Goal: Contribute content: Contribute content

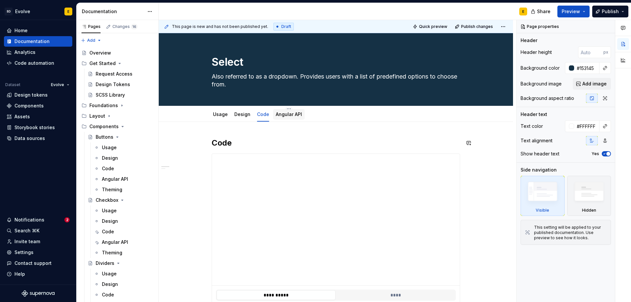
scroll to position [591, 0]
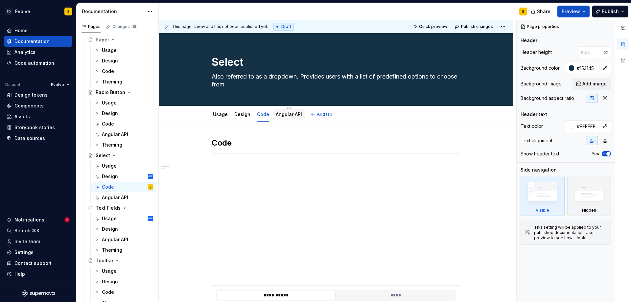
click at [286, 115] on link "Angular API" at bounding box center [289, 114] width 26 height 6
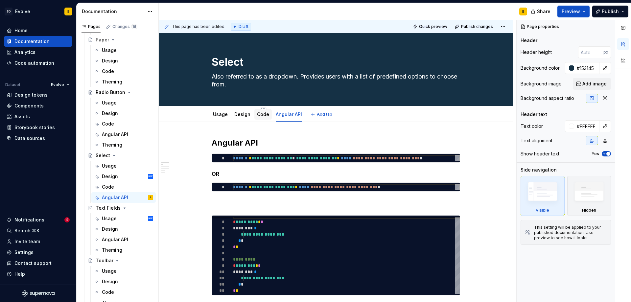
click at [264, 116] on link "Code" at bounding box center [263, 114] width 12 height 6
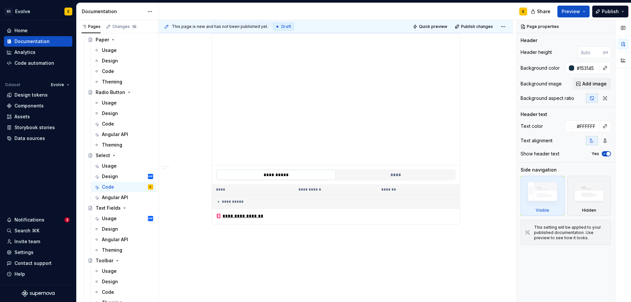
scroll to position [567, 0]
click at [108, 239] on div "Angular API" at bounding box center [115, 239] width 26 height 7
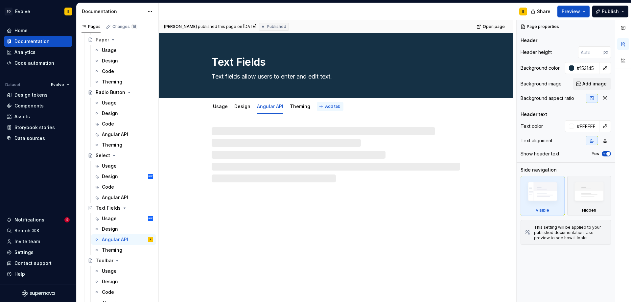
click at [328, 106] on span "Add tab" at bounding box center [332, 106] width 15 height 5
type textarea "*"
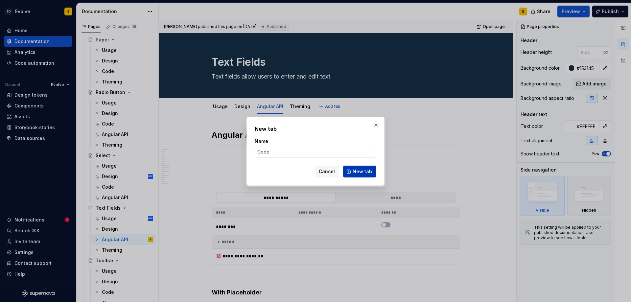
type input "Code"
click at [359, 174] on span "New tab" at bounding box center [362, 171] width 19 height 7
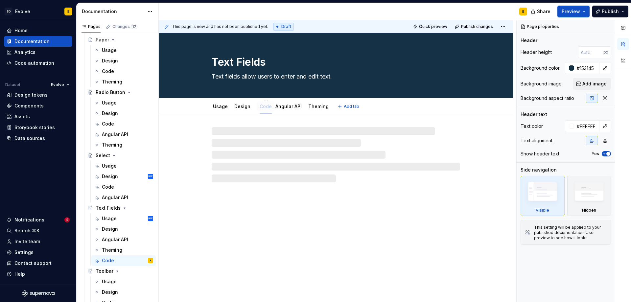
drag, startPoint x: 321, startPoint y: 106, endPoint x: 264, endPoint y: 107, distance: 57.2
click at [284, 110] on div "Angular API" at bounding box center [289, 107] width 26 height 8
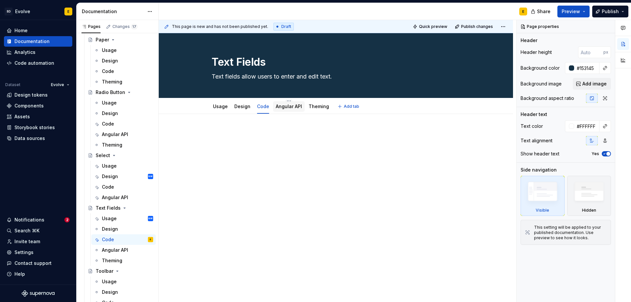
click at [292, 107] on link "Angular API" at bounding box center [289, 107] width 26 height 6
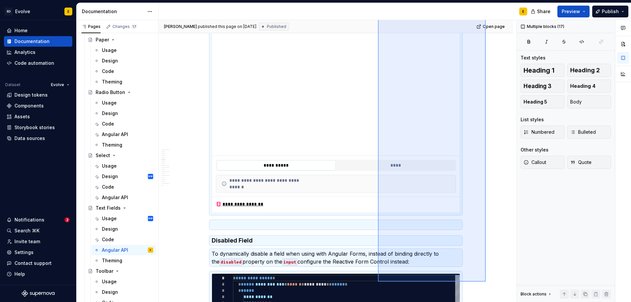
scroll to position [771, 0]
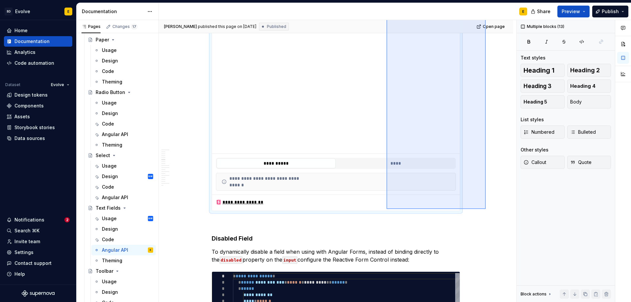
drag, startPoint x: 486, startPoint y: 162, endPoint x: 386, endPoint y: 209, distance: 109.9
click at [386, 209] on div "**********" at bounding box center [338, 161] width 358 height 282
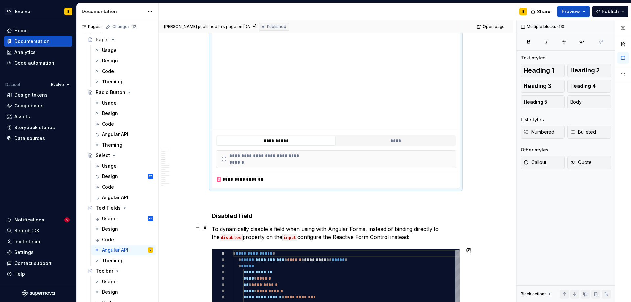
scroll to position [768, 0]
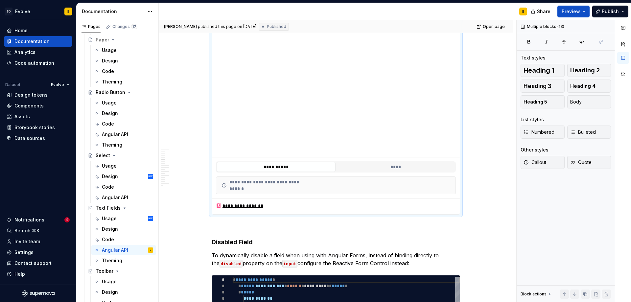
copy div "**********"
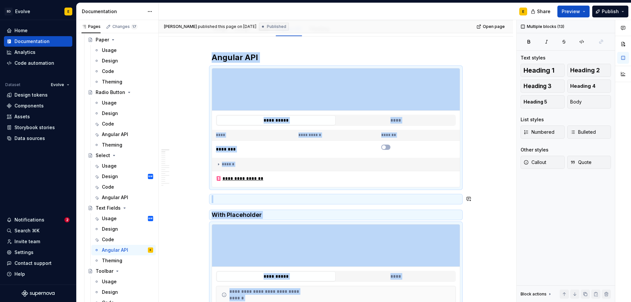
scroll to position [0, 0]
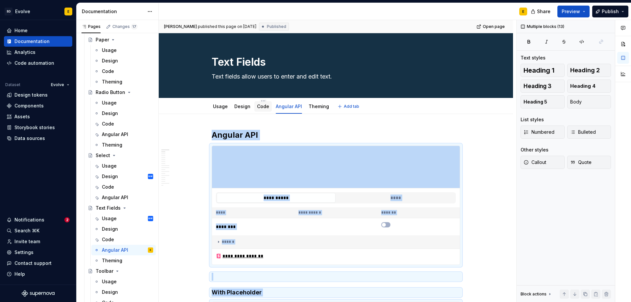
click at [259, 106] on link "Code" at bounding box center [263, 107] width 12 height 6
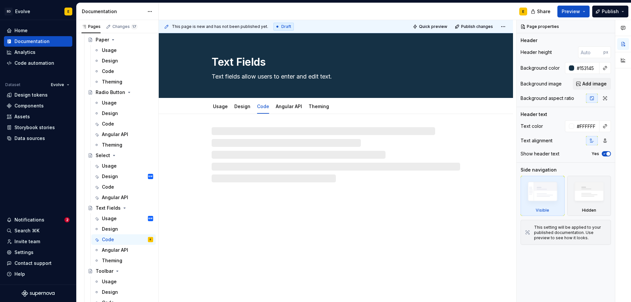
type textarea "*"
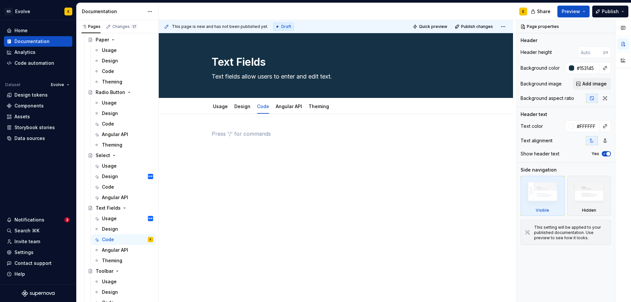
click at [258, 134] on p at bounding box center [336, 134] width 248 height 8
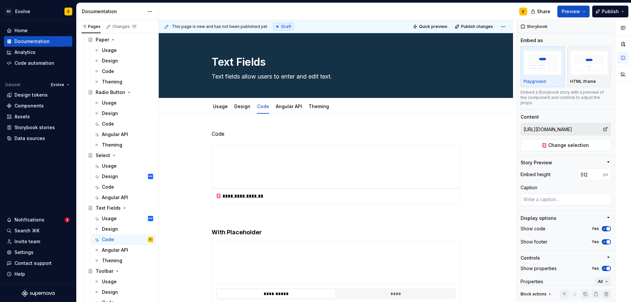
click at [258, 134] on p "Code" at bounding box center [336, 134] width 248 height 8
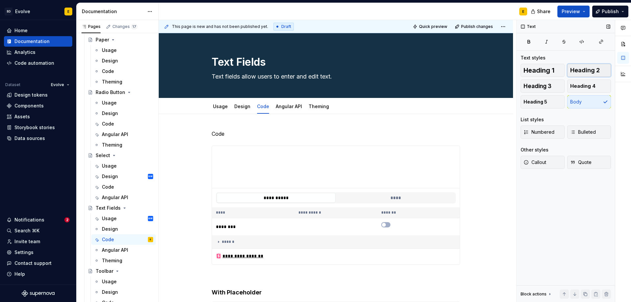
click at [590, 71] on span "Heading 2" at bounding box center [585, 70] width 30 height 7
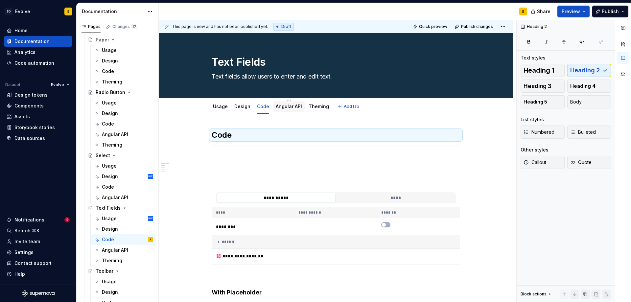
click at [287, 107] on link "Angular API" at bounding box center [289, 107] width 26 height 6
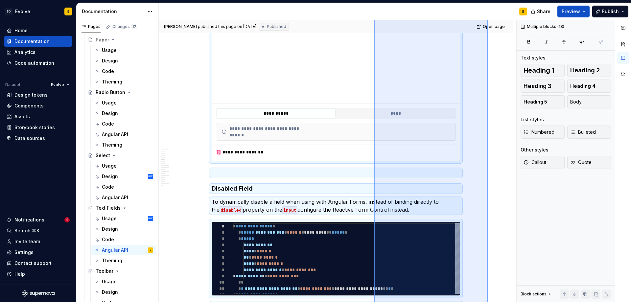
scroll to position [848, 0]
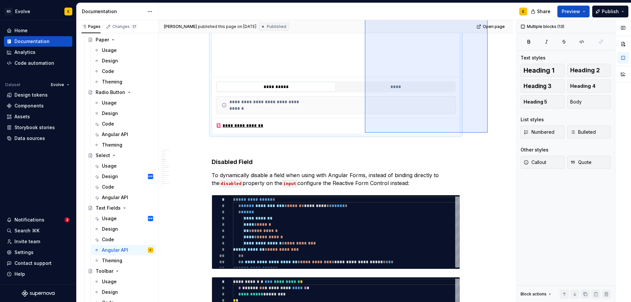
drag, startPoint x: 488, startPoint y: 103, endPoint x: 365, endPoint y: 133, distance: 126.4
click at [365, 133] on div "**********" at bounding box center [338, 161] width 358 height 282
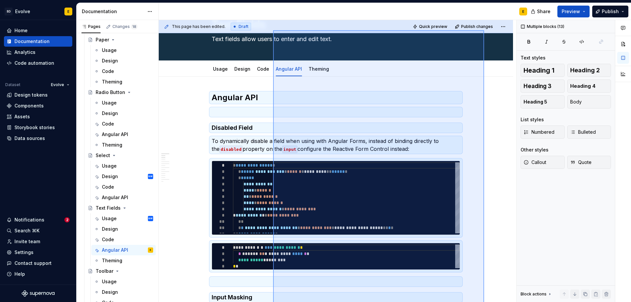
scroll to position [21, 0]
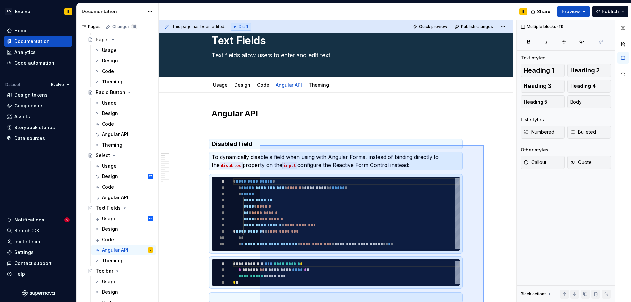
drag, startPoint x: 484, startPoint y: 226, endPoint x: 260, endPoint y: 145, distance: 238.8
click at [260, 145] on div "**********" at bounding box center [338, 161] width 358 height 282
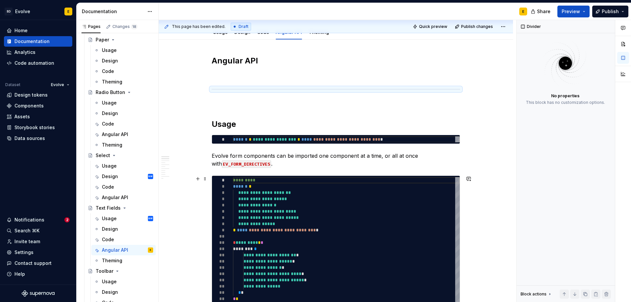
scroll to position [0, 0]
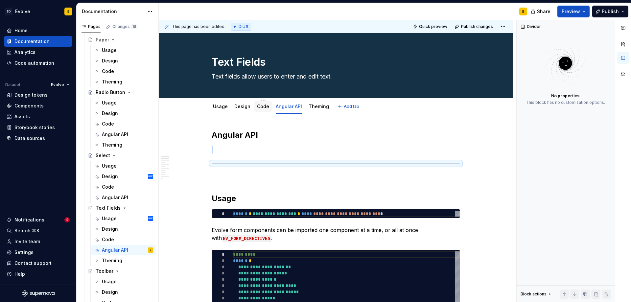
click at [263, 106] on link "Code" at bounding box center [263, 107] width 12 height 6
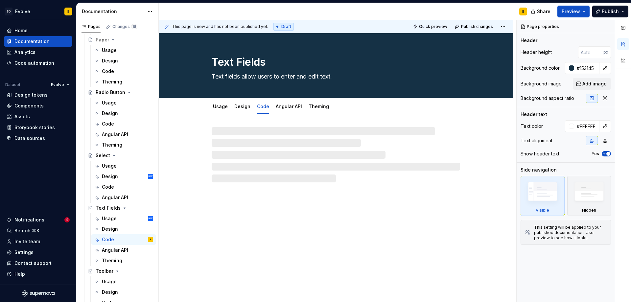
type textarea "*"
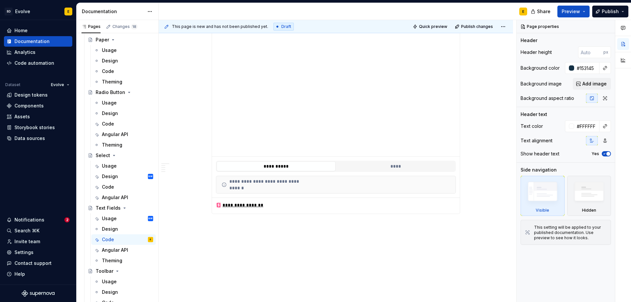
scroll to position [777, 0]
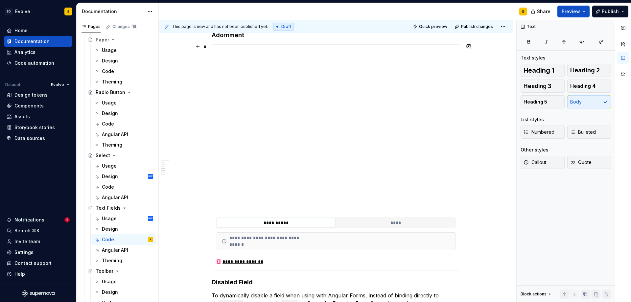
scroll to position [711, 0]
click at [197, 48] on button "button" at bounding box center [197, 46] width 9 height 9
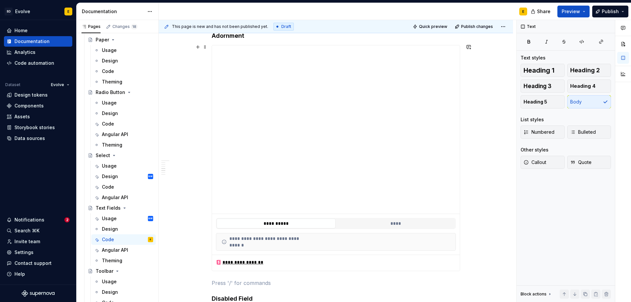
click at [221, 282] on p at bounding box center [336, 283] width 248 height 8
click at [198, 281] on button "button" at bounding box center [197, 281] width 9 height 9
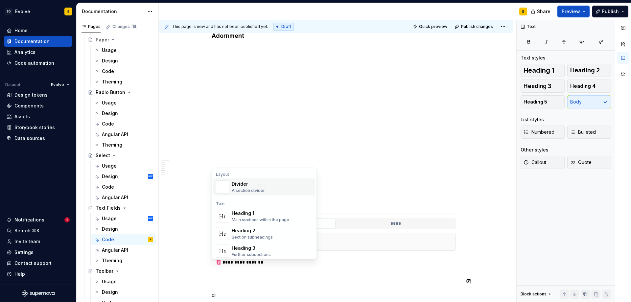
scroll to position [738, 0]
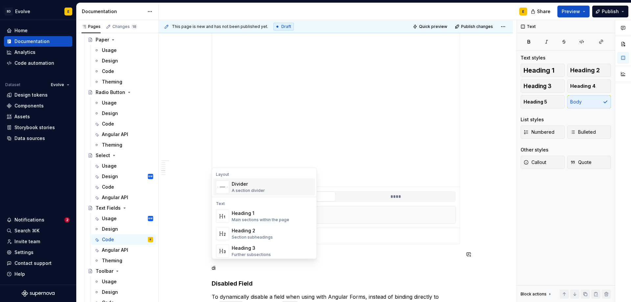
click at [248, 188] on div "A section divider" at bounding box center [248, 190] width 33 height 5
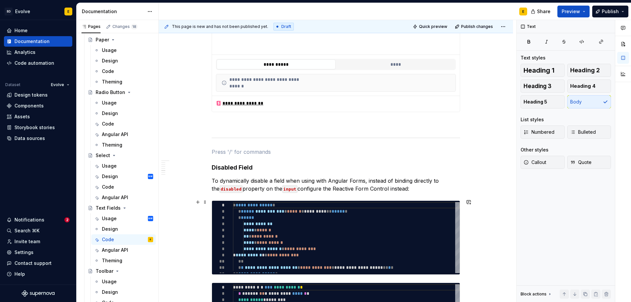
scroll to position [870, 0]
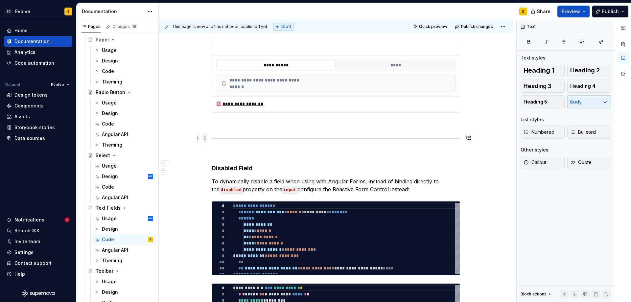
click at [204, 137] on span at bounding box center [204, 137] width 5 height 9
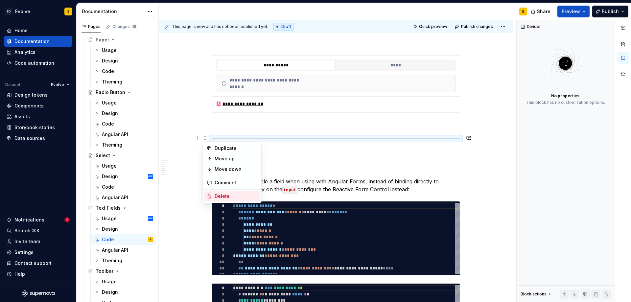
click at [221, 195] on div "Delete" at bounding box center [236, 196] width 43 height 7
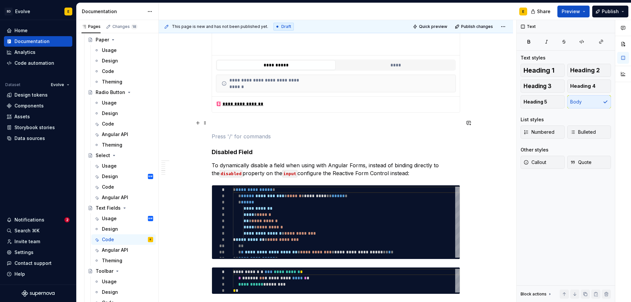
click at [214, 121] on p at bounding box center [336, 125] width 248 height 8
click at [217, 134] on p at bounding box center [336, 136] width 248 height 8
click at [204, 134] on span at bounding box center [204, 134] width 5 height 9
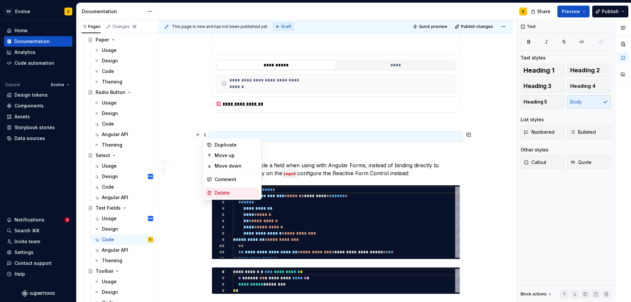
click at [219, 189] on div "Delete" at bounding box center [232, 193] width 56 height 11
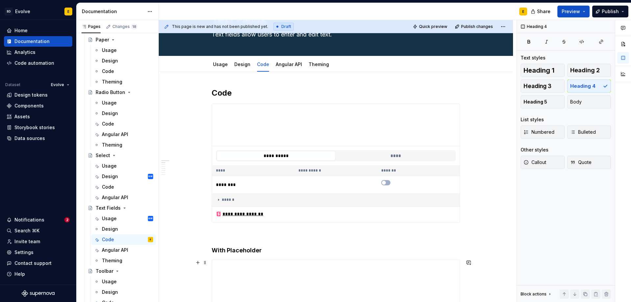
scroll to position [0, 0]
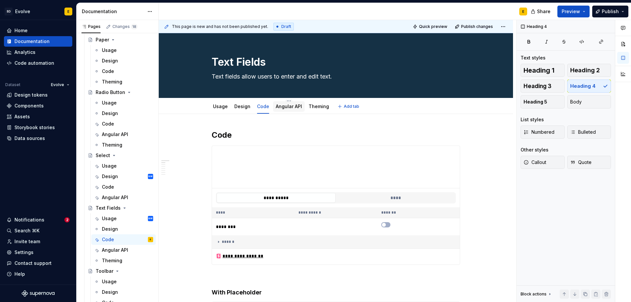
click at [290, 105] on link "Angular API" at bounding box center [289, 107] width 26 height 6
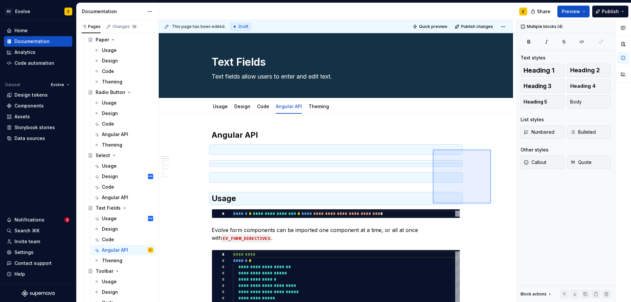
drag, startPoint x: 491, startPoint y: 149, endPoint x: 433, endPoint y: 203, distance: 79.3
click at [433, 203] on div "**********" at bounding box center [338, 161] width 358 height 282
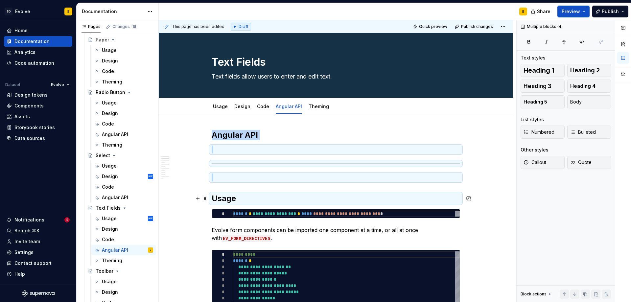
type textarea "*"
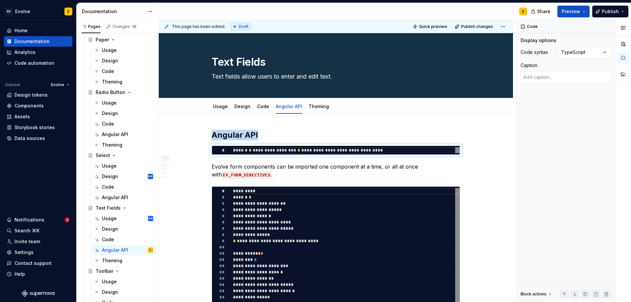
type textarea "**********"
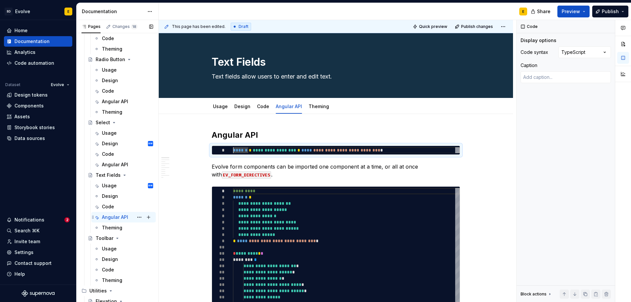
scroll to position [690, 0]
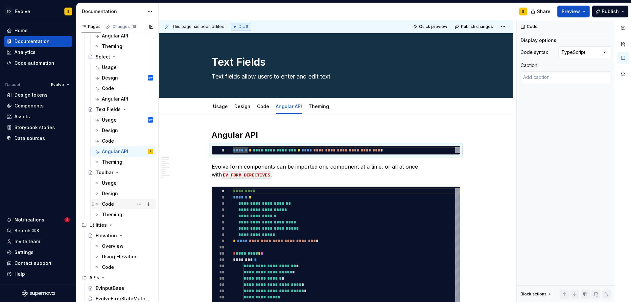
click at [110, 203] on div "Code" at bounding box center [108, 204] width 12 height 7
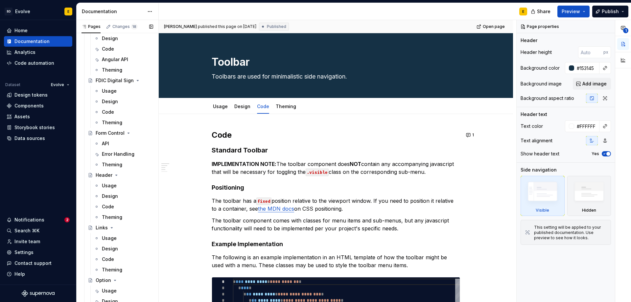
scroll to position [296, 0]
click at [111, 147] on div "API" at bounding box center [127, 146] width 51 height 9
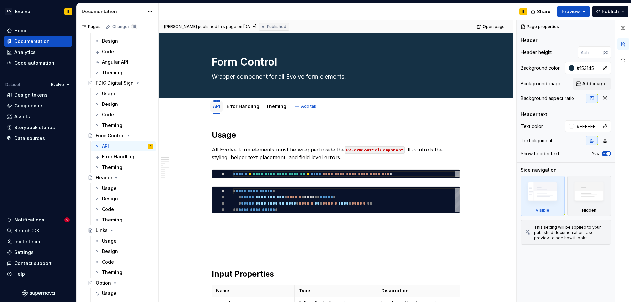
click at [217, 102] on html "SD Evolve E Home Documentation Analytics Code automation Dataset Evolve Design …" at bounding box center [315, 151] width 631 height 302
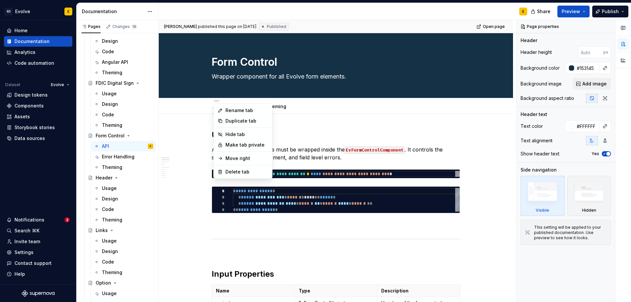
type textarea "*"
click at [225, 107] on div "Rename tab" at bounding box center [243, 110] width 56 height 11
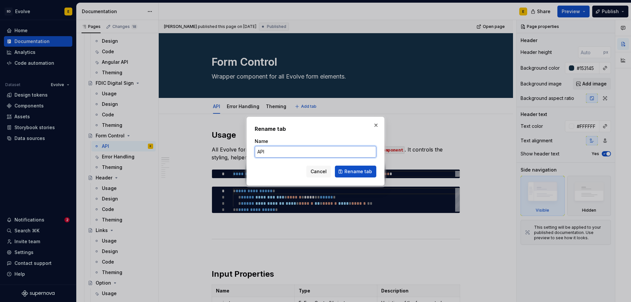
drag, startPoint x: 280, startPoint y: 156, endPoint x: 198, endPoint y: 136, distance: 84.3
click at [198, 136] on div "Rename tab Name API Cancel Rename tab" at bounding box center [315, 151] width 631 height 302
type input "Angular API"
click at [351, 170] on span "Rename tab" at bounding box center [358, 171] width 28 height 7
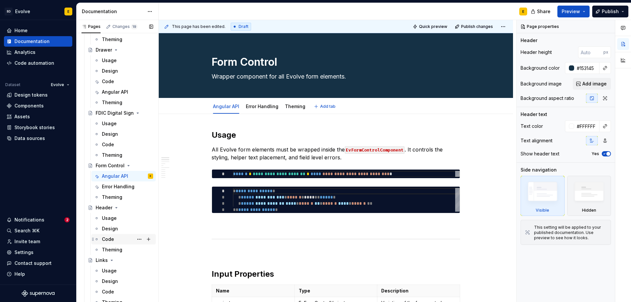
scroll to position [263, 0]
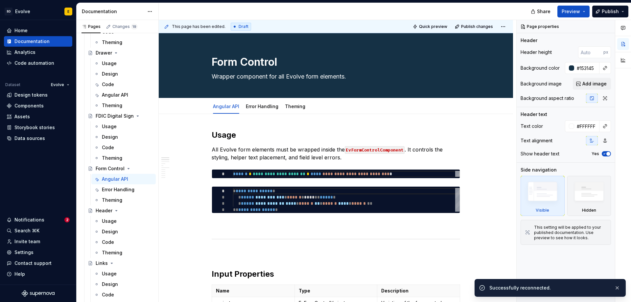
click at [616, 286] on button "button" at bounding box center [617, 289] width 9 height 9
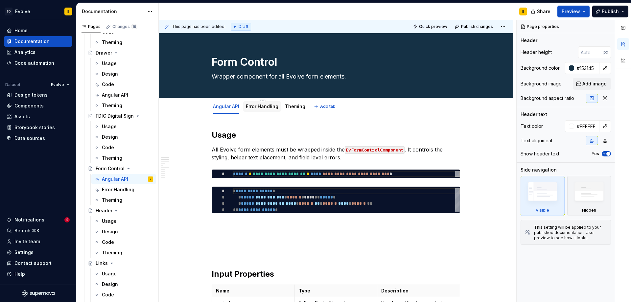
click at [264, 107] on link "Error Handling" at bounding box center [262, 107] width 33 height 6
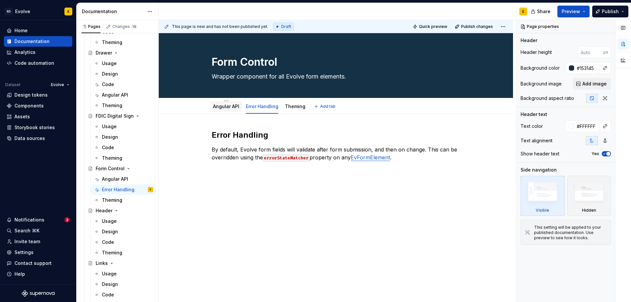
click at [223, 106] on link "Angular API" at bounding box center [226, 107] width 26 height 6
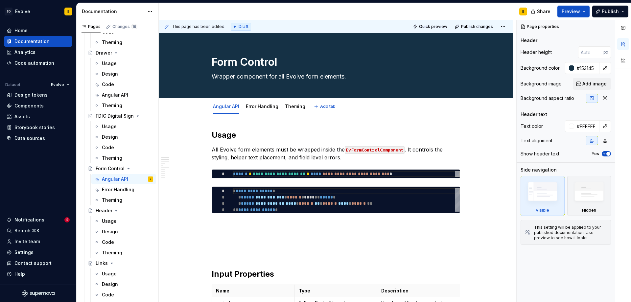
type textarea "*"
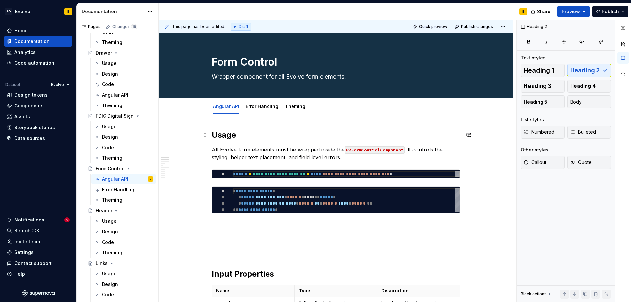
click at [232, 133] on h2 "Usage" at bounding box center [336, 135] width 248 height 11
drag, startPoint x: 241, startPoint y: 135, endPoint x: 213, endPoint y: 133, distance: 28.7
click at [213, 133] on h2 "Usage" at bounding box center [336, 135] width 248 height 11
click at [345, 159] on p "All Evolve form elements must be wrapped inside the EvFormControlComponent . It…" at bounding box center [336, 154] width 248 height 16
click at [288, 156] on p "All Evolve form elements must be wrapped inside the EvFormControlComponent . It…" at bounding box center [336, 154] width 248 height 16
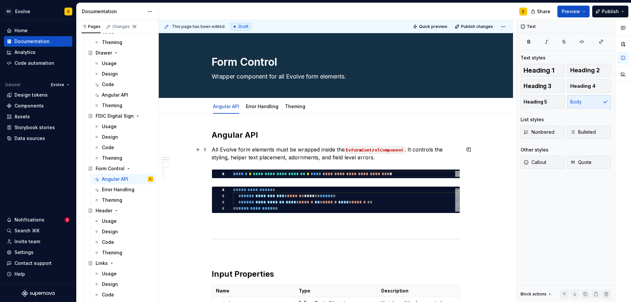
click at [382, 160] on p "All Evolve form elements must be wrapped inside the EvFormControlComponent . It…" at bounding box center [336, 154] width 248 height 16
click at [257, 106] on link "Error Handling" at bounding box center [262, 107] width 33 height 6
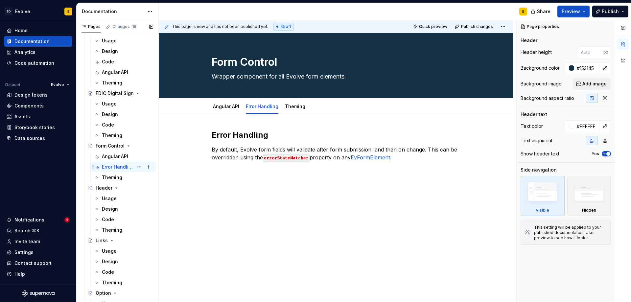
scroll to position [296, 0]
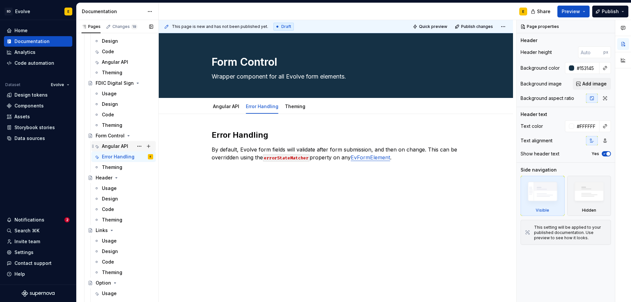
click at [121, 148] on div "Angular API" at bounding box center [115, 146] width 26 height 7
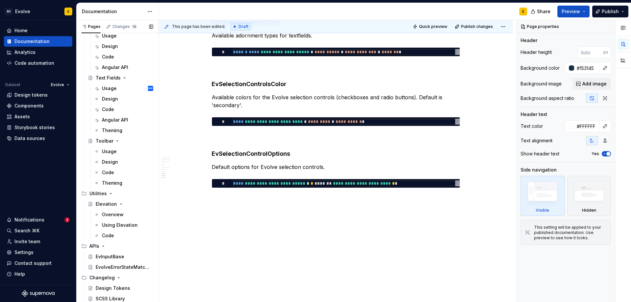
scroll to position [722, 0]
click at [104, 267] on div "EvolveErrorStateMatcher" at bounding box center [115, 267] width 38 height 7
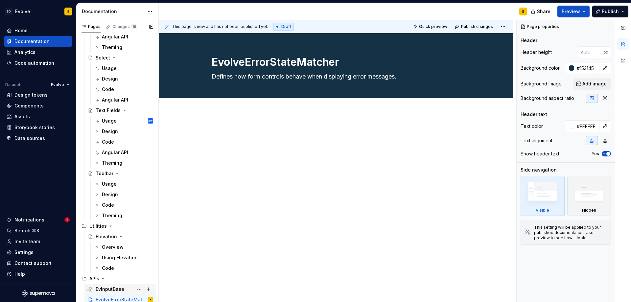
scroll to position [722, 0]
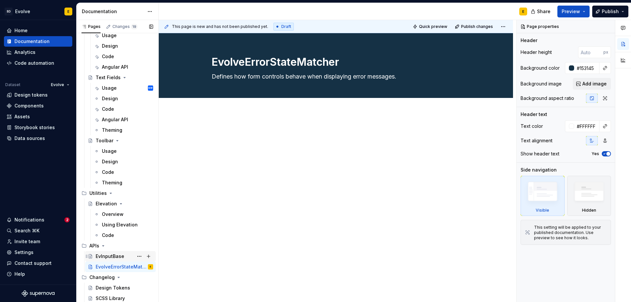
click at [111, 257] on div "EvInputBase" at bounding box center [110, 256] width 29 height 7
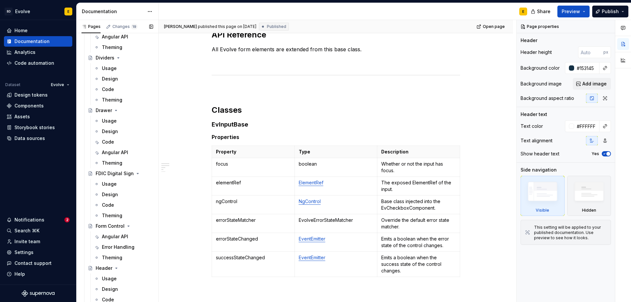
scroll to position [262, 0]
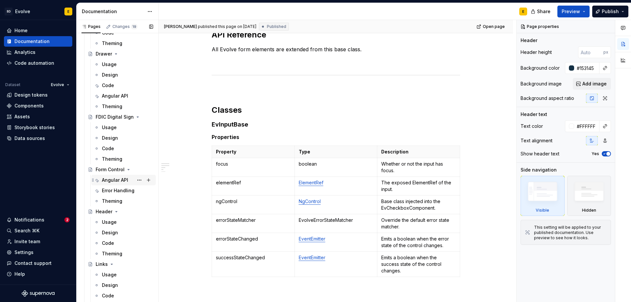
click at [112, 175] on div "Angular API" at bounding box center [123, 180] width 64 height 11
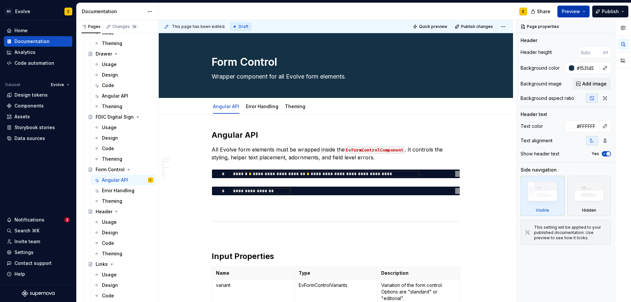
click at [565, 11] on span "Preview" at bounding box center [571, 11] width 18 height 7
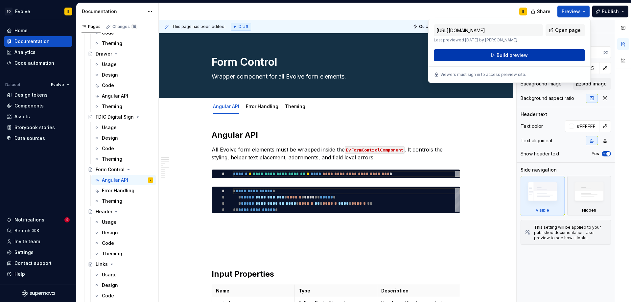
click at [545, 56] on button "Build preview" at bounding box center [509, 55] width 151 height 12
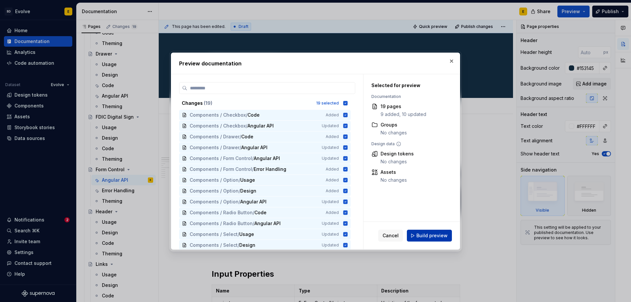
click at [435, 233] on span "Build preview" at bounding box center [431, 235] width 31 height 7
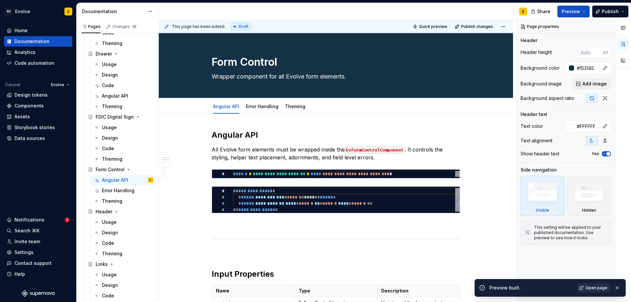
click at [592, 288] on span "Open page" at bounding box center [596, 287] width 22 height 5
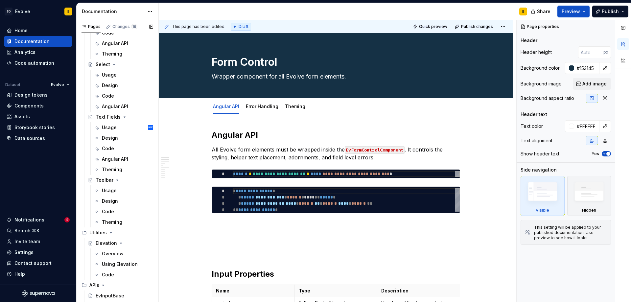
scroll to position [722, 0]
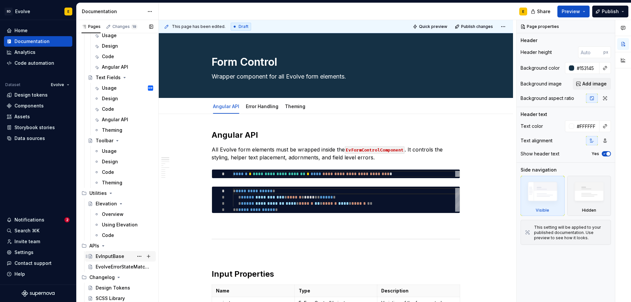
click at [108, 257] on div "EvInputBase" at bounding box center [110, 256] width 29 height 7
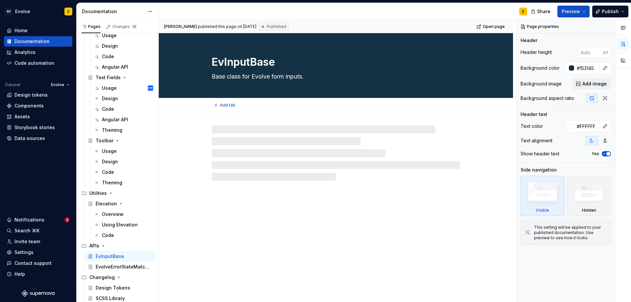
click at [247, 62] on textarea "EvInputBase" at bounding box center [334, 62] width 248 height 16
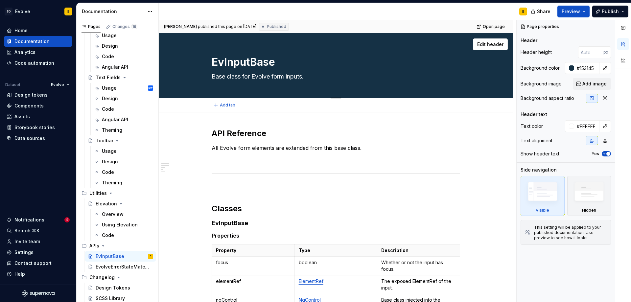
click at [224, 62] on textarea "EvInputBase" at bounding box center [334, 62] width 248 height 16
drag, startPoint x: 224, startPoint y: 62, endPoint x: 270, endPoint y: 63, distance: 45.3
click at [270, 63] on textarea "EvInputBase" at bounding box center [334, 62] width 248 height 16
type textarea "*"
type textarea "E"
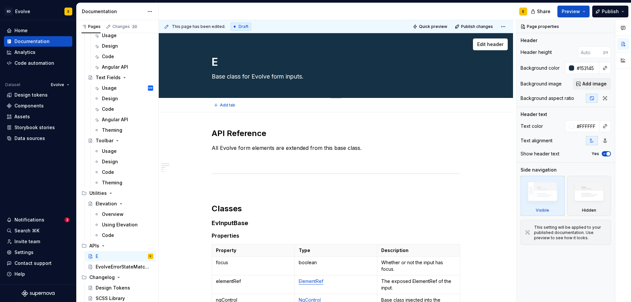
type textarea "*"
type textarea "EV"
type textarea "*"
type textarea "E"
type textarea "*"
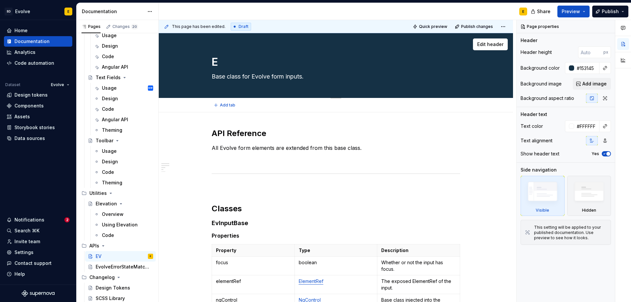
type textarea "Ev"
type textarea "*"
type textarea "EvF"
type textarea "*"
type textarea "EvFO"
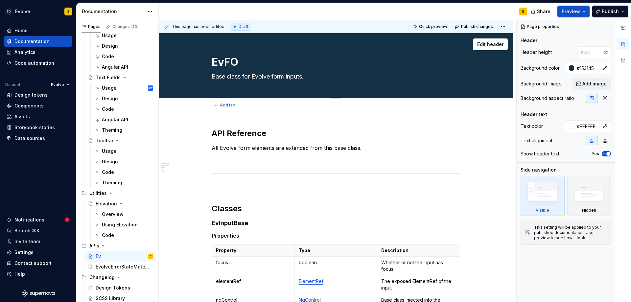
type textarea "*"
type textarea "EvFOr"
type textarea "*"
type textarea "EvFOrm"
type textarea "*"
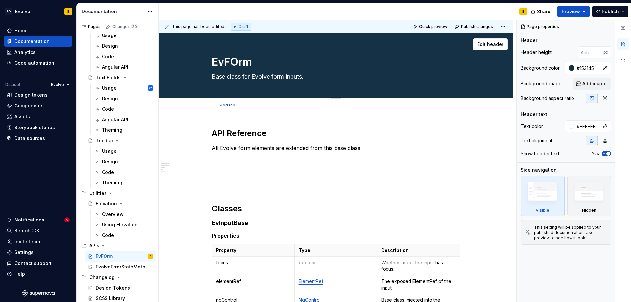
type textarea "EvFOr"
type textarea "*"
type textarea "EvFO"
type textarea "*"
type textarea "EvF"
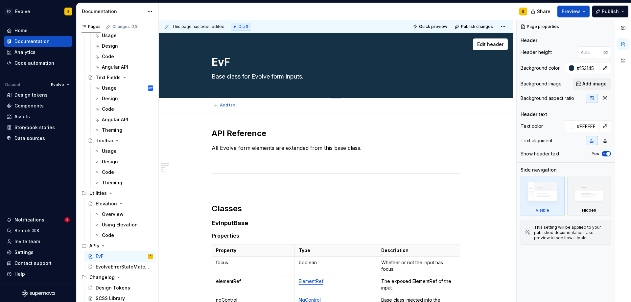
type textarea "*"
type textarea "EvFo"
type textarea "*"
type textarea "EvFor"
type textarea "*"
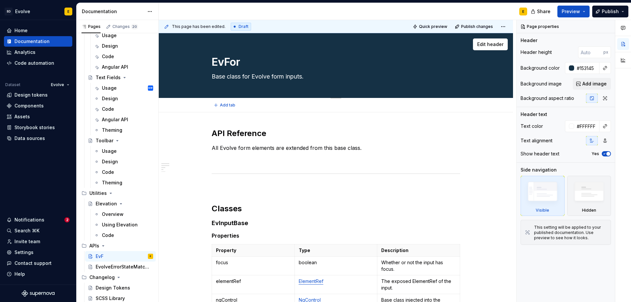
type textarea "EvForm"
type textarea "*"
type textarea "EvFormC"
type textarea "*"
type textarea "EvFormCo"
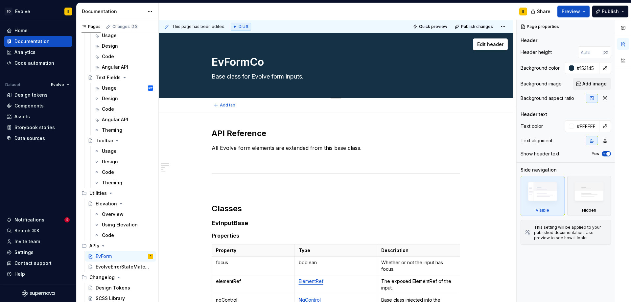
type textarea "*"
type textarea "EvFormCon"
type textarea "*"
type textarea "EvFormCont"
type textarea "*"
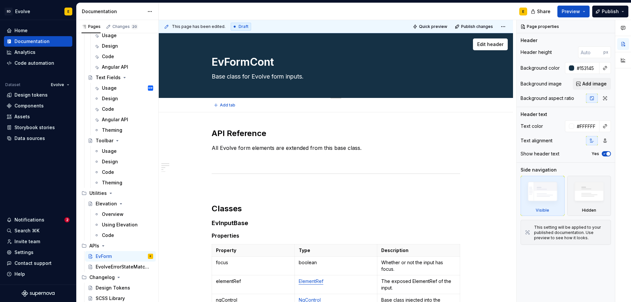
type textarea "EvFormContr"
type textarea "*"
type textarea "EvFormContro"
type textarea "*"
type textarea "EvFormControl"
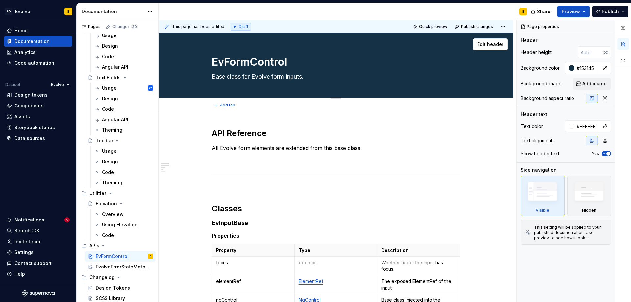
type textarea "*"
type textarea "EvFormControlE"
type textarea "*"
type textarea "EvFormControlEl"
type textarea "*"
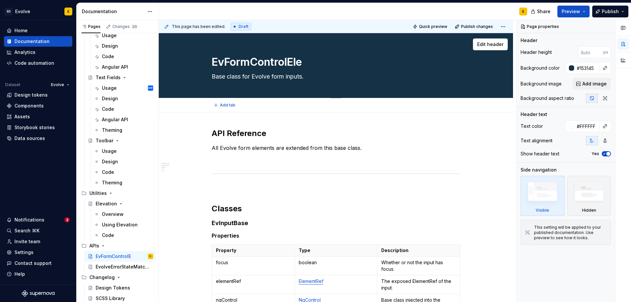
type textarea "EvFormControlElem"
type textarea "*"
type textarea "EvFormControlEleme"
type textarea "*"
type textarea "EvFormControlElemen"
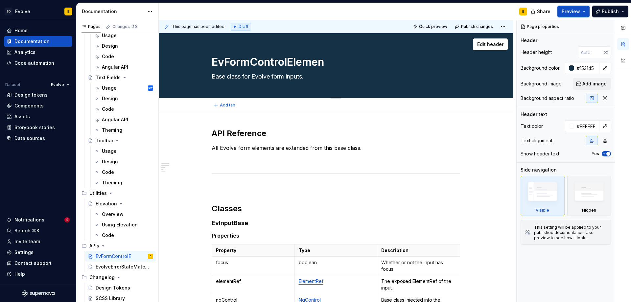
type textarea "*"
type textarea "EvFormControlElement"
type textarea "*"
type textarea "EvFormControlElement"
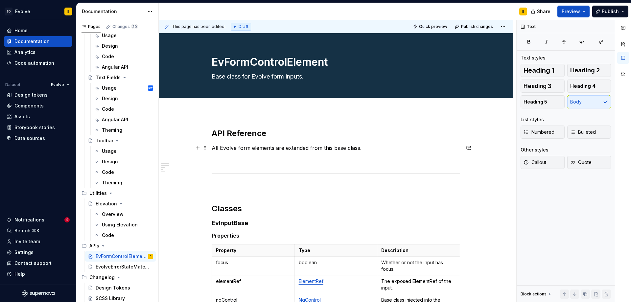
click at [246, 147] on p "All Evolve form elements are extended from this base class." at bounding box center [336, 148] width 248 height 8
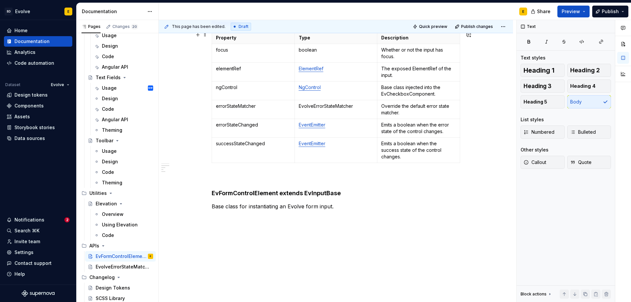
scroll to position [219, 0]
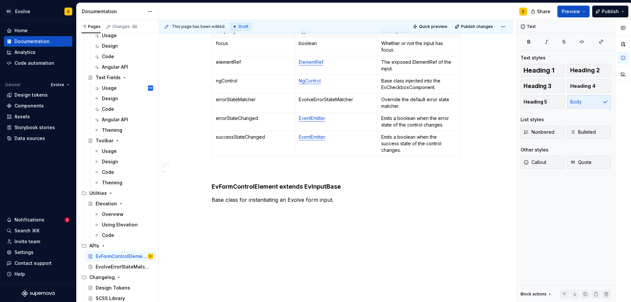
type textarea "*"
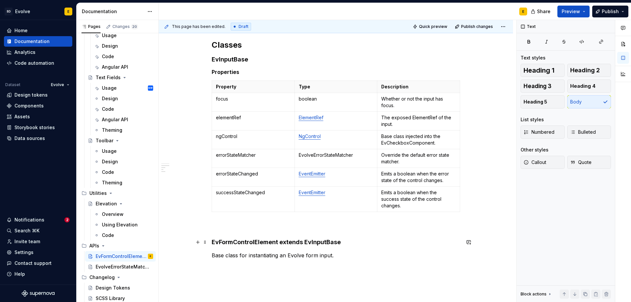
scroll to position [153, 0]
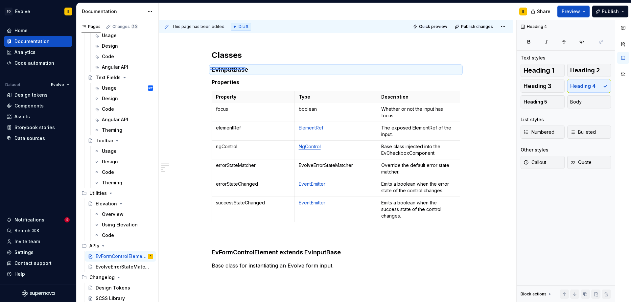
drag, startPoint x: 210, startPoint y: 70, endPoint x: 245, endPoint y: 67, distance: 35.9
click at [245, 67] on div "This page has been edited. Draft Quick preview Publish changes EvFormControlEle…" at bounding box center [338, 161] width 358 height 282
click at [250, 71] on h4 "EvInputBase" at bounding box center [336, 70] width 248 height 8
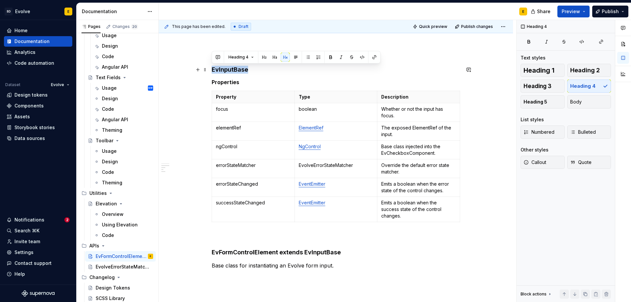
drag, startPoint x: 248, startPoint y: 68, endPoint x: 210, endPoint y: 71, distance: 38.6
click at [210, 71] on div "API Reference All Evolve form elements are extended from this base class. Class…" at bounding box center [336, 163] width 354 height 409
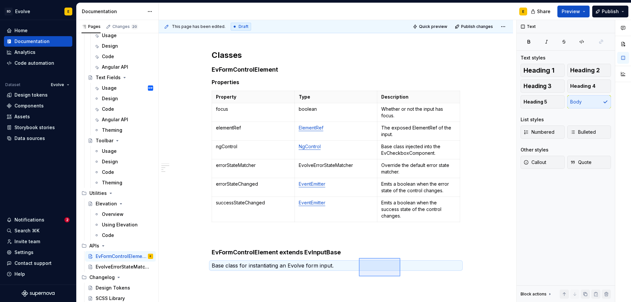
scroll to position [157, 0]
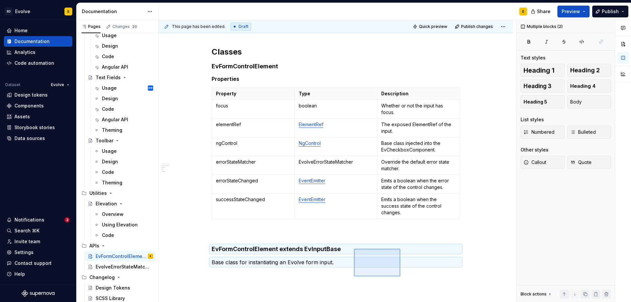
drag, startPoint x: 359, startPoint y: 259, endPoint x: 354, endPoint y: 249, distance: 11.6
click at [354, 249] on div "This page has been edited. Draft Quick preview Publish changes EvFormControlEle…" at bounding box center [338, 161] width 358 height 282
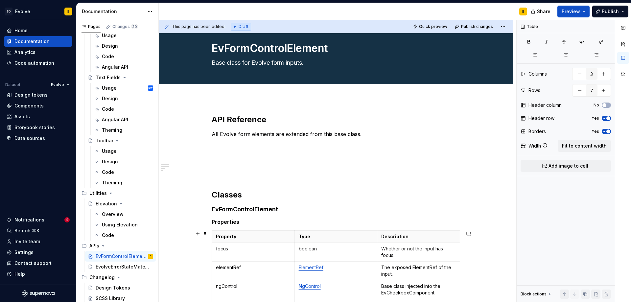
scroll to position [0, 0]
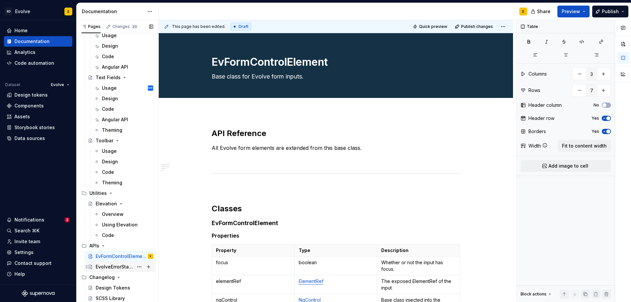
click at [120, 266] on div "EvolveErrorStateMatcher" at bounding box center [115, 267] width 38 height 7
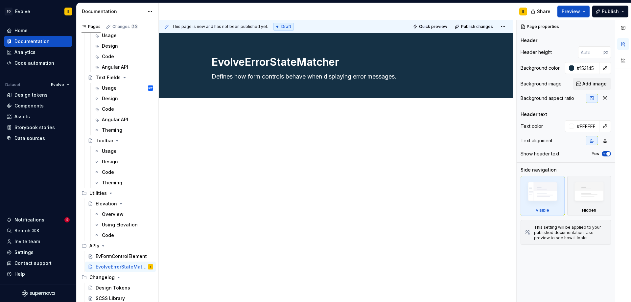
click at [211, 126] on div at bounding box center [336, 181] width 354 height 139
click at [214, 111] on div "Add tab" at bounding box center [336, 105] width 354 height 14
type textarea "*"
click at [219, 120] on div at bounding box center [336, 181] width 354 height 139
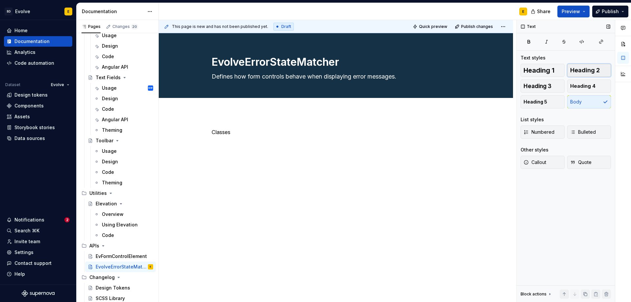
click at [585, 71] on span "Heading 2" at bounding box center [585, 70] width 30 height 7
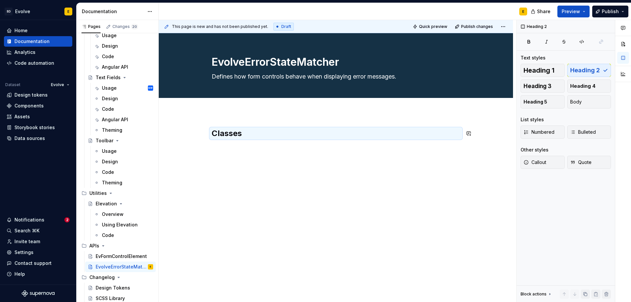
click at [257, 153] on div "Classes" at bounding box center [336, 144] width 248 height 33
click at [230, 155] on div "Classes" at bounding box center [336, 144] width 248 height 33
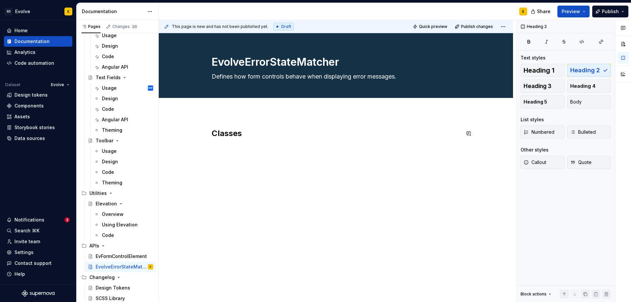
click at [243, 165] on div "Classes" at bounding box center [336, 181] width 354 height 139
click at [285, 151] on p "EvolveErrorStateMatcher" at bounding box center [336, 148] width 248 height 8
click at [281, 148] on p "EvolveErrorStateMatcher" at bounding box center [336, 148] width 248 height 8
click at [580, 88] on span "Heading 4" at bounding box center [582, 86] width 25 height 7
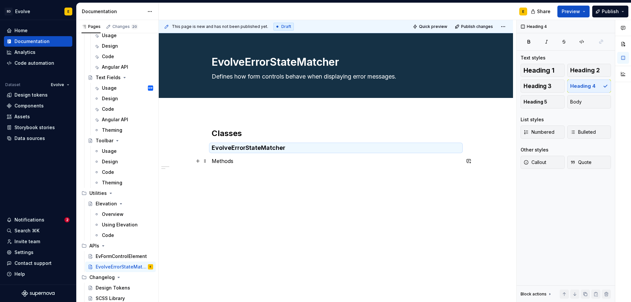
click at [257, 164] on p "Methods" at bounding box center [336, 161] width 248 height 8
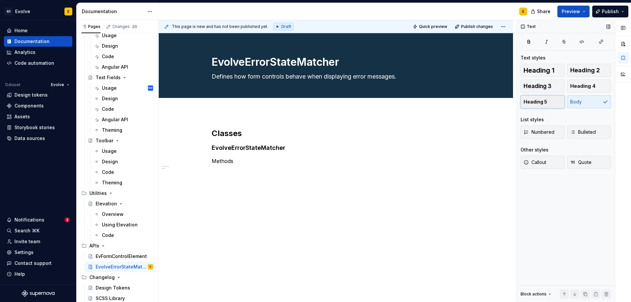
click at [554, 98] on button "Heading 5" at bounding box center [543, 101] width 44 height 13
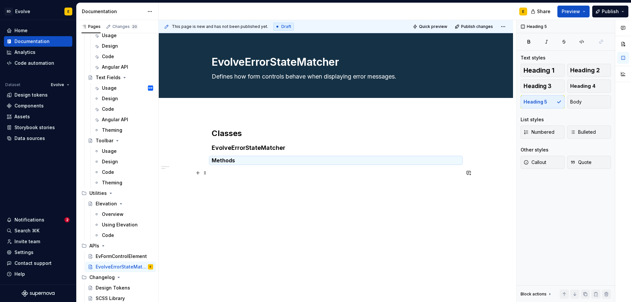
click at [221, 173] on p at bounding box center [336, 173] width 248 height 8
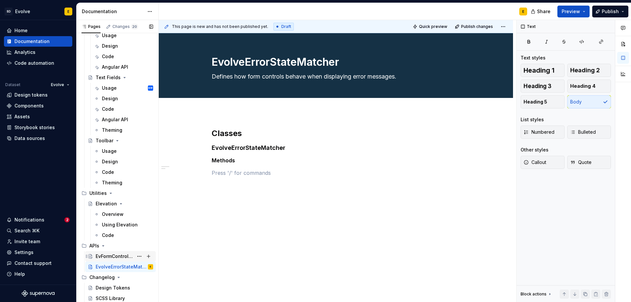
click at [115, 257] on div "EvFormControlElement" at bounding box center [115, 256] width 38 height 7
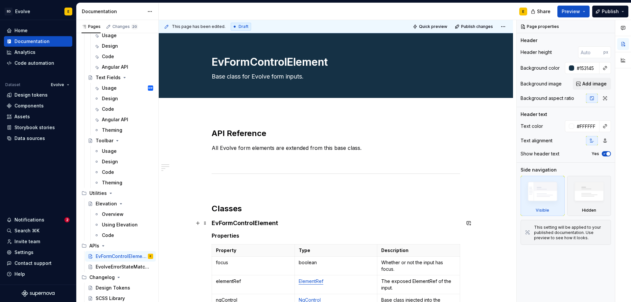
click at [267, 223] on h4 "EvFormControlElement" at bounding box center [336, 223] width 248 height 8
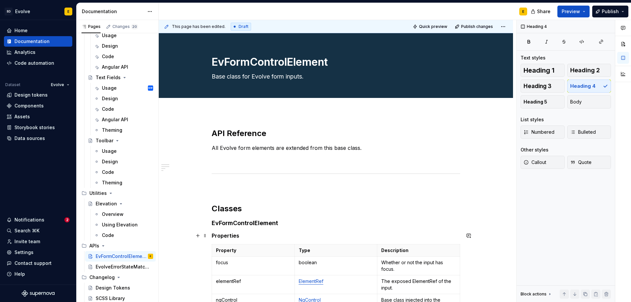
click at [219, 237] on h5 "Properties" at bounding box center [336, 235] width 248 height 7
click at [113, 267] on div "EvolveErrorStateMatcher" at bounding box center [115, 267] width 38 height 7
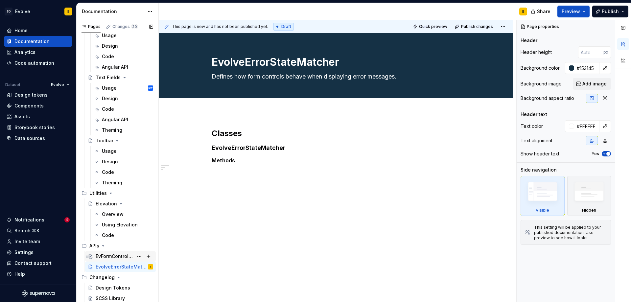
click at [111, 252] on div "EvFormControlElement" at bounding box center [125, 256] width 58 height 9
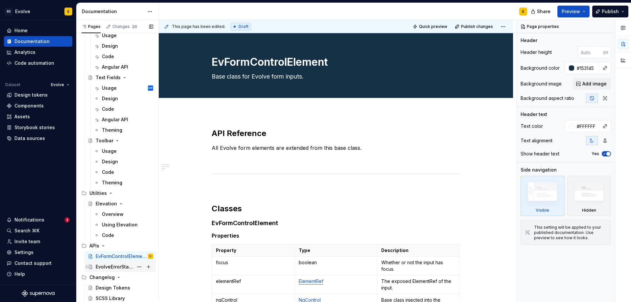
click at [118, 268] on div "EvolveErrorStateMatcher" at bounding box center [115, 267] width 38 height 7
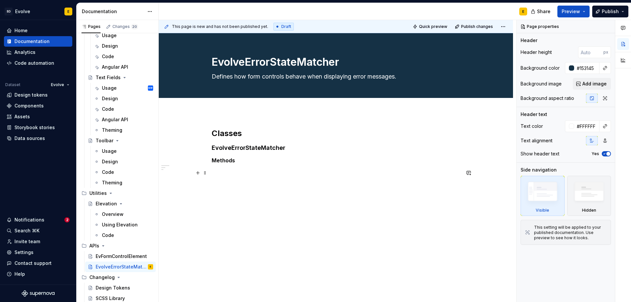
type textarea "*"
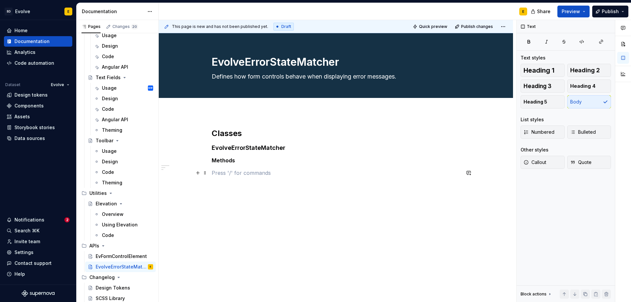
click at [240, 176] on p at bounding box center [336, 173] width 248 height 8
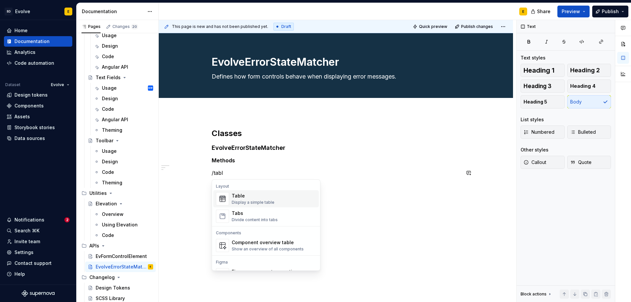
click at [242, 196] on div "Table" at bounding box center [253, 196] width 43 height 7
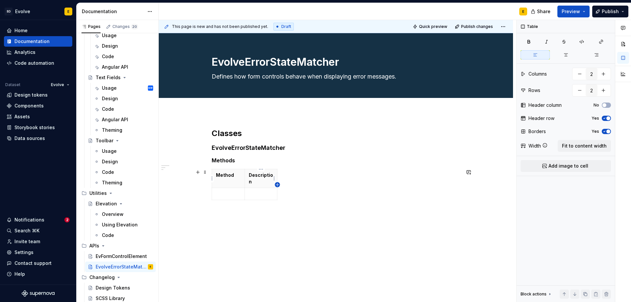
click at [278, 184] on icon "button" at bounding box center [277, 184] width 5 height 5
type input "3"
click at [282, 178] on th at bounding box center [284, 178] width 12 height 19
click at [584, 145] on span "Fit to content width" at bounding box center [584, 146] width 45 height 7
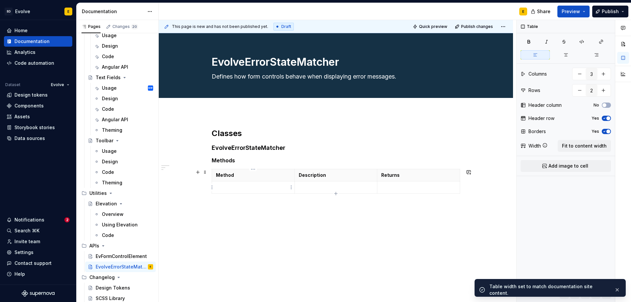
click at [267, 190] on p at bounding box center [253, 187] width 75 height 7
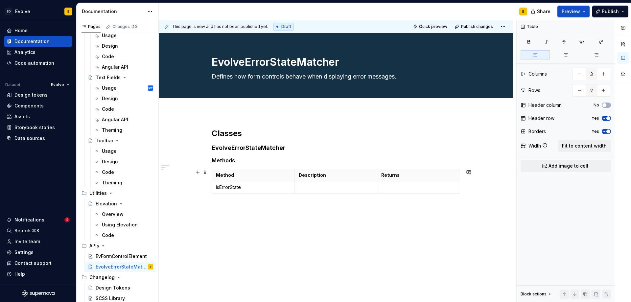
type textarea "*"
click at [460, 182] on icon "button" at bounding box center [459, 181] width 5 height 5
type input "4"
click at [455, 177] on p at bounding box center [457, 175] width 4 height 7
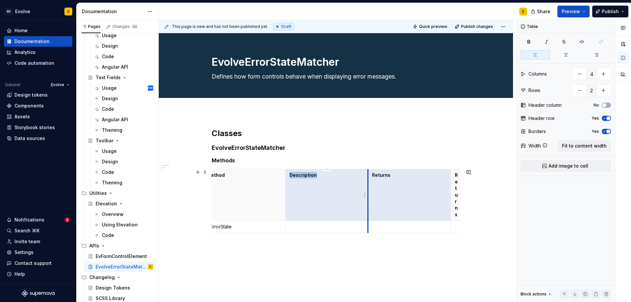
drag, startPoint x: 375, startPoint y: 175, endPoint x: 367, endPoint y: 175, distance: 8.2
click at [367, 175] on tr "Method Description Returns Returns" at bounding box center [333, 195] width 260 height 52
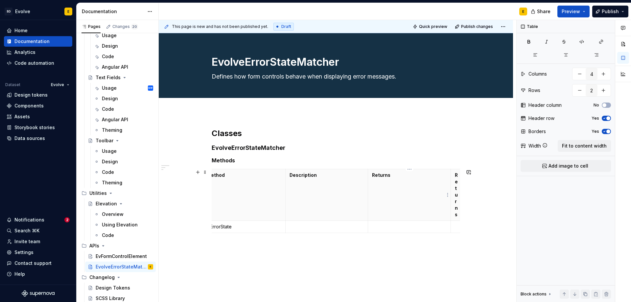
click at [381, 176] on p "Returns" at bounding box center [409, 175] width 75 height 7
drag, startPoint x: 392, startPoint y: 176, endPoint x: 372, endPoint y: 176, distance: 20.0
click at [372, 176] on p "Returns" at bounding box center [409, 175] width 75 height 7
drag, startPoint x: 314, startPoint y: 175, endPoint x: 290, endPoint y: 176, distance: 23.4
click at [290, 176] on p "Description" at bounding box center [327, 175] width 75 height 7
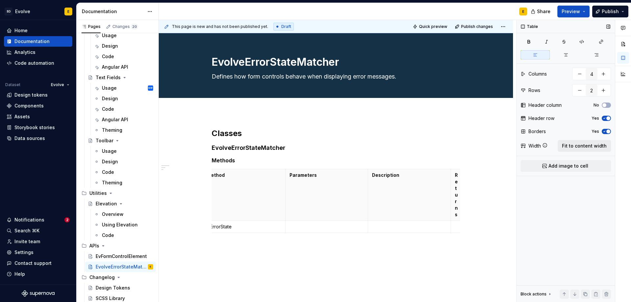
click at [581, 142] on button "Fit to content width" at bounding box center [584, 146] width 53 height 12
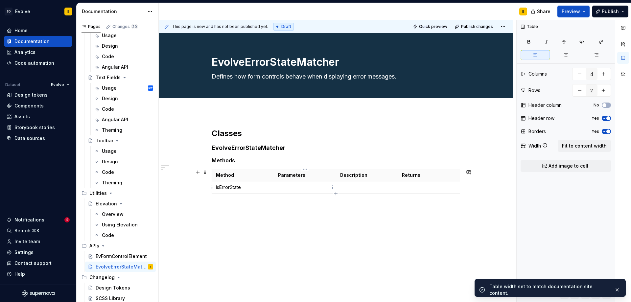
click at [298, 186] on p at bounding box center [305, 187] width 54 height 7
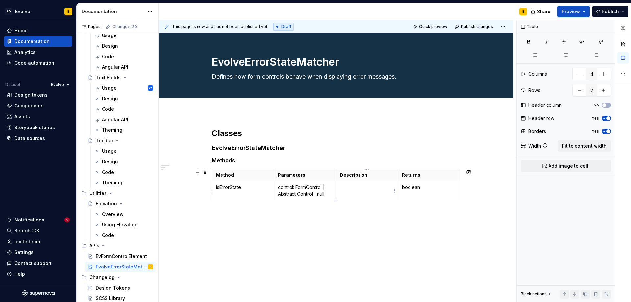
click at [346, 188] on p at bounding box center [367, 187] width 54 height 7
click at [326, 194] on p "control: FormControl | Abstract Control | null" at bounding box center [305, 190] width 54 height 13
click at [433, 191] on td "boolean" at bounding box center [429, 202] width 62 height 42
click at [358, 210] on td "Method for determining the error state of a control." at bounding box center [367, 202] width 62 height 42
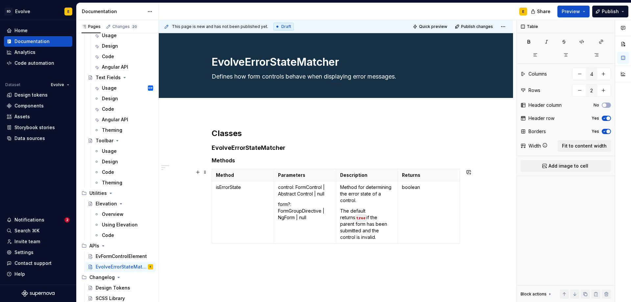
scroll to position [33, 0]
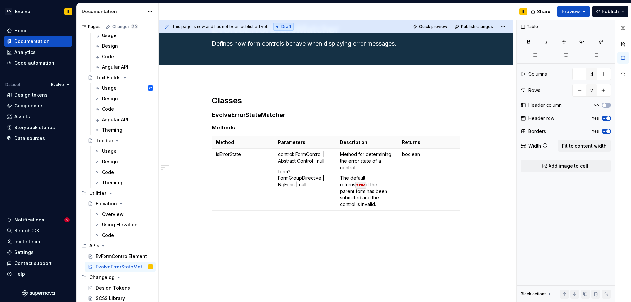
type textarea "*"
drag, startPoint x: 295, startPoint y: 154, endPoint x: 323, endPoint y: 156, distance: 27.3
click at [323, 156] on p "control: FormControl | Abstract Control | null" at bounding box center [305, 157] width 54 height 13
click at [359, 141] on button "button" at bounding box center [357, 142] width 9 height 9
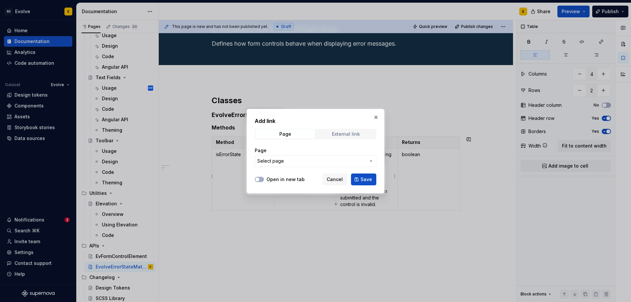
click at [335, 138] on span "External link" at bounding box center [345, 133] width 59 height 9
click at [300, 161] on input "URL" at bounding box center [316, 161] width 122 height 12
paste input "https://angular.dev/api/forms/FormControl#"
type input "https://angular.dev/api/forms/FormControl#"
click at [257, 178] on span "button" at bounding box center [257, 179] width 4 height 4
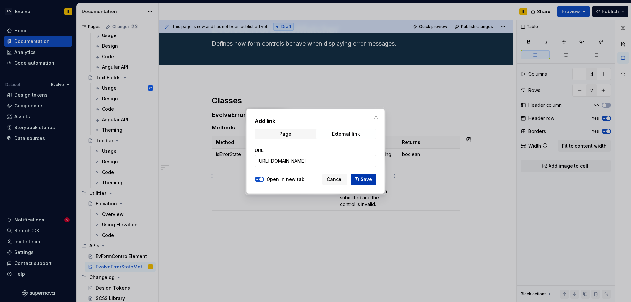
click at [361, 178] on span "Save" at bounding box center [366, 179] width 12 height 7
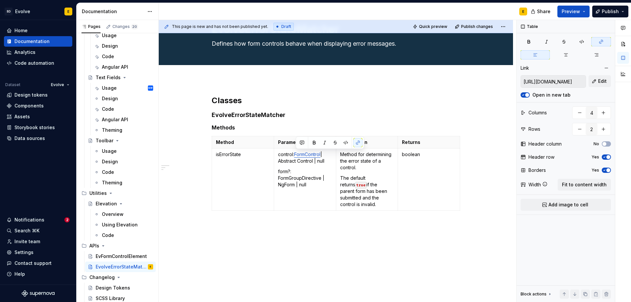
type textarea "*"
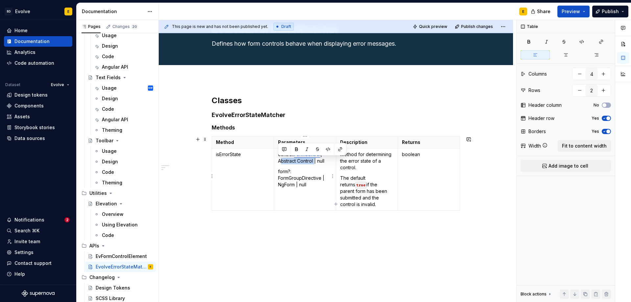
drag, startPoint x: 279, startPoint y: 161, endPoint x: 313, endPoint y: 163, distance: 34.3
click at [313, 163] on p "control: FormControl | Abstract Control | null" at bounding box center [305, 157] width 54 height 13
click at [339, 149] on button "button" at bounding box center [340, 149] width 9 height 9
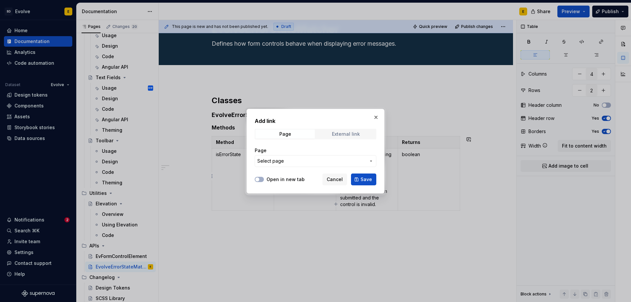
click at [344, 132] on div "External link" at bounding box center [346, 133] width 28 height 5
click at [261, 179] on button "Open in new tab" at bounding box center [259, 179] width 9 height 5
click at [278, 162] on input "URL" at bounding box center [316, 161] width 122 height 12
paste input "https://angular.dev/api/forms/AbstractControl#"
type input "https://angular.dev/api/forms/AbstractControl#"
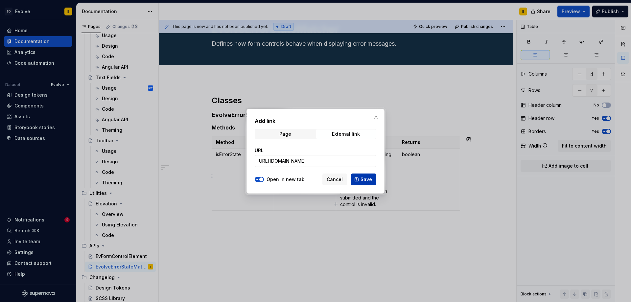
click at [363, 179] on span "Save" at bounding box center [366, 179] width 12 height 7
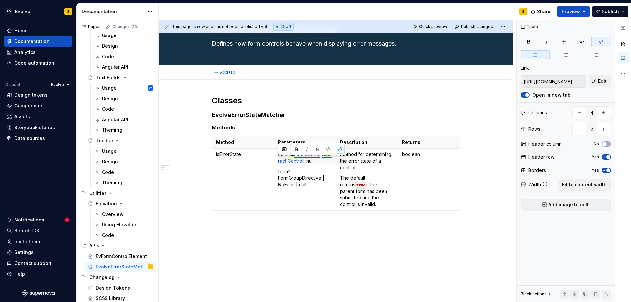
type textarea "*"
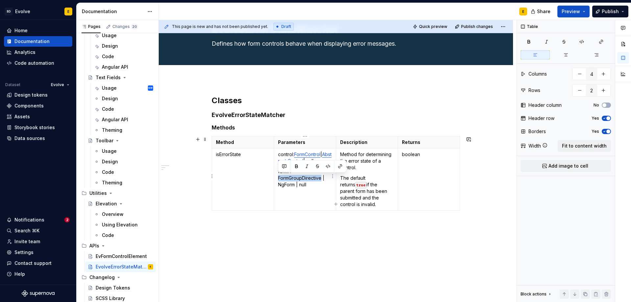
drag, startPoint x: 279, startPoint y: 178, endPoint x: 321, endPoint y: 178, distance: 42.4
click at [321, 178] on p "form?: FormGroupDirective | NgForm | null" at bounding box center [305, 178] width 54 height 20
click at [338, 166] on button "button" at bounding box center [340, 166] width 9 height 9
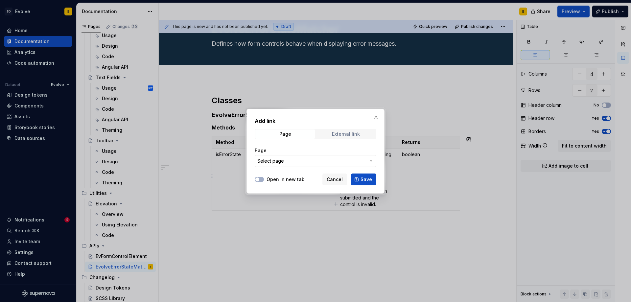
click at [338, 134] on div "External link" at bounding box center [346, 133] width 28 height 5
click at [308, 160] on input "URL" at bounding box center [316, 161] width 122 height 12
paste input "https://angular.dev/api/forms/FormGroupDirective#"
type input "https://angular.dev/api/forms/FormGroupDirective#"
click at [256, 179] on span "button" at bounding box center [257, 179] width 4 height 4
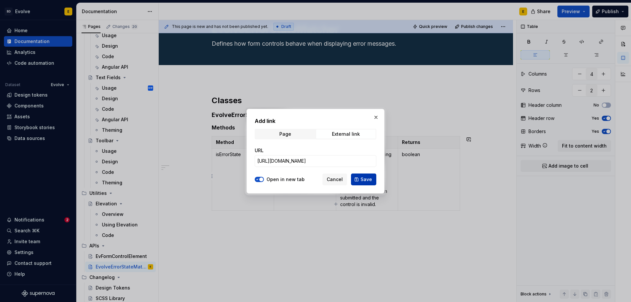
click at [365, 177] on span "Save" at bounding box center [366, 179] width 12 height 7
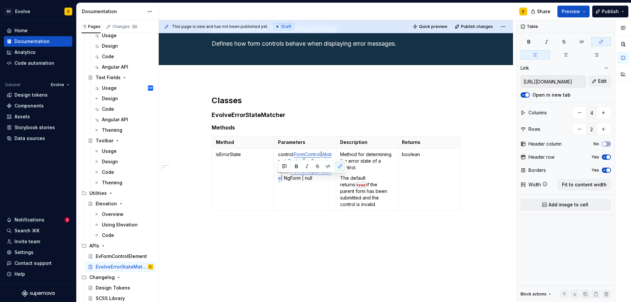
type textarea "*"
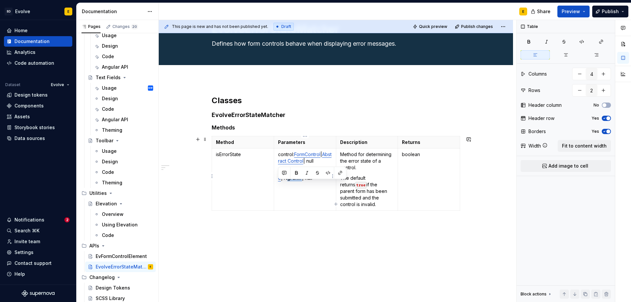
drag, startPoint x: 278, startPoint y: 186, endPoint x: 294, endPoint y: 186, distance: 15.8
click at [294, 181] on p "form?: FormGroupDirective | NgForm | null" at bounding box center [305, 174] width 54 height 13
click at [340, 171] on button "button" at bounding box center [340, 172] width 9 height 9
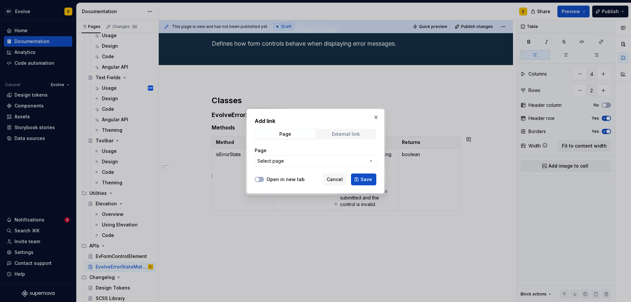
click at [342, 134] on div "External link" at bounding box center [346, 133] width 28 height 5
click at [257, 180] on span "button" at bounding box center [257, 179] width 4 height 4
click at [276, 159] on input "URL" at bounding box center [316, 161] width 122 height 12
paste input "https://angular.dev/api/forms/NgForm#"
type input "https://angular.dev/api/forms/NgForm#"
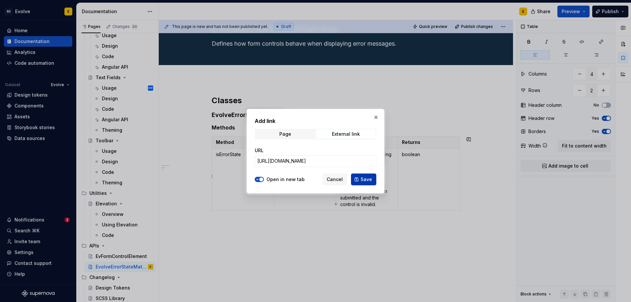
click at [355, 179] on button "Save" at bounding box center [363, 180] width 25 height 12
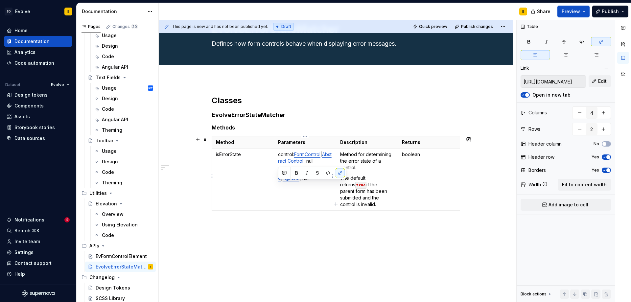
click at [315, 188] on td "control: FormControl | Abstract Control | null form?: FormGroupDirective | NgFo…" at bounding box center [305, 180] width 62 height 62
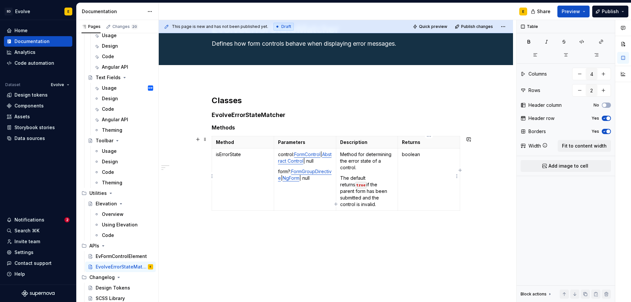
click at [428, 155] on p "boolean" at bounding box center [429, 154] width 54 height 7
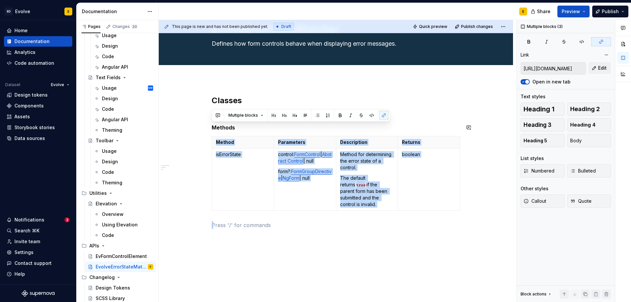
drag, startPoint x: 411, startPoint y: 215, endPoint x: 247, endPoint y: 122, distance: 188.7
click at [247, 122] on div "Classes EvolveErrorStateMatcher Methods Method Parameters Description Returns i…" at bounding box center [336, 162] width 248 height 134
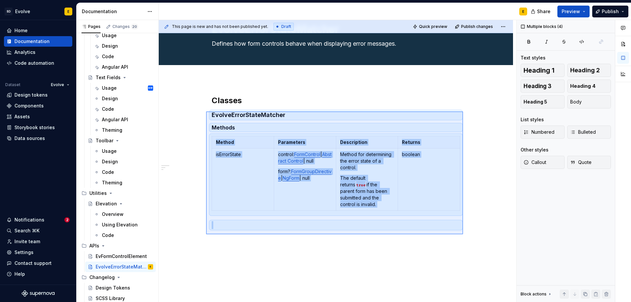
click at [206, 111] on div "This page is new and has not been published yet. Draft Quick preview Publish ch…" at bounding box center [338, 161] width 358 height 282
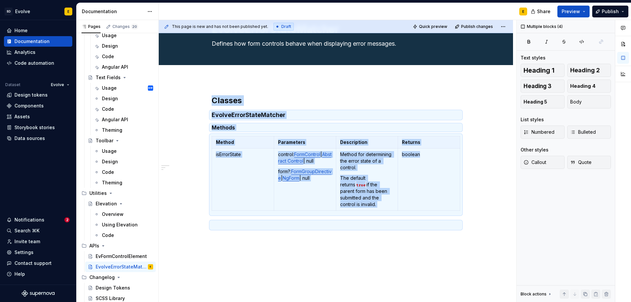
copy div "Classes EvolveErrorStateMatcher Methods Method Parameters Description Returns i…"
click at [234, 221] on p at bounding box center [336, 225] width 248 height 8
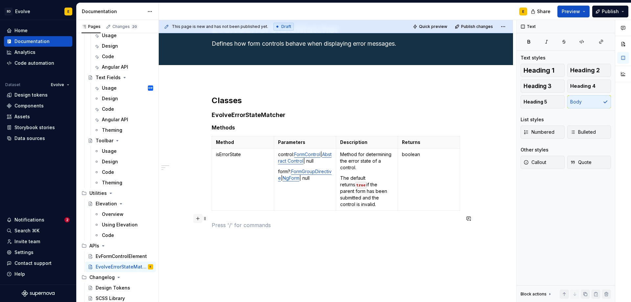
click at [199, 220] on button "button" at bounding box center [197, 218] width 9 height 9
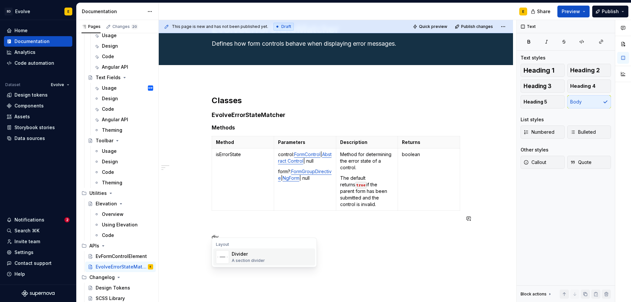
click at [239, 258] on div "A section divider" at bounding box center [248, 260] width 33 height 5
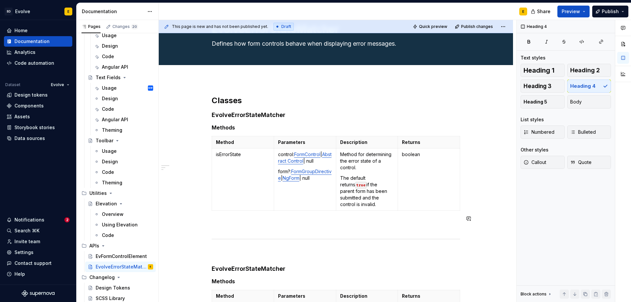
click at [239, 265] on h4 "EvolveErrorStateMatcher" at bounding box center [336, 269] width 248 height 8
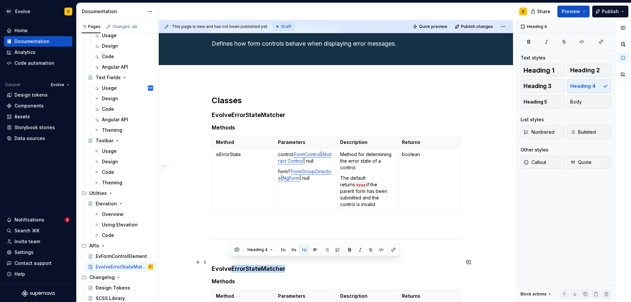
drag, startPoint x: 231, startPoint y: 262, endPoint x: 289, endPoint y: 264, distance: 57.5
click at [289, 265] on h4 "EvolveErrorStateMatcher" at bounding box center [336, 269] width 248 height 8
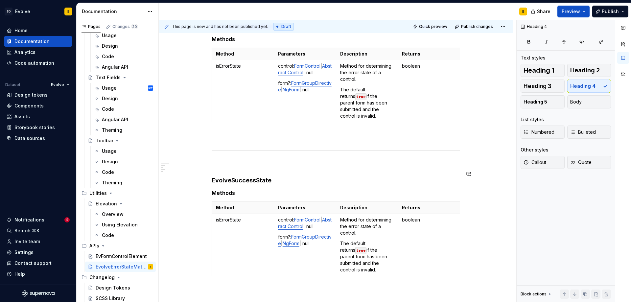
scroll to position [131, 0]
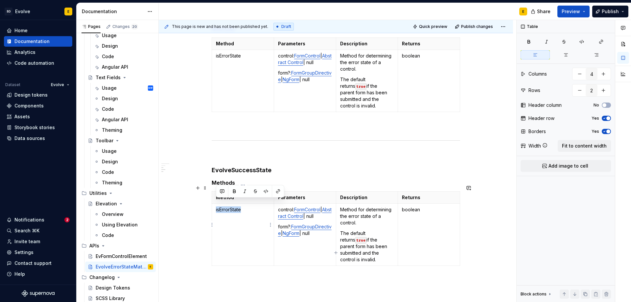
drag, startPoint x: 247, startPoint y: 202, endPoint x: 215, endPoint y: 203, distance: 31.9
click at [215, 204] on td "isErrorState" at bounding box center [243, 235] width 62 height 62
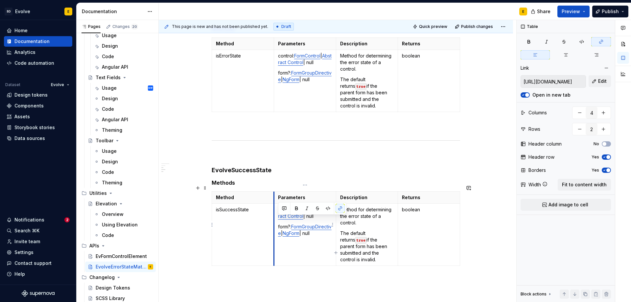
drag, startPoint x: 313, startPoint y: 236, endPoint x: 275, endPoint y: 218, distance: 42.2
click at [275, 218] on td "control: FormControl | Abstract Control | null form?: FormGroupDirective | NgFo…" at bounding box center [305, 235] width 62 height 62
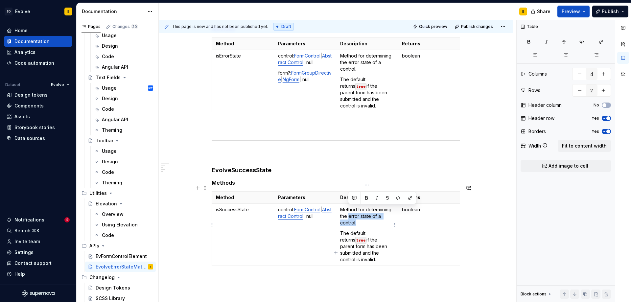
drag, startPoint x: 360, startPoint y: 217, endPoint x: 348, endPoint y: 210, distance: 13.8
click at [348, 210] on p "Method for determining the error state of a control." at bounding box center [367, 216] width 54 height 20
drag, startPoint x: 351, startPoint y: 86, endPoint x: 339, endPoint y: 87, distance: 12.2
click at [339, 87] on td "Method for determining the error state of a control. The default returns true i…" at bounding box center [367, 81] width 62 height 62
click at [363, 89] on p "The default returns true if the parent form has been submitted and the control …" at bounding box center [367, 92] width 54 height 33
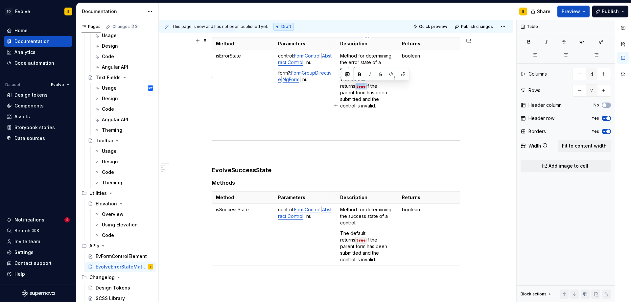
drag, startPoint x: 352, startPoint y: 86, endPoint x: 339, endPoint y: 86, distance: 13.1
click at [339, 86] on td "Method for determining the error state of a control. The default returns true i…" at bounding box center [367, 81] width 62 height 62
click at [386, 106] on p "The default returns a boolean based on if the parent form has been submitted an…" at bounding box center [367, 92] width 54 height 33
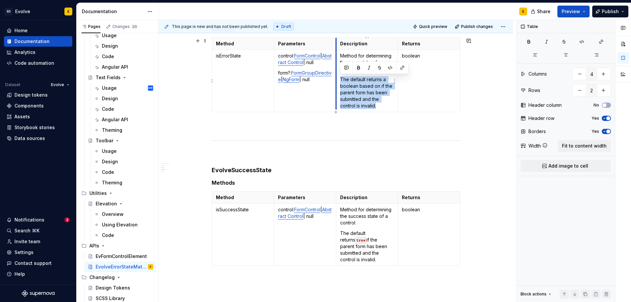
drag, startPoint x: 380, startPoint y: 104, endPoint x: 336, endPoint y: 81, distance: 49.7
click at [336, 81] on td "Method for determining the error state of a control. The default returns a bool…" at bounding box center [367, 81] width 62 height 62
copy p "The default returns a boolean based on if the parent form has been submitted an…"
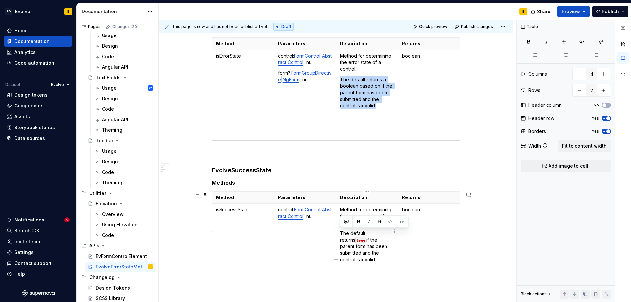
drag, startPoint x: 388, startPoint y: 251, endPoint x: 339, endPoint y: 233, distance: 51.8
click at [339, 233] on td "Method for determining the success state of a control. The default returns true…" at bounding box center [367, 235] width 62 height 62
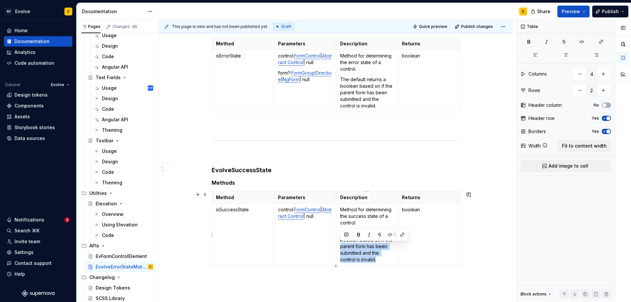
drag, startPoint x: 379, startPoint y: 261, endPoint x: 338, endPoint y: 248, distance: 42.9
click at [338, 248] on td "Method for determining the success state of a control. The default returns a bo…" at bounding box center [367, 235] width 62 height 62
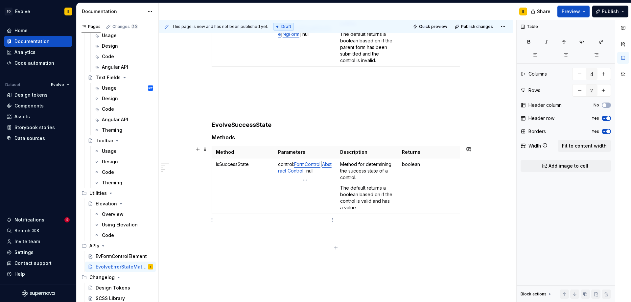
scroll to position [205, 0]
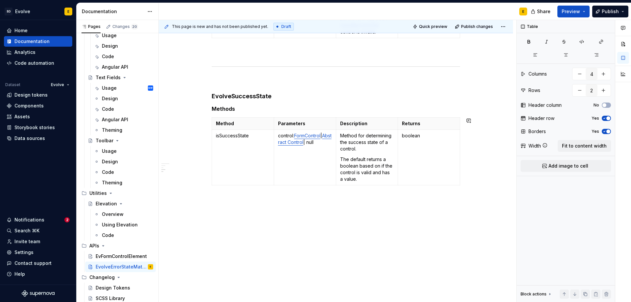
click at [264, 200] on p at bounding box center [336, 200] width 248 height 8
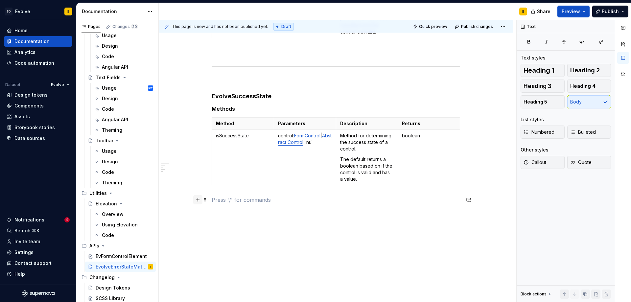
click at [196, 199] on button "button" at bounding box center [197, 199] width 9 height 9
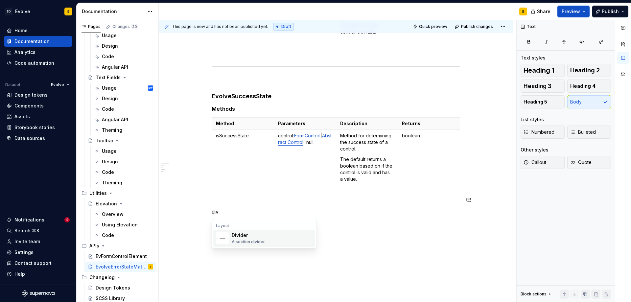
click at [263, 243] on div "A section divider" at bounding box center [248, 241] width 33 height 5
click at [270, 241] on p "CanUpdateErrorState" at bounding box center [336, 240] width 248 height 8
click at [589, 86] on span "Heading 4" at bounding box center [582, 86] width 25 height 7
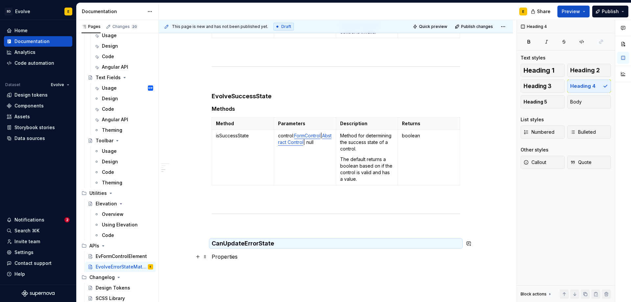
click at [255, 258] on p "Properties" at bounding box center [336, 257] width 248 height 8
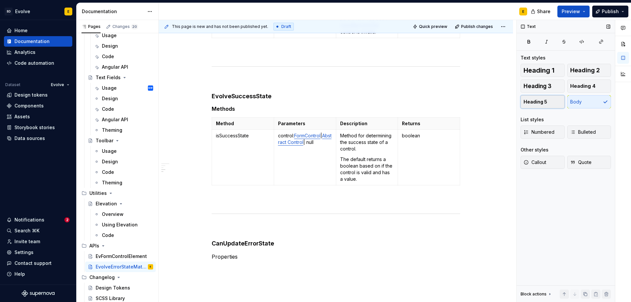
click at [534, 106] on button "Heading 5" at bounding box center [543, 101] width 44 height 13
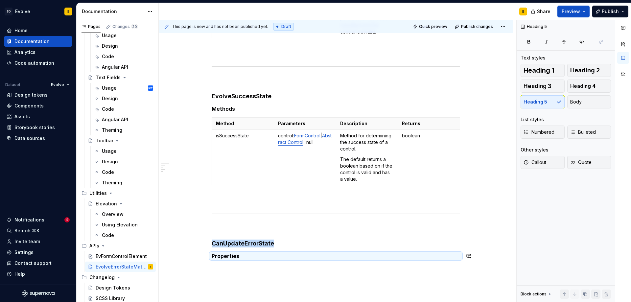
click at [281, 273] on div "Classes EvolveErrorStateMatcher Methods Method Parameters Description Returns i…" at bounding box center [336, 132] width 354 height 451
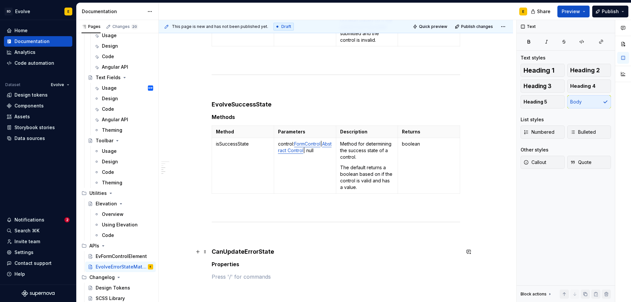
scroll to position [263, 0]
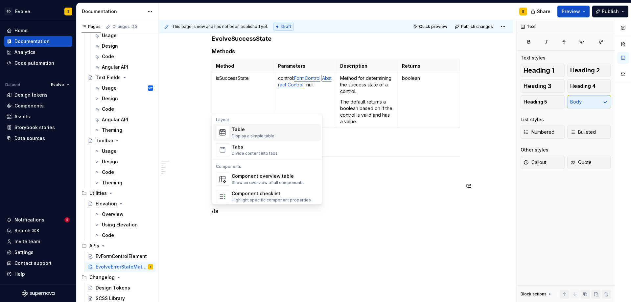
click at [245, 127] on div "Table" at bounding box center [253, 129] width 43 height 7
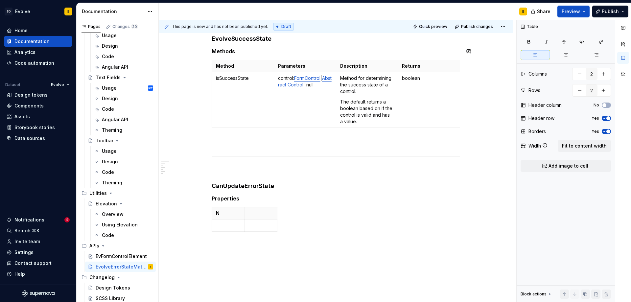
type textarea "*"
click at [278, 222] on icon "button" at bounding box center [277, 222] width 5 height 5
type input "3"
drag, startPoint x: 259, startPoint y: 221, endPoint x: 248, endPoint y: 215, distance: 12.5
click at [248, 215] on th "Description" at bounding box center [261, 216] width 33 height 19
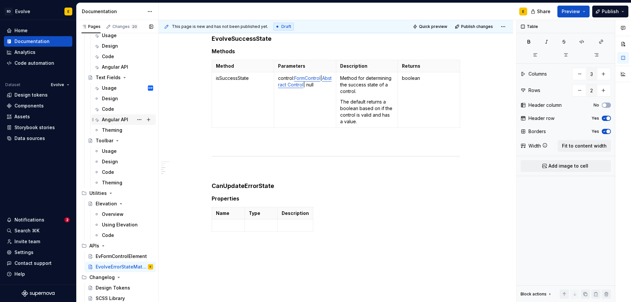
click at [116, 119] on div "Angular API" at bounding box center [115, 119] width 26 height 7
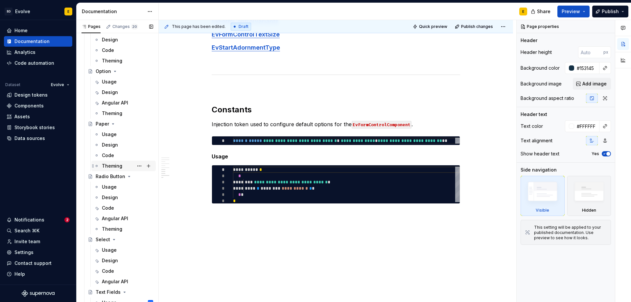
scroll to position [492, 0]
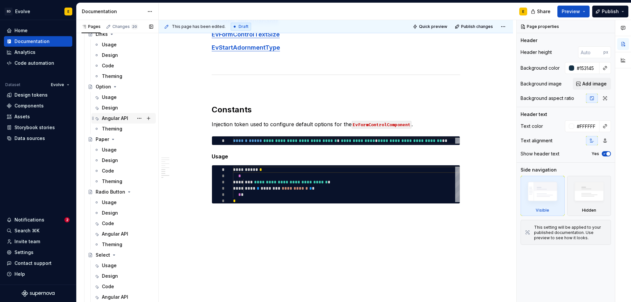
click at [112, 119] on div "Angular API" at bounding box center [115, 118] width 26 height 7
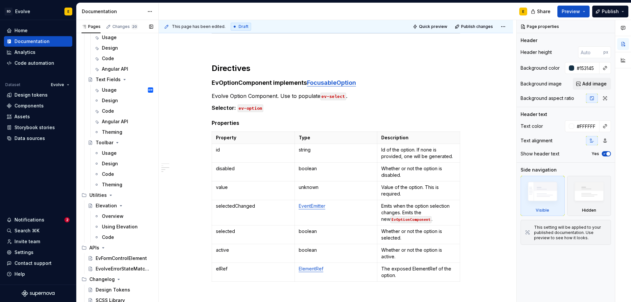
scroll to position [722, 0]
click at [116, 266] on div "EvolveErrorStateMatcher" at bounding box center [115, 267] width 38 height 7
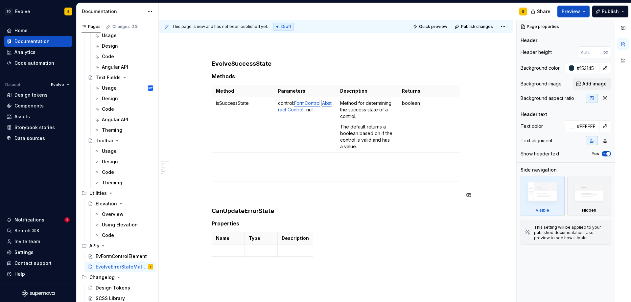
scroll to position [293, 0]
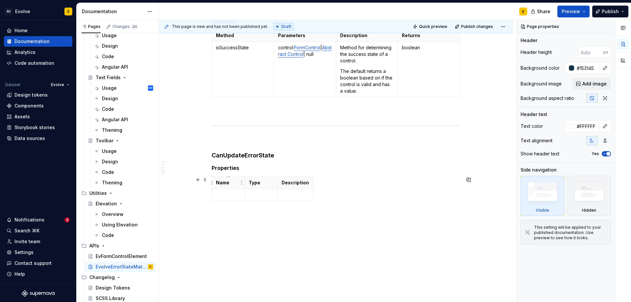
type textarea "*"
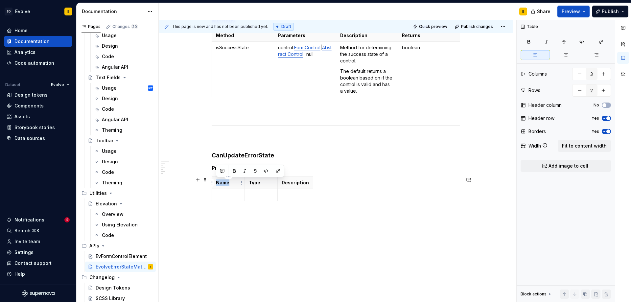
drag, startPoint x: 223, startPoint y: 183, endPoint x: 214, endPoint y: 182, distance: 8.9
click at [214, 182] on th "Name" at bounding box center [228, 183] width 33 height 12
click at [597, 145] on span "Fit to content width" at bounding box center [584, 146] width 45 height 7
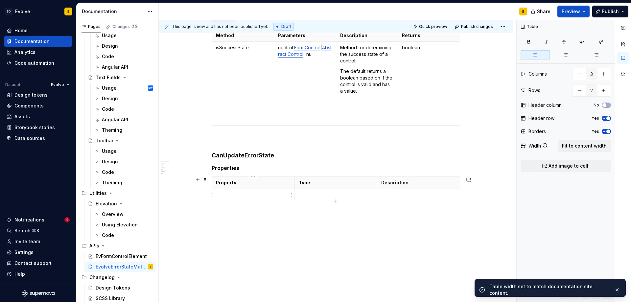
click at [251, 196] on p at bounding box center [253, 195] width 75 height 7
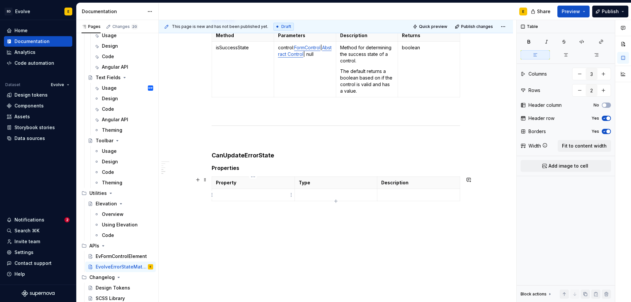
type textarea "*"
click at [334, 201] on icon "button" at bounding box center [335, 200] width 5 height 5
click at [240, 204] on p at bounding box center [253, 207] width 75 height 7
click at [336, 211] on icon "button" at bounding box center [335, 213] width 5 height 5
type input "4"
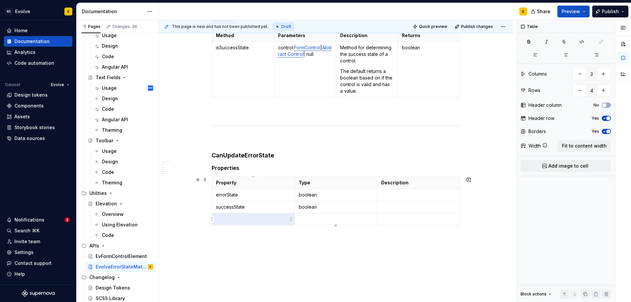
click at [258, 218] on p at bounding box center [253, 219] width 75 height 7
click at [195, 139] on button "button" at bounding box center [197, 139] width 9 height 9
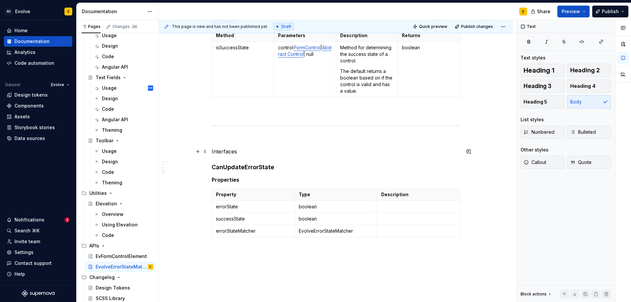
click at [251, 151] on p "Interfaces" at bounding box center [336, 152] width 248 height 8
click at [577, 66] on button "Heading 2" at bounding box center [589, 70] width 44 height 13
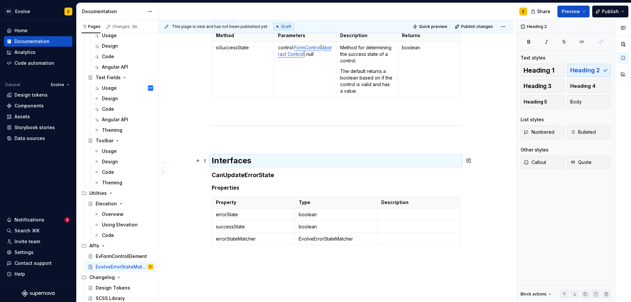
click at [287, 160] on h2 "Interfaces" at bounding box center [336, 160] width 248 height 11
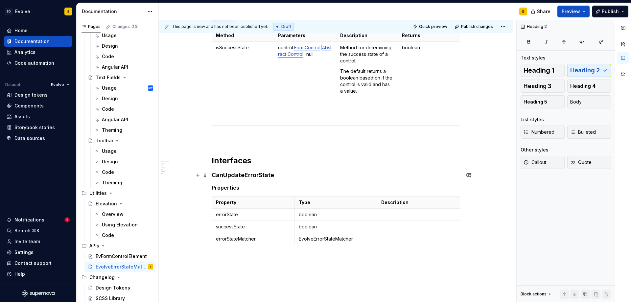
click at [285, 173] on h4 "CanUpdateErrorState" at bounding box center [336, 175] width 248 height 8
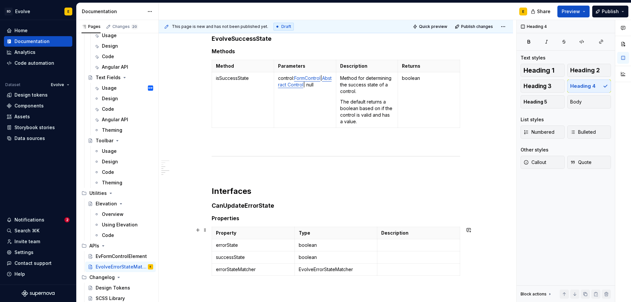
scroll to position [337, 0]
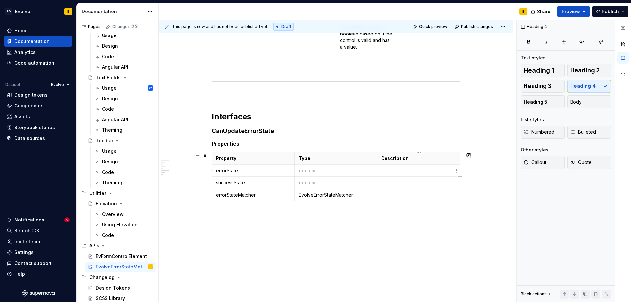
click at [390, 171] on p at bounding box center [418, 170] width 75 height 7
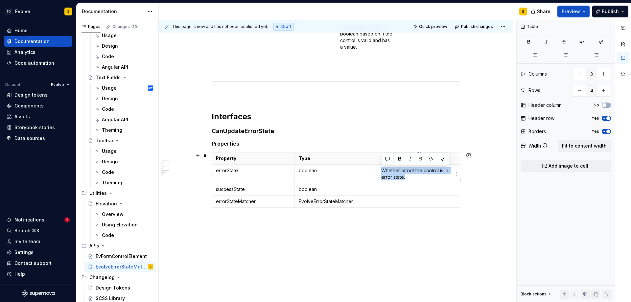
drag, startPoint x: 409, startPoint y: 178, endPoint x: 380, endPoint y: 170, distance: 30.6
click at [380, 170] on td "Whether or not the control is in error state." at bounding box center [418, 174] width 83 height 19
copy p "Whether or not the control is in error state."
click at [391, 187] on p at bounding box center [418, 189] width 75 height 7
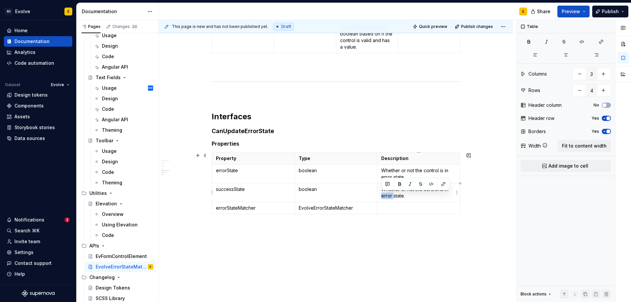
drag, startPoint x: 382, startPoint y: 195, endPoint x: 393, endPoint y: 197, distance: 11.3
click at [393, 197] on p "Whether or not the control is in error state." at bounding box center [418, 192] width 75 height 13
click at [391, 207] on p at bounding box center [418, 208] width 75 height 7
click at [392, 207] on p at bounding box center [418, 208] width 75 height 7
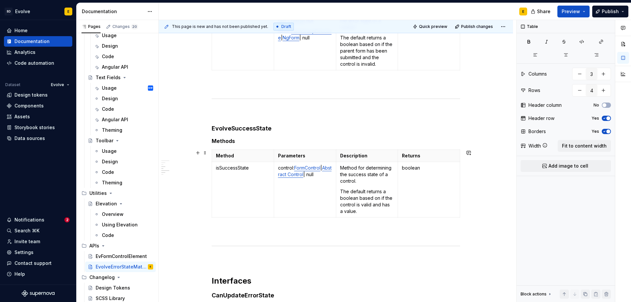
scroll to position [75, 0]
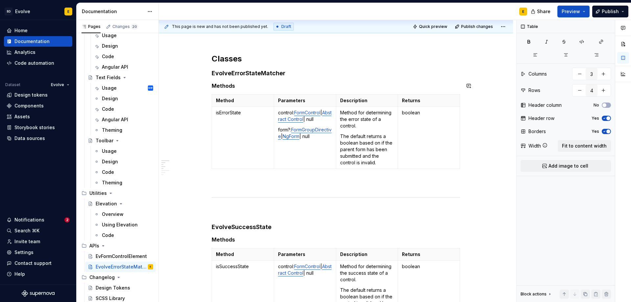
click at [294, 79] on div "Classes EvolveErrorStateMatcher Methods Method Parameters Description Returns i…" at bounding box center [336, 267] width 248 height 426
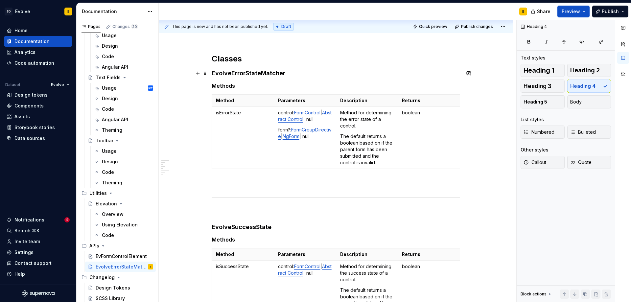
click at [293, 74] on h4 "EvolveErrorStateMatcher" at bounding box center [336, 73] width 248 height 8
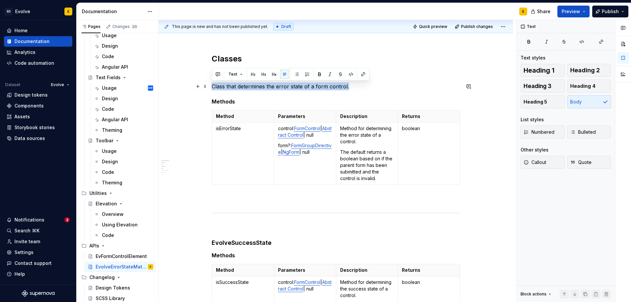
drag, startPoint x: 360, startPoint y: 90, endPoint x: 209, endPoint y: 86, distance: 151.5
copy p "Class that determines the error state of a form control."
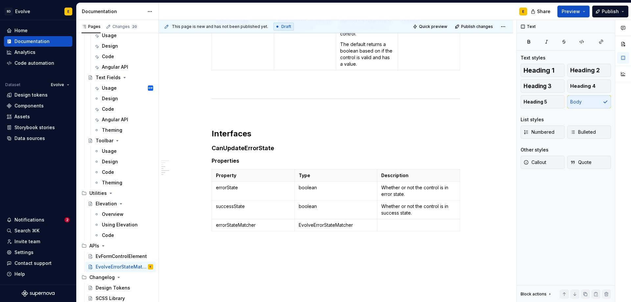
scroll to position [337, 0]
click at [406, 225] on p at bounding box center [418, 223] width 75 height 7
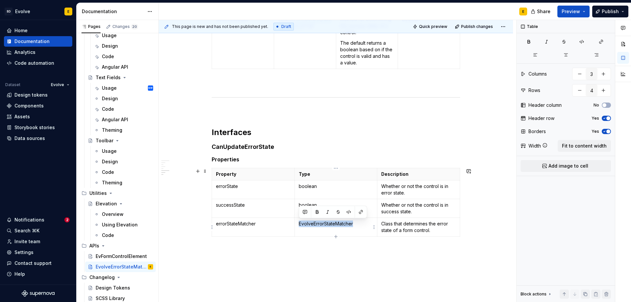
drag, startPoint x: 355, startPoint y: 224, endPoint x: 299, endPoint y: 225, distance: 55.9
click at [299, 225] on p "EvolveErrorStateMatcher" at bounding box center [336, 223] width 75 height 7
click at [386, 226] on p "Class that determines the error state of a form control." at bounding box center [418, 226] width 75 height 13
drag, startPoint x: 406, startPoint y: 224, endPoint x: 381, endPoint y: 223, distance: 25.3
click at [381, 223] on td "Class that determines the error state of a form control." at bounding box center [418, 227] width 83 height 19
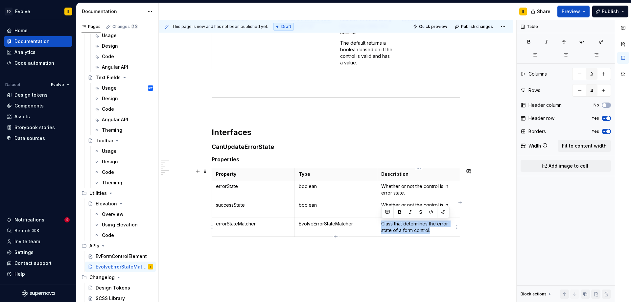
drag, startPoint x: 438, startPoint y: 231, endPoint x: 380, endPoint y: 222, distance: 58.9
click at [380, 222] on td "Class that determines the error state of a form control." at bounding box center [418, 227] width 83 height 19
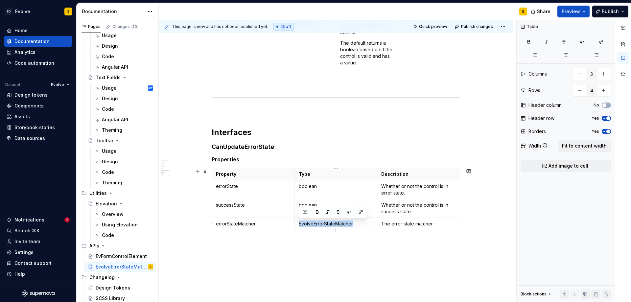
drag, startPoint x: 299, startPoint y: 225, endPoint x: 352, endPoint y: 224, distance: 52.9
click at [352, 224] on p "EvolveErrorStateMatcher" at bounding box center [336, 223] width 75 height 7
click at [362, 209] on button "button" at bounding box center [360, 211] width 9 height 9
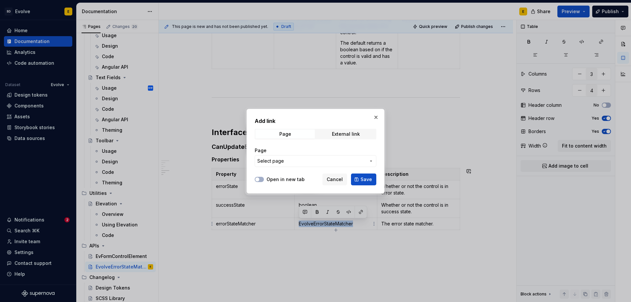
click at [294, 160] on span "Select page" at bounding box center [311, 161] width 108 height 7
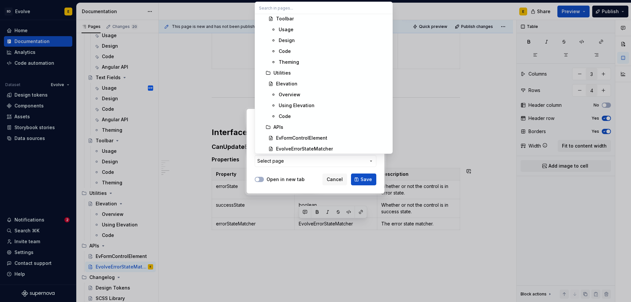
scroll to position [1229, 0]
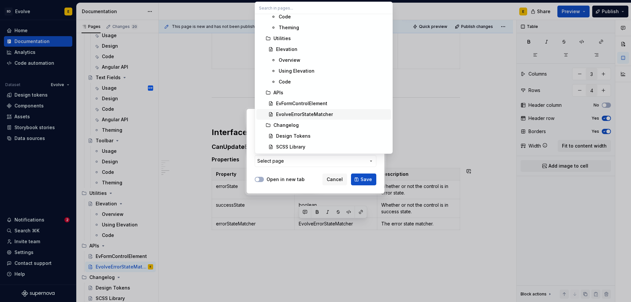
click at [295, 113] on div "EvolveErrorStateMatcher" at bounding box center [304, 114] width 57 height 7
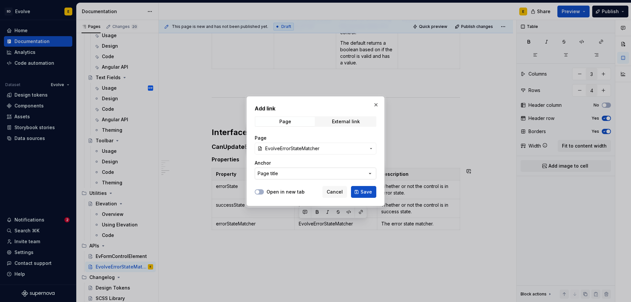
click at [296, 175] on button "Page title" at bounding box center [316, 174] width 122 height 12
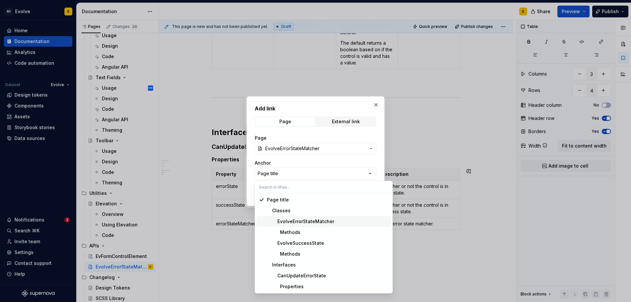
click at [304, 221] on div "EvolveErrorStateMatcher" at bounding box center [300, 221] width 67 height 7
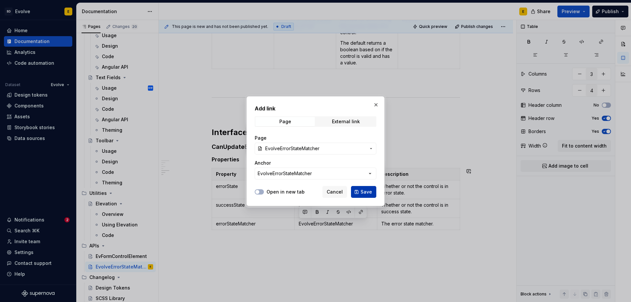
click at [364, 190] on span "Save" at bounding box center [366, 192] width 12 height 7
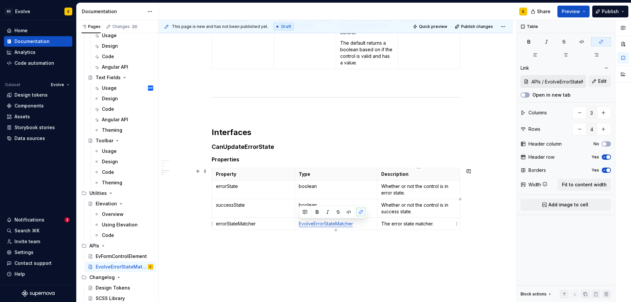
click at [440, 224] on p "The error state matcher." at bounding box center [418, 223] width 75 height 7
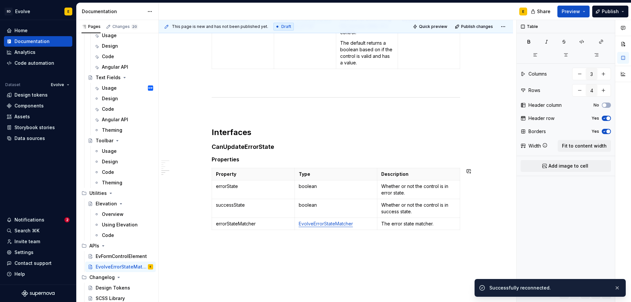
click at [274, 247] on div "Classes EvolveErrorStateMatcher Class that determines the error state of a form…" at bounding box center [336, 53] width 354 height 556
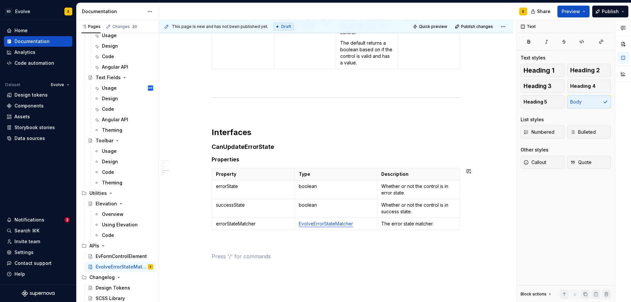
type textarea "*"
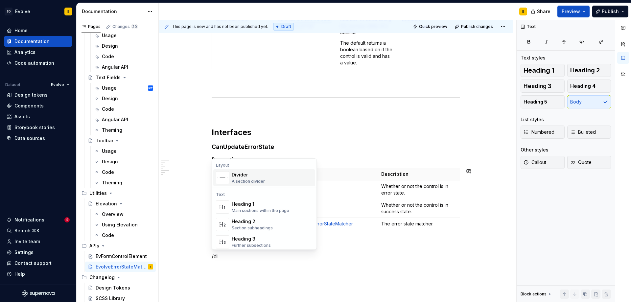
click at [256, 175] on div "Divider" at bounding box center [248, 175] width 33 height 7
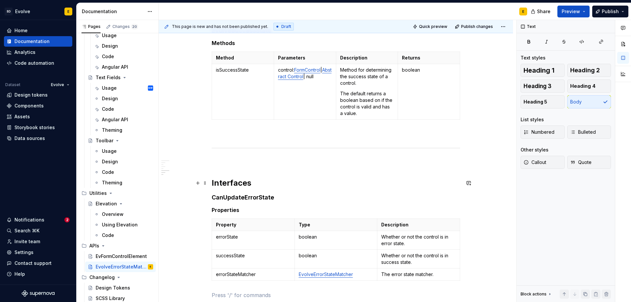
scroll to position [370, 0]
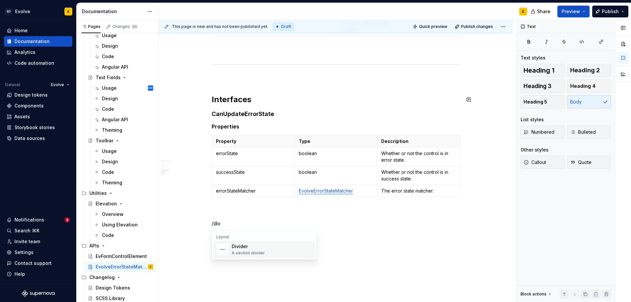
click at [245, 246] on div "Divider" at bounding box center [248, 246] width 33 height 7
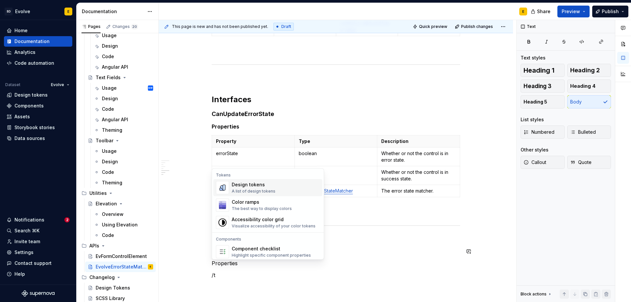
scroll to position [379, 0]
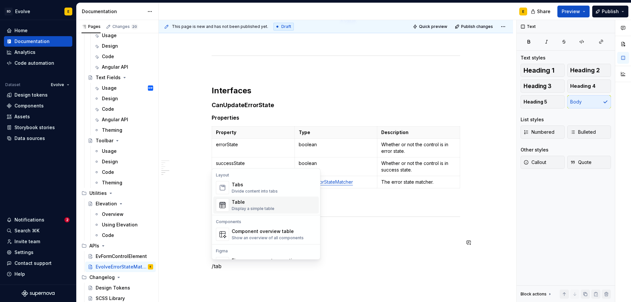
click at [242, 210] on div "Display a simple table" at bounding box center [253, 208] width 43 height 5
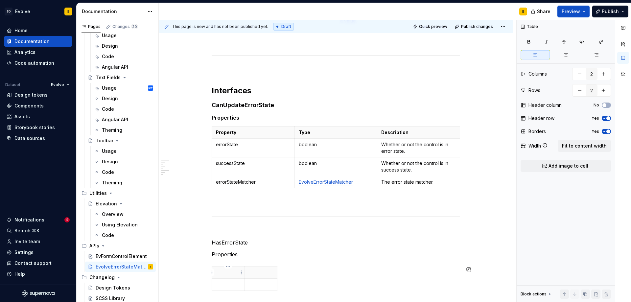
scroll to position [385, 0]
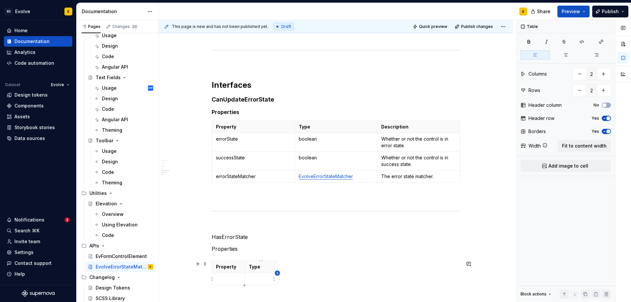
click at [277, 273] on icon "button" at bounding box center [277, 272] width 5 height 5
type input "3"
click at [287, 267] on html "SD Evolve E Home Documentation Analytics Code automation Dataset Evolve Design …" at bounding box center [315, 151] width 631 height 302
click at [279, 267] on html "SD Evolve E Home Documentation Analytics Code automation Dataset Evolve Design …" at bounding box center [315, 151] width 631 height 302
click at [279, 267] on th at bounding box center [284, 267] width 12 height 12
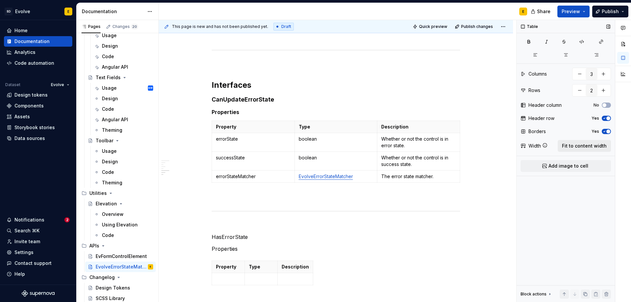
click at [575, 148] on span "Fit to content width" at bounding box center [584, 146] width 45 height 7
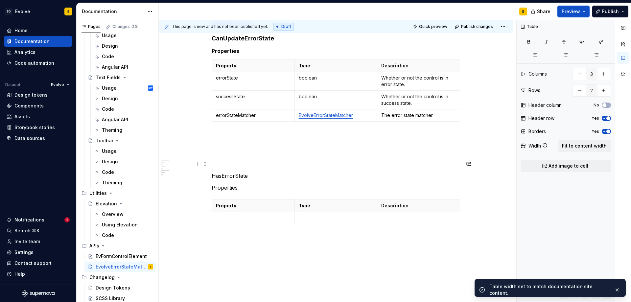
scroll to position [451, 0]
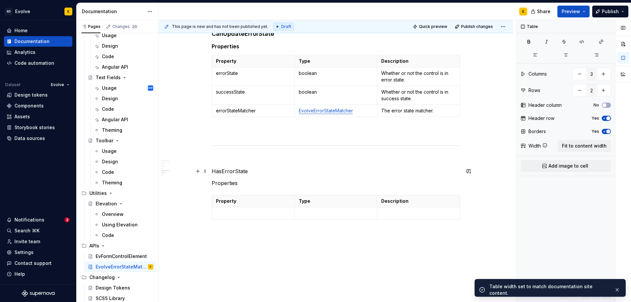
click at [249, 170] on p "HasErrorState" at bounding box center [336, 171] width 248 height 8
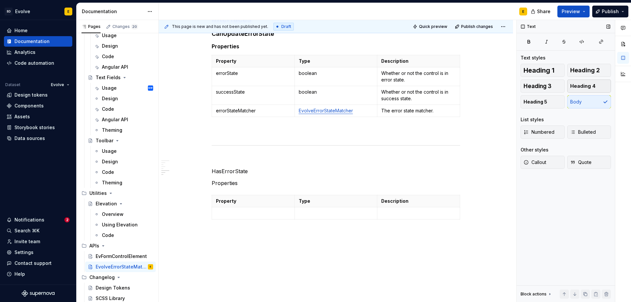
type textarea "*"
click at [574, 84] on span "Heading 4" at bounding box center [582, 86] width 25 height 7
click at [271, 189] on p "Properties" at bounding box center [336, 188] width 248 height 8
click at [537, 103] on span "Heading 5" at bounding box center [535, 102] width 24 height 7
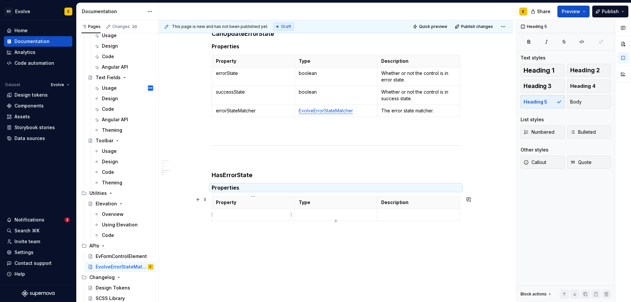
click at [256, 213] on p at bounding box center [253, 214] width 75 height 7
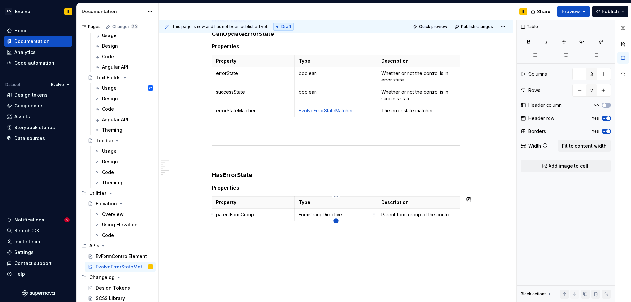
click at [336, 220] on icon "button" at bounding box center [335, 220] width 5 height 5
drag, startPoint x: 428, startPoint y: 216, endPoint x: 435, endPoint y: 215, distance: 7.2
click at [435, 215] on p "Parent form group of the control." at bounding box center [418, 214] width 75 height 7
click at [240, 234] on p at bounding box center [253, 233] width 75 height 7
click at [336, 240] on div "Property Type Description parentFormGroup FormGroupDirective Parent form group …" at bounding box center [336, 219] width 248 height 46
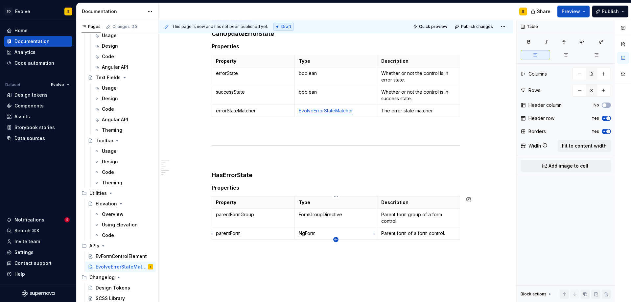
click at [335, 239] on icon "button" at bounding box center [335, 239] width 5 height 5
type input "4"
click at [233, 246] on p at bounding box center [253, 245] width 75 height 7
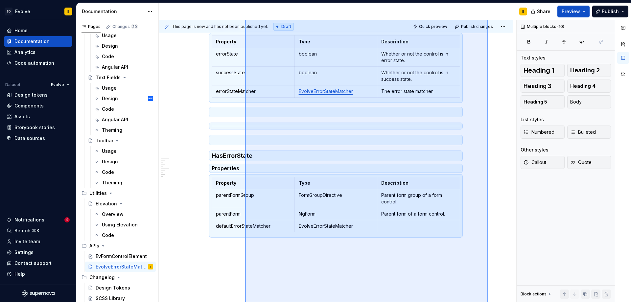
scroll to position [501, 0]
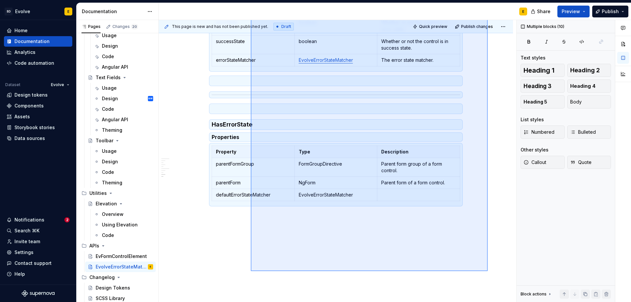
drag, startPoint x: 488, startPoint y: 136, endPoint x: 251, endPoint y: 271, distance: 272.7
click at [251, 271] on div "This page is new and has not been published yet. Draft Quick preview Publish ch…" at bounding box center [338, 161] width 358 height 282
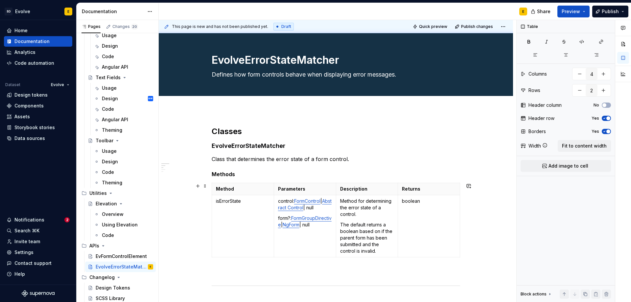
scroll to position [0, 0]
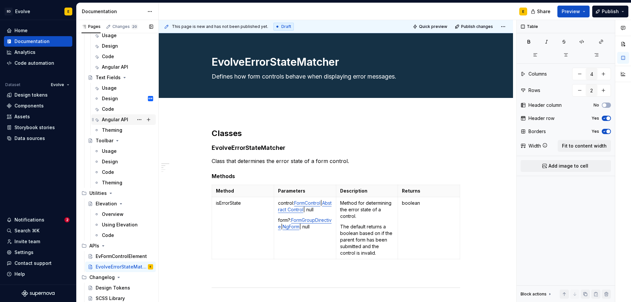
click at [113, 120] on div "Angular API" at bounding box center [115, 119] width 26 height 7
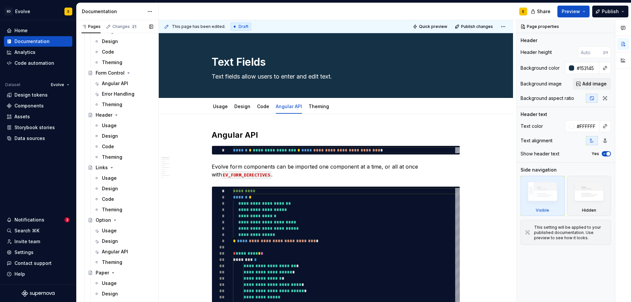
scroll to position [295, 0]
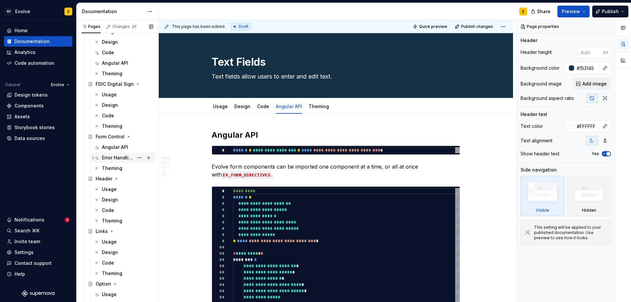
click at [111, 159] on div "Error Handling" at bounding box center [118, 157] width 32 height 7
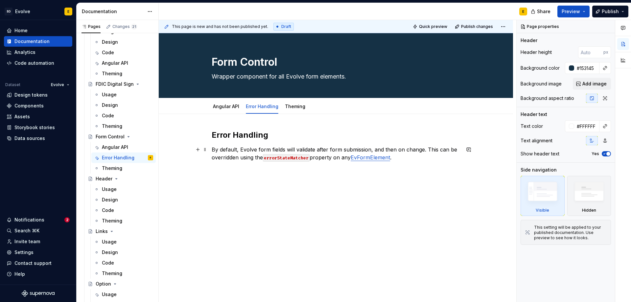
type textarea "*"
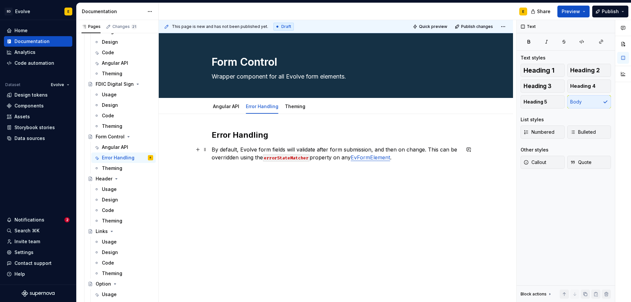
click at [406, 158] on p "By default, Evolve form fields will validate after form submission, and then on…" at bounding box center [336, 154] width 248 height 16
click at [576, 85] on span "Heading 4" at bounding box center [582, 86] width 25 height 7
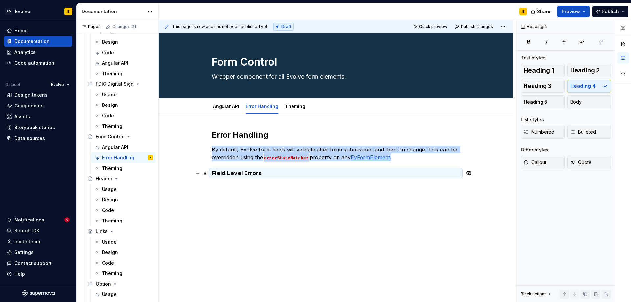
click at [277, 172] on h4 "Field Level Errors" at bounding box center [336, 173] width 248 height 8
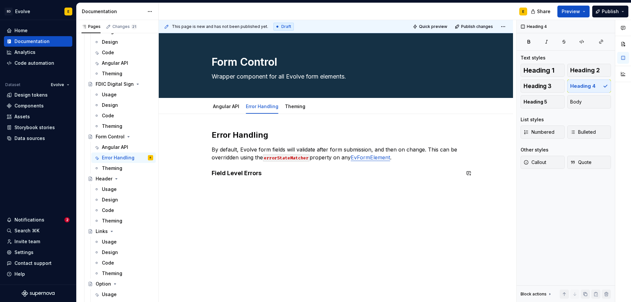
click at [271, 177] on div "Error Handling By default, Evolve form fields will validate after form submissi…" at bounding box center [336, 157] width 248 height 55
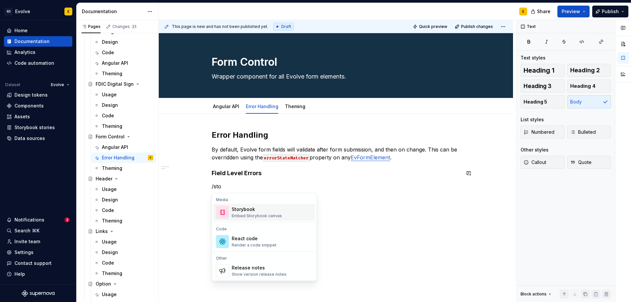
click at [256, 211] on div "Storybook" at bounding box center [257, 209] width 50 height 7
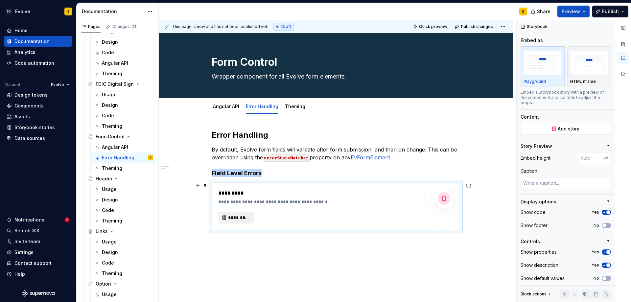
click at [240, 218] on span "*********" at bounding box center [238, 217] width 21 height 7
type textarea "*"
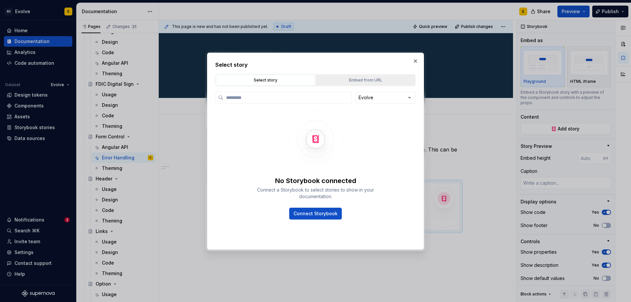
click at [366, 79] on div "Embed from URL" at bounding box center [365, 80] width 95 height 7
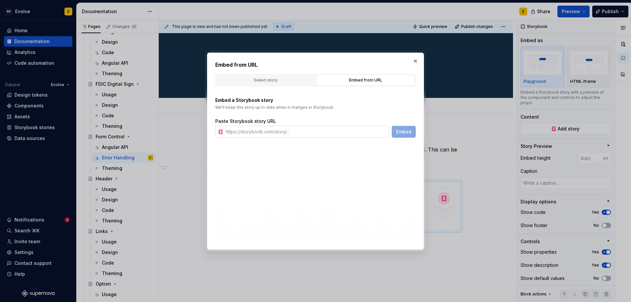
click at [326, 133] on input "text" at bounding box center [306, 132] width 166 height 12
paste input "https://design-t.apps-np.fcbint.net/evolve-angular/?path=/story/components-form…"
type input "https://design-t.apps-np.fcbint.net/evolve-angular/?path=/story/components-form…"
click at [403, 131] on span "Embed" at bounding box center [403, 131] width 15 height 7
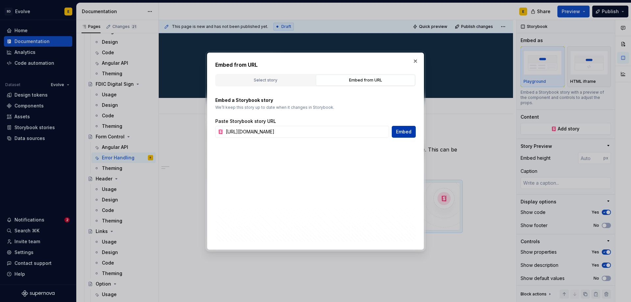
scroll to position [0, 0]
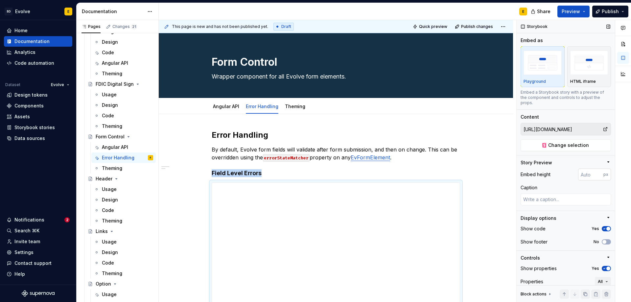
type textarea "*"
click at [579, 174] on input "number" at bounding box center [590, 175] width 25 height 12
type input "128"
type textarea "*"
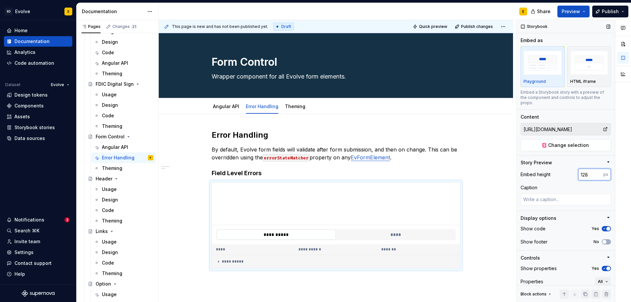
drag, startPoint x: 584, startPoint y: 174, endPoint x: 573, endPoint y: 174, distance: 10.8
click at [573, 174] on div "Embed height 128 px" at bounding box center [566, 175] width 90 height 12
type input "256"
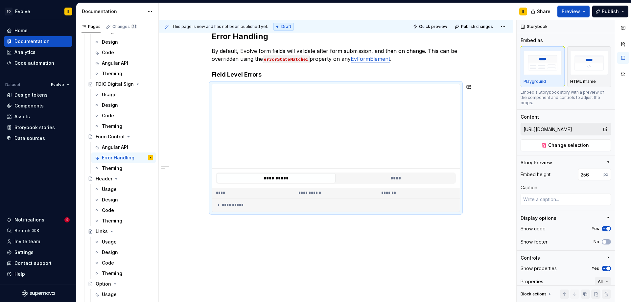
scroll to position [66, 0]
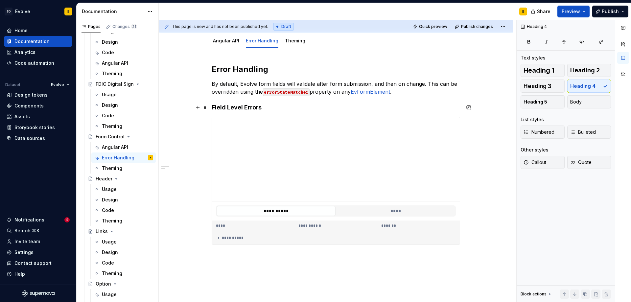
click at [295, 106] on h4 "Field Level Errors" at bounding box center [336, 108] width 248 height 8
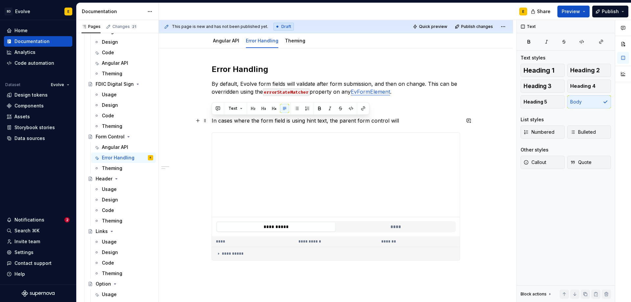
drag, startPoint x: 401, startPoint y: 121, endPoint x: 209, endPoint y: 122, distance: 191.3
click at [209, 122] on div "**********" at bounding box center [336, 203] width 354 height 311
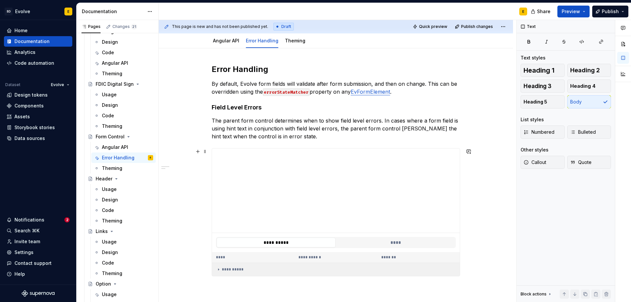
click at [454, 276] on td "**********" at bounding box center [336, 269] width 248 height 13
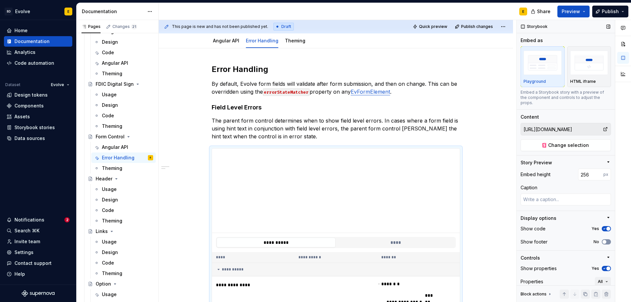
click at [602, 242] on span "button" at bounding box center [604, 242] width 4 height 4
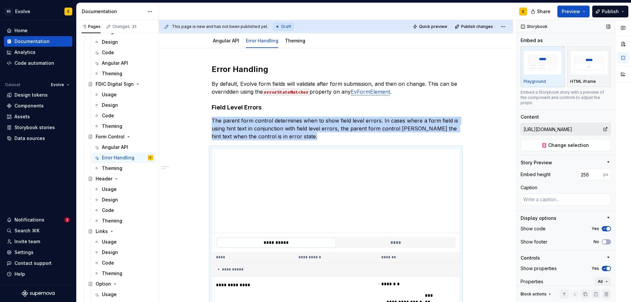
scroll to position [194, 0]
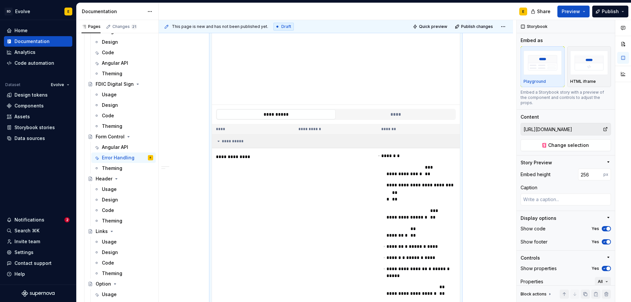
click at [220, 141] on icon at bounding box center [218, 141] width 5 height 5
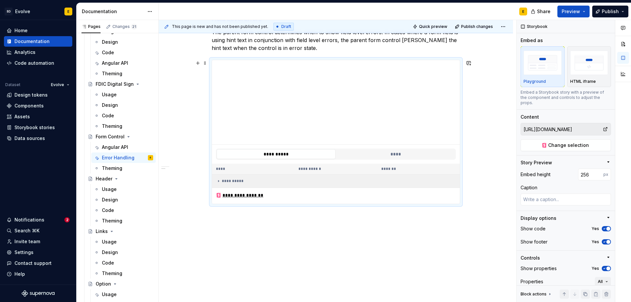
click at [217, 179] on icon at bounding box center [218, 180] width 5 height 5
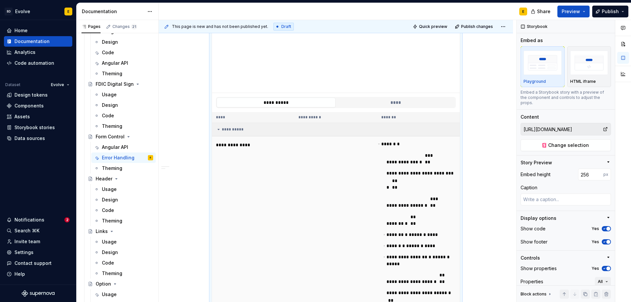
scroll to position [161, 0]
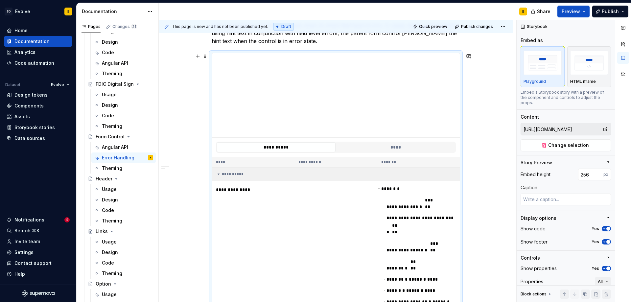
click at [219, 174] on icon at bounding box center [219, 174] width 2 height 1
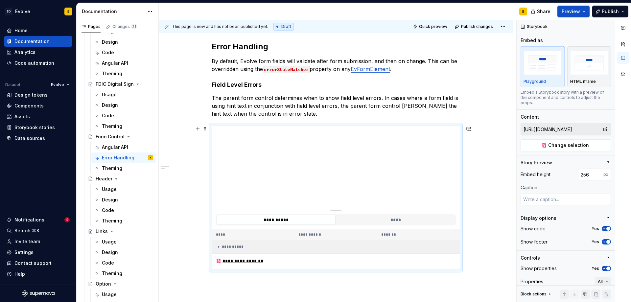
scroll to position [154, 0]
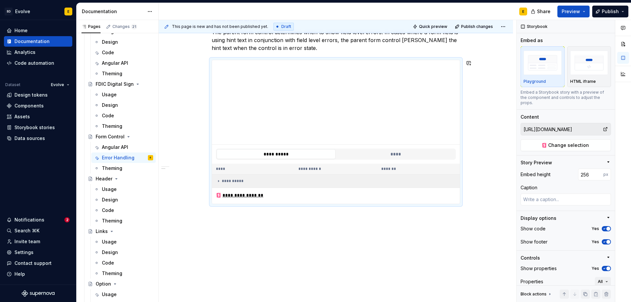
click at [306, 220] on div "**********" at bounding box center [336, 131] width 354 height 343
click at [231, 218] on div "**********" at bounding box center [336, 131] width 354 height 343
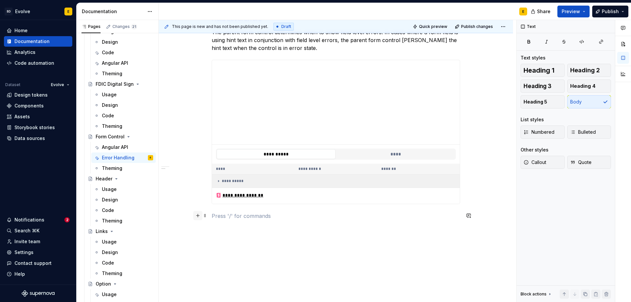
click at [198, 217] on button "button" at bounding box center [197, 215] width 9 height 9
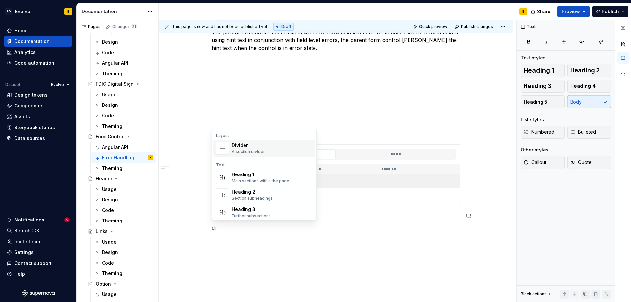
click at [240, 150] on div "A section divider" at bounding box center [248, 151] width 33 height 5
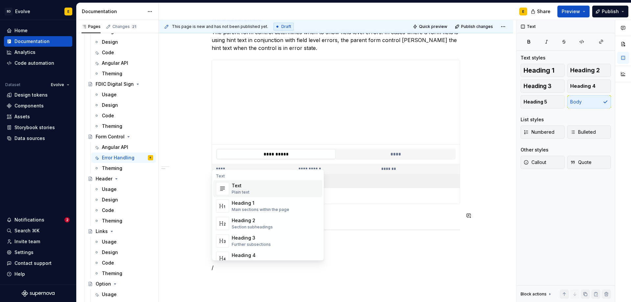
scroll to position [155, 0]
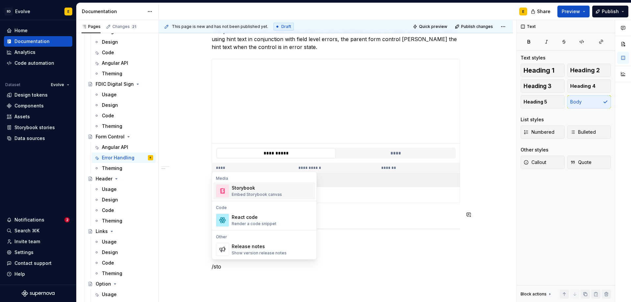
click at [264, 195] on div "Embed Storybook canvas" at bounding box center [257, 194] width 50 height 5
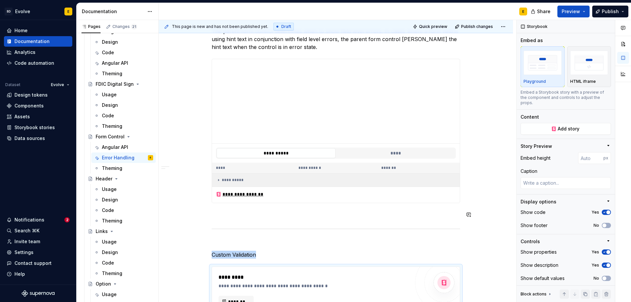
scroll to position [167, 0]
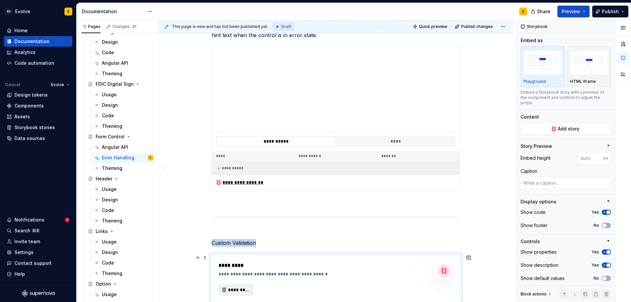
click at [236, 288] on span "*********" at bounding box center [238, 290] width 21 height 7
type textarea "*"
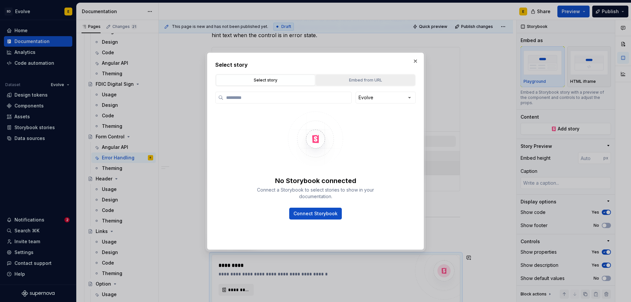
click at [386, 79] on div "Embed from URL" at bounding box center [365, 80] width 95 height 7
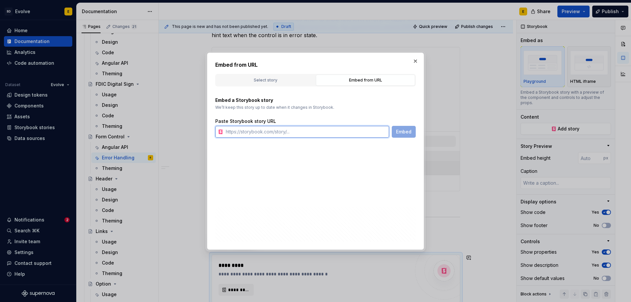
click at [349, 134] on input "text" at bounding box center [306, 132] width 166 height 12
paste input "https://design-t.apps-np.fcbint.net/evolve-angular/?path=/story/components-form…"
type input "https://design-t.apps-np.fcbint.net/evolve-angular/?path=/story/components-form…"
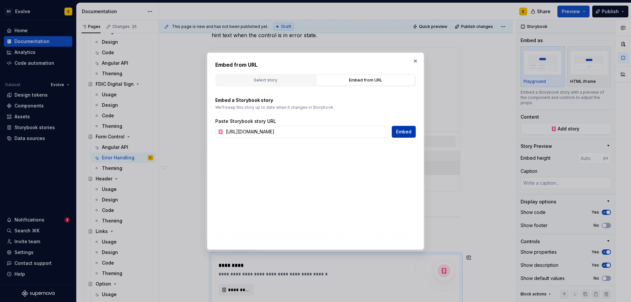
click at [411, 131] on span "Embed" at bounding box center [403, 131] width 15 height 7
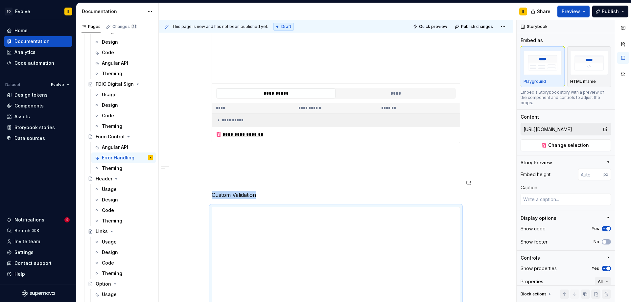
scroll to position [266, 0]
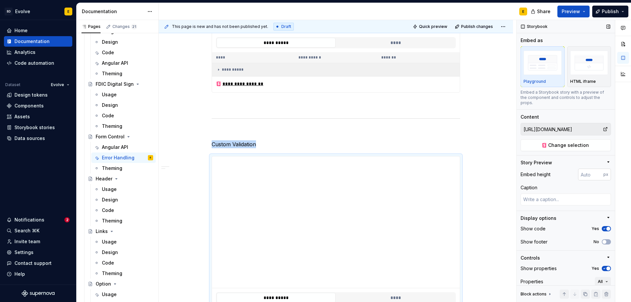
type textarea "*"
click at [585, 174] on input "number" at bounding box center [590, 175] width 25 height 12
type input "256"
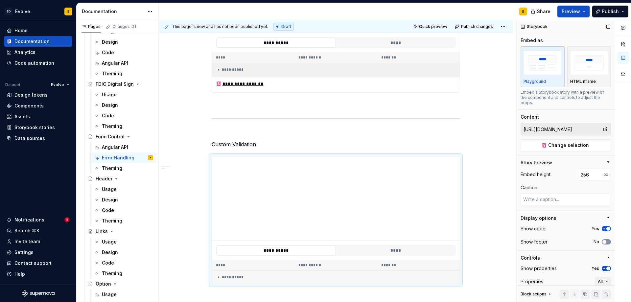
click at [602, 242] on span "button" at bounding box center [604, 242] width 4 height 4
click at [293, 140] on p "Custom Validation" at bounding box center [336, 144] width 248 height 8
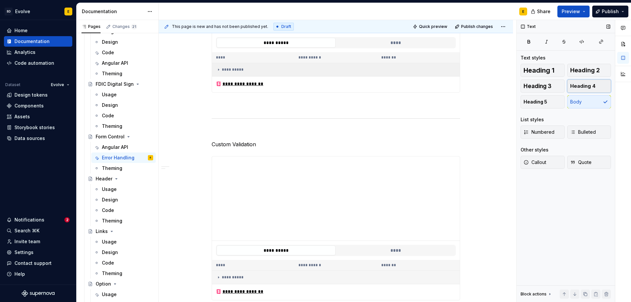
click at [583, 86] on span "Heading 4" at bounding box center [582, 86] width 25 height 7
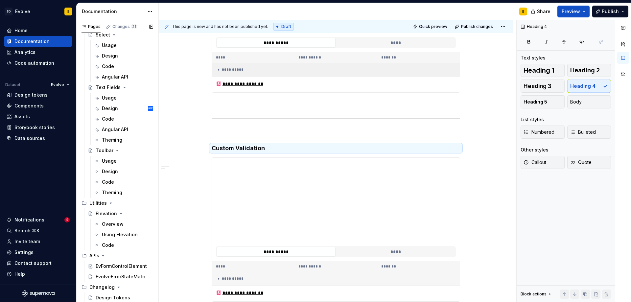
scroll to position [722, 0]
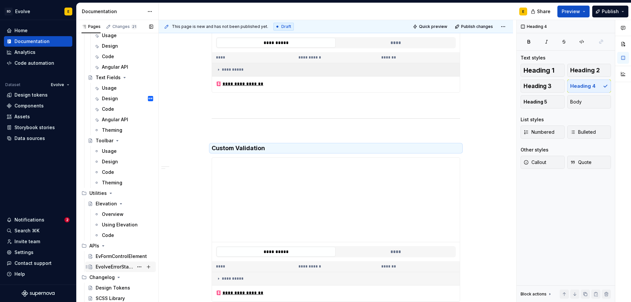
click at [120, 267] on div "EvolveErrorStateMatcher" at bounding box center [115, 267] width 38 height 7
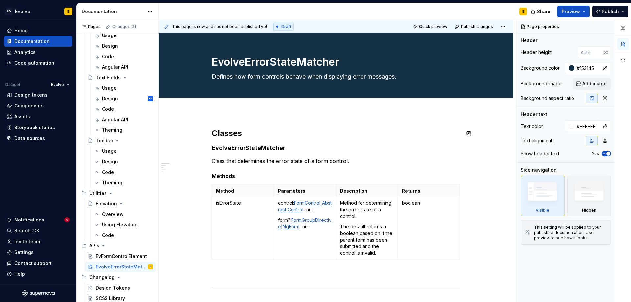
type textarea "*"
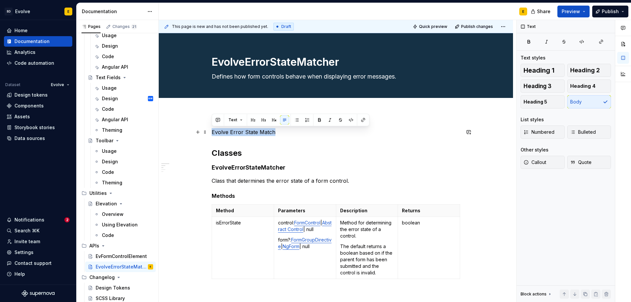
drag, startPoint x: 280, startPoint y: 133, endPoint x: 211, endPoint y: 133, distance: 69.7
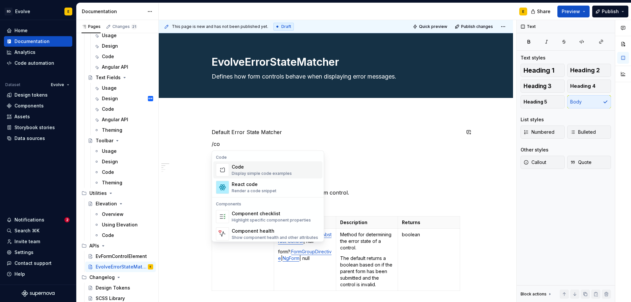
click at [246, 168] on div "Code" at bounding box center [262, 167] width 60 height 7
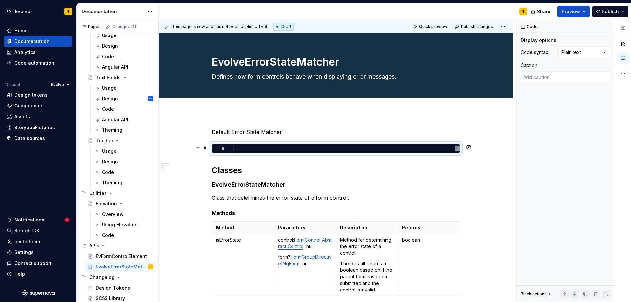
click at [306, 149] on div at bounding box center [346, 149] width 227 height 6
type textarea "*"
type textarea "**********"
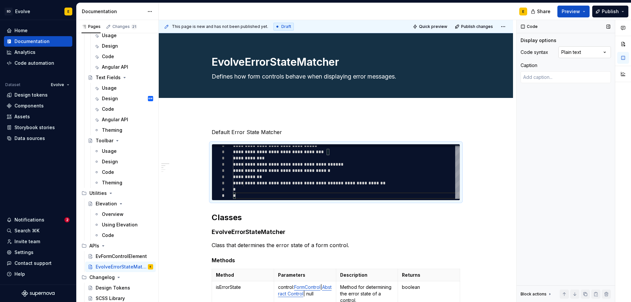
click at [568, 50] on div "Comments Open comments No comments yet Select ‘Comment’ from the block context …" at bounding box center [574, 161] width 114 height 282
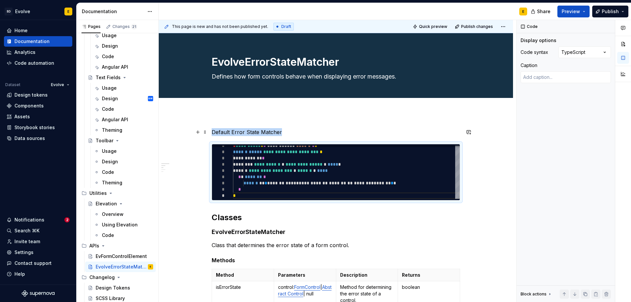
click at [294, 132] on p "Default Error State Matcher" at bounding box center [336, 132] width 248 height 8
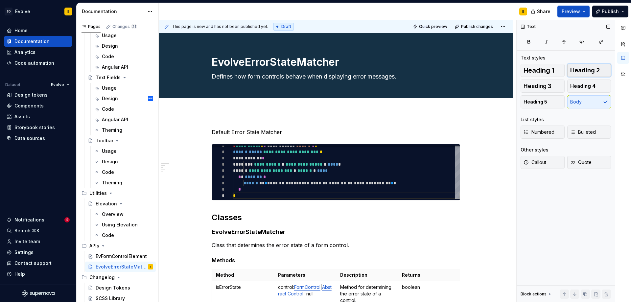
click at [586, 71] on span "Heading 2" at bounding box center [585, 70] width 30 height 7
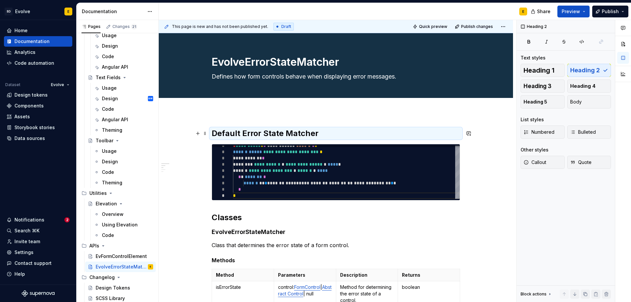
click at [340, 129] on h2 "Default Error State Matcher" at bounding box center [336, 133] width 248 height 11
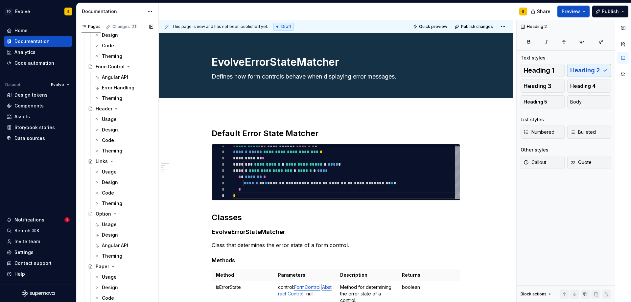
scroll to position [328, 0]
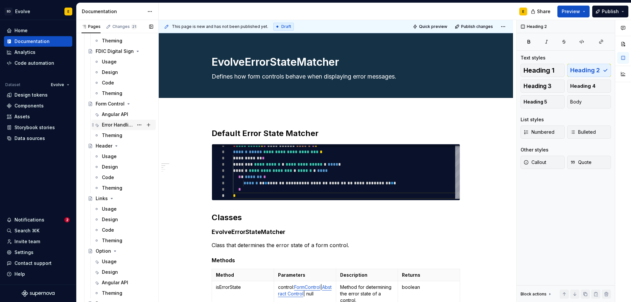
click at [121, 125] on div "Error Handling" at bounding box center [118, 125] width 32 height 7
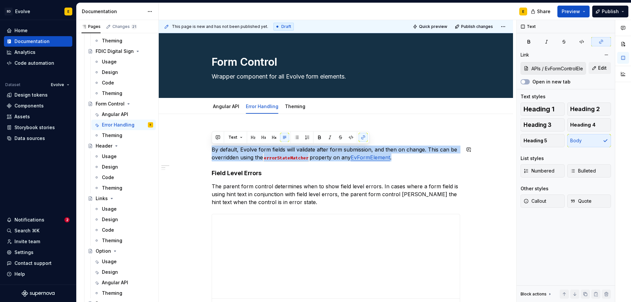
drag, startPoint x: 406, startPoint y: 160, endPoint x: 212, endPoint y: 152, distance: 194.4
click at [212, 152] on p "By default, Evolve form fields will validate after form submission, and then on…" at bounding box center [336, 154] width 248 height 16
copy p "By default, Evolve form fields will validate after form submission, and then on…"
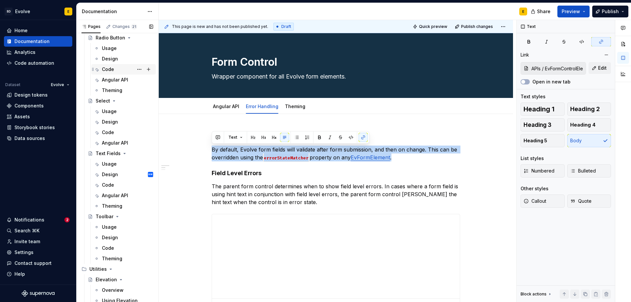
scroll to position [722, 0]
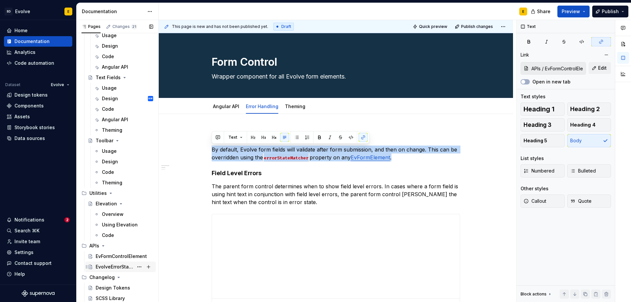
click at [119, 267] on div "EvolveErrorStateMatcher" at bounding box center [115, 267] width 38 height 7
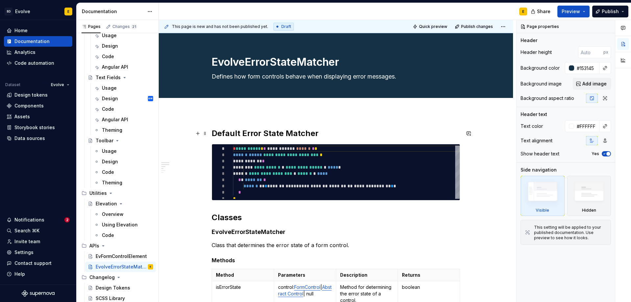
type textarea "*"
click at [366, 138] on h2 "Default Error State Matcher" at bounding box center [336, 133] width 248 height 11
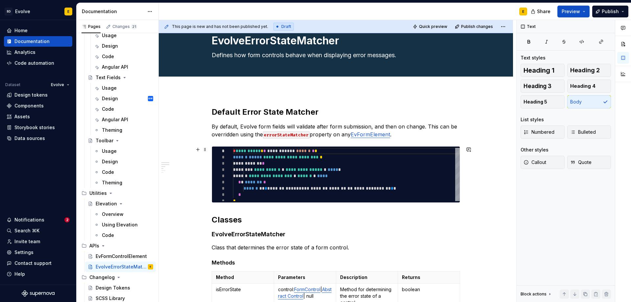
scroll to position [33, 0]
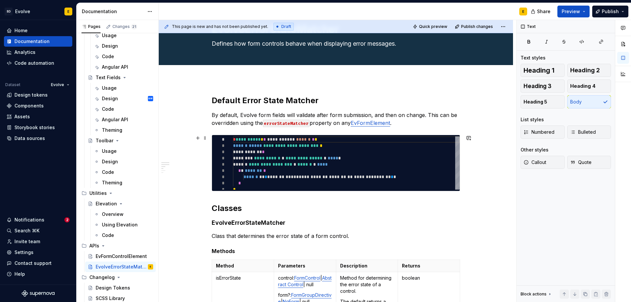
click at [196, 138] on button "button" at bounding box center [197, 137] width 9 height 9
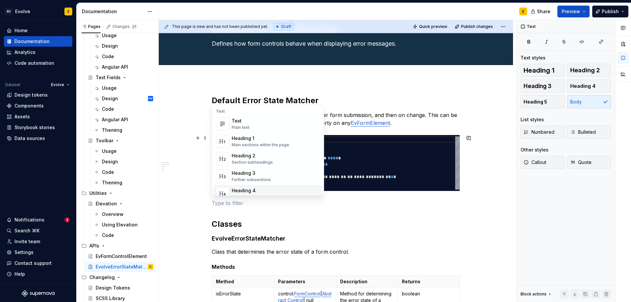
click at [221, 206] on p at bounding box center [336, 203] width 248 height 8
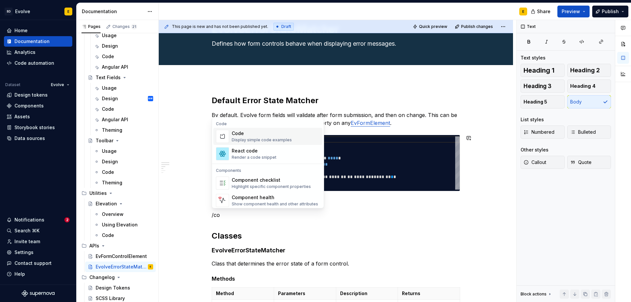
click at [241, 131] on div "Code" at bounding box center [262, 133] width 60 height 7
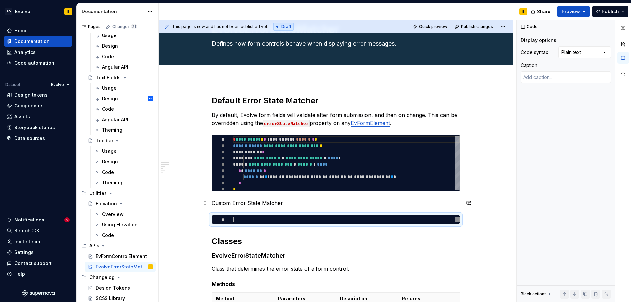
click at [292, 203] on p "Custom Error State Matcher" at bounding box center [336, 203] width 248 height 8
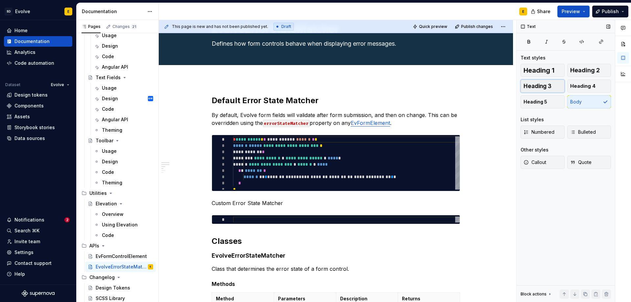
click at [548, 84] on span "Heading 3" at bounding box center [537, 86] width 28 height 7
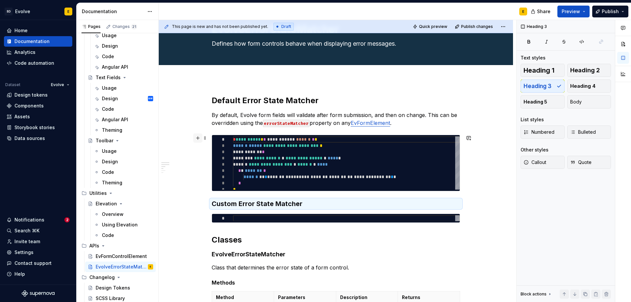
click at [197, 139] on button "button" at bounding box center [197, 137] width 9 height 9
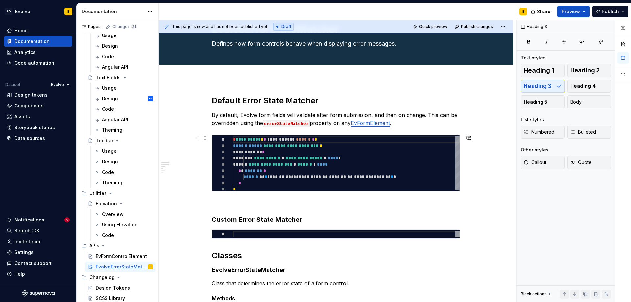
click at [320, 220] on h3 "Custom Error State Matcher" at bounding box center [336, 219] width 248 height 9
click at [292, 233] on div at bounding box center [346, 234] width 227 height 6
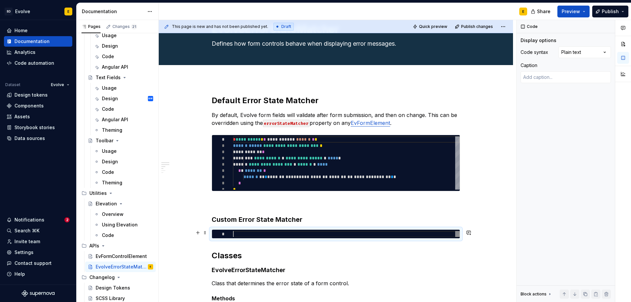
click at [307, 233] on div at bounding box center [346, 234] width 227 height 6
type textarea "*"
type textarea "* **"
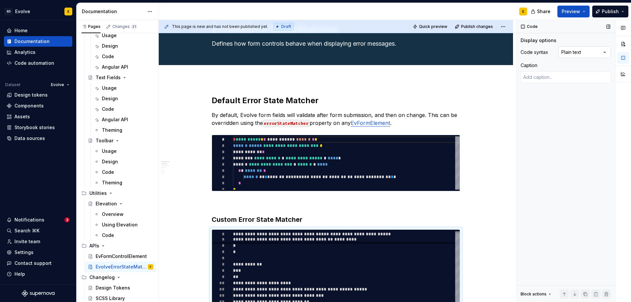
click at [576, 54] on div "Comments Open comments No comments yet Select ‘Comment’ from the block context …" at bounding box center [574, 161] width 114 height 282
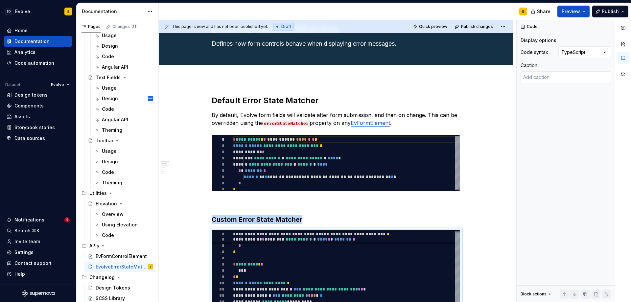
scroll to position [93, 0]
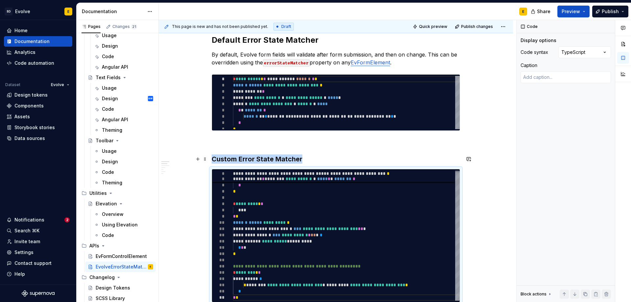
click at [306, 161] on h3 "Custom Error State Matcher" at bounding box center [336, 158] width 248 height 9
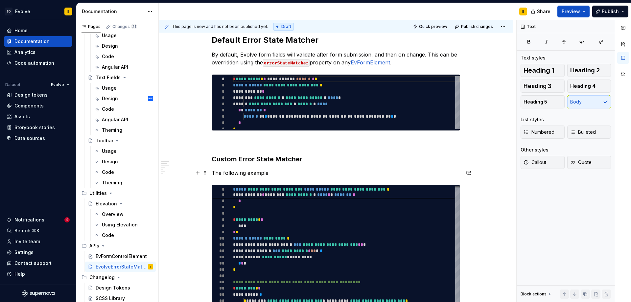
click at [274, 175] on p "The following example" at bounding box center [336, 173] width 248 height 8
drag, startPoint x: 275, startPoint y: 174, endPoint x: 207, endPoint y: 174, distance: 68.7
drag, startPoint x: 213, startPoint y: 176, endPoint x: 290, endPoint y: 173, distance: 77.9
click at [290, 173] on p "The following example" at bounding box center [336, 173] width 248 height 8
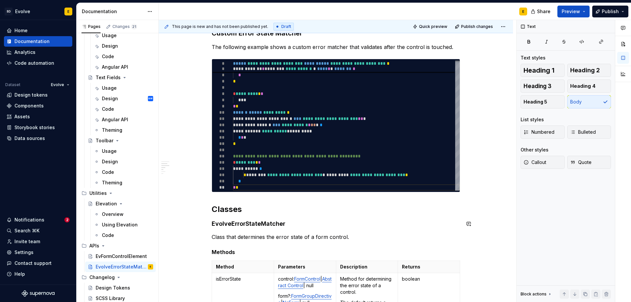
scroll to position [225, 0]
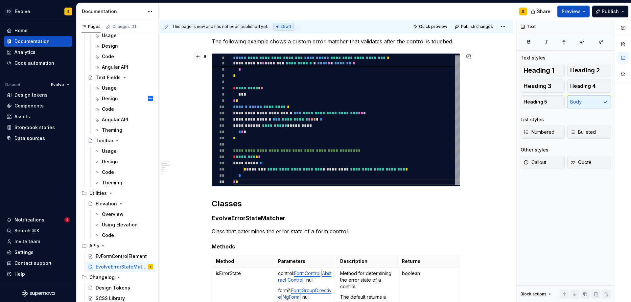
click at [196, 59] on button "button" at bounding box center [197, 56] width 9 height 9
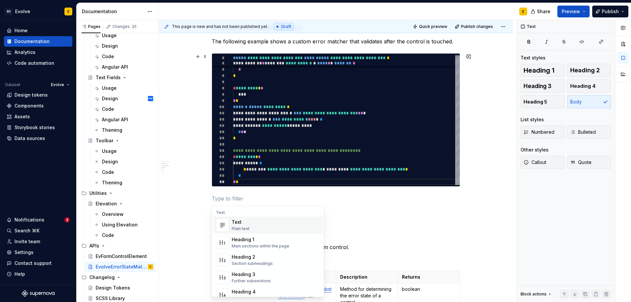
click at [232, 201] on p at bounding box center [336, 199] width 248 height 8
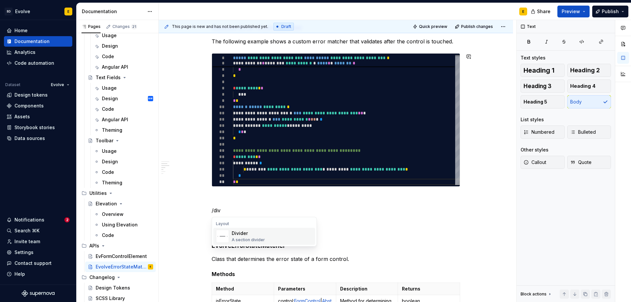
click at [250, 237] on div "A section divider" at bounding box center [248, 239] width 33 height 5
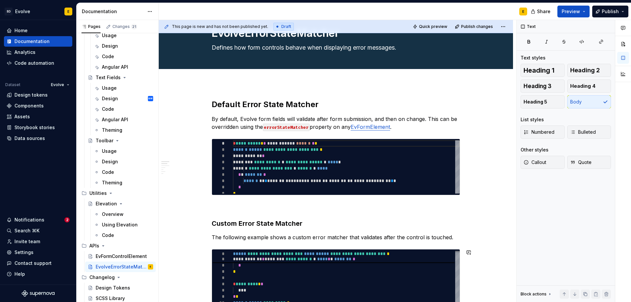
scroll to position [28, 0]
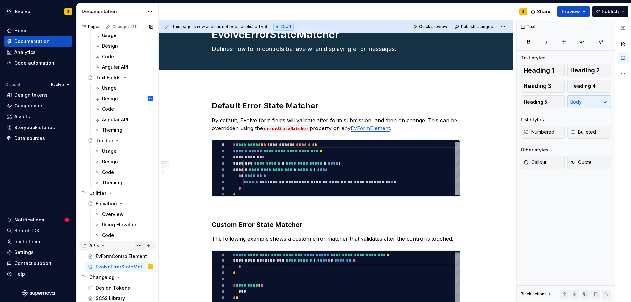
click at [135, 244] on button "Page tree" at bounding box center [139, 245] width 9 height 9
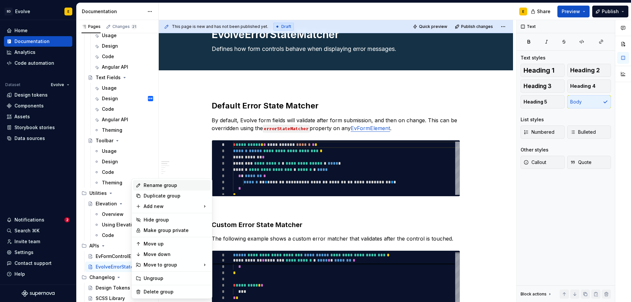
type textarea "*"
click at [153, 186] on div "Rename group" at bounding box center [176, 185] width 64 height 7
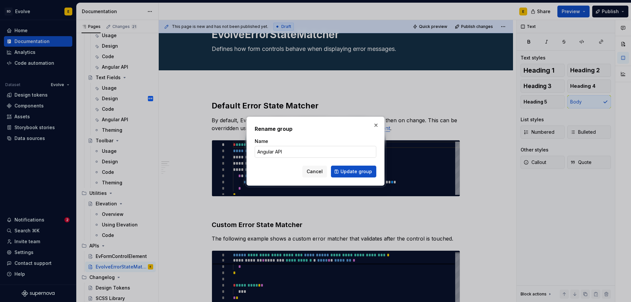
type input "Angular APIs"
click at [347, 170] on span "Update group" at bounding box center [356, 171] width 32 height 7
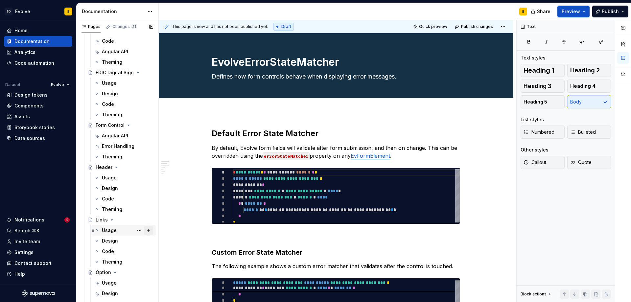
scroll to position [295, 0]
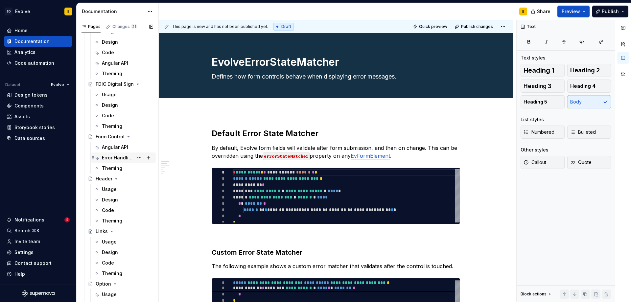
click at [118, 158] on div "Error Handling" at bounding box center [118, 157] width 32 height 7
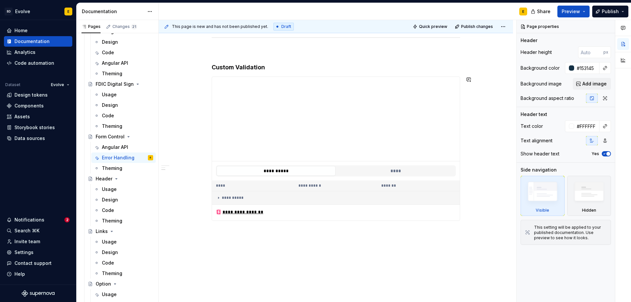
scroll to position [363, 0]
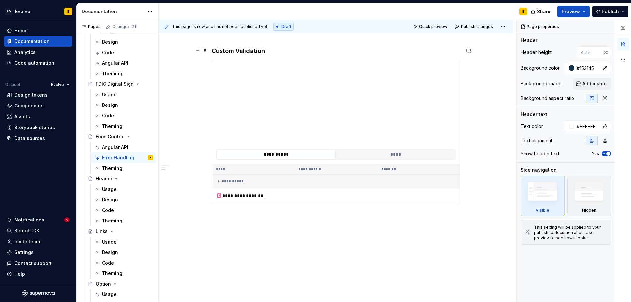
click at [273, 51] on h4 "Custom Validation" at bounding box center [336, 51] width 248 height 8
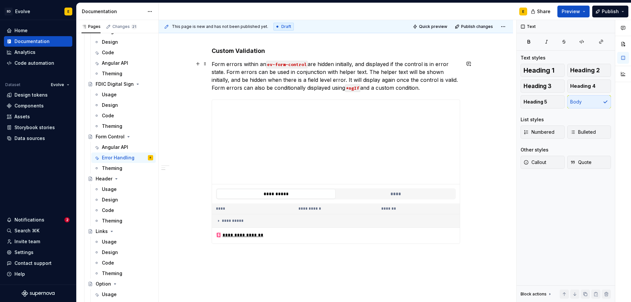
click at [212, 87] on p "Form errors within an ev-form-control are hidden initially, and displayed if th…" at bounding box center [336, 76] width 248 height 32
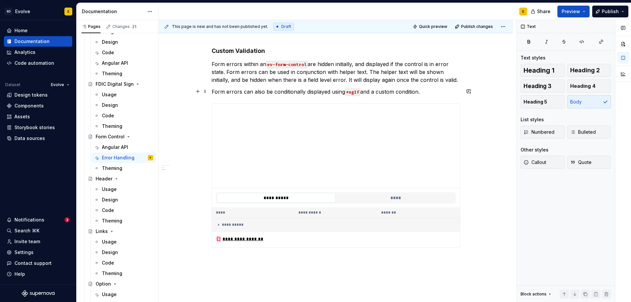
click at [434, 92] on p "Form errors can also be conditionally displayed using *ngIf and a custom condit…" at bounding box center [336, 92] width 248 height 8
click at [357, 256] on div "**********" at bounding box center [336, 48] width 354 height 595
click at [113, 146] on div "Angular API" at bounding box center [115, 147] width 26 height 7
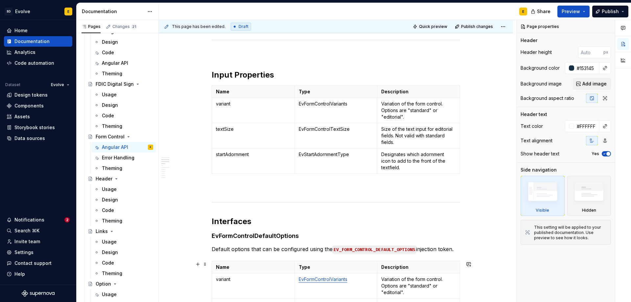
scroll to position [197, 0]
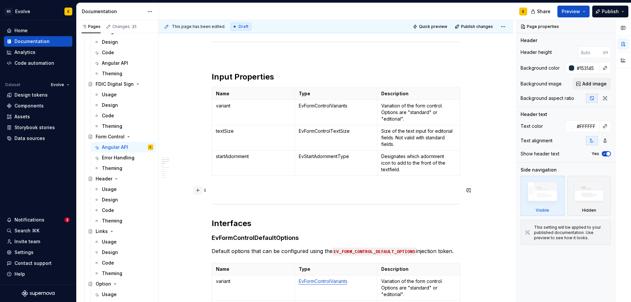
type textarea "*"
click at [197, 190] on button "button" at bounding box center [197, 190] width 9 height 9
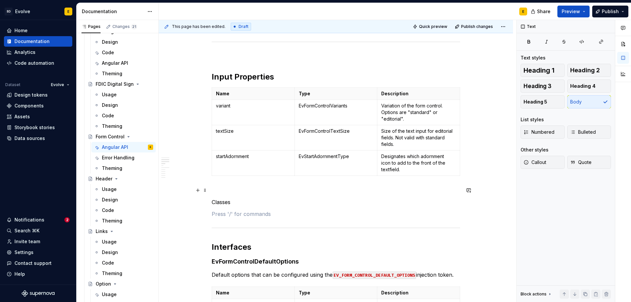
click at [227, 187] on p at bounding box center [336, 190] width 248 height 8
click at [197, 191] on button "button" at bounding box center [197, 190] width 9 height 9
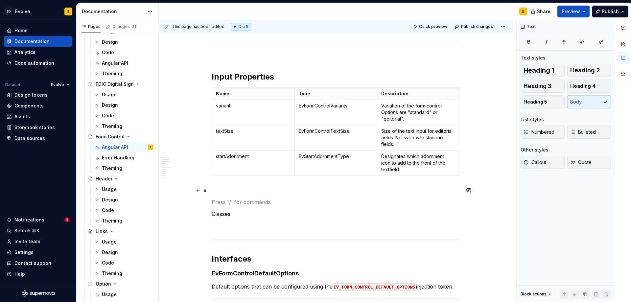
click at [343, 187] on p at bounding box center [336, 190] width 248 height 8
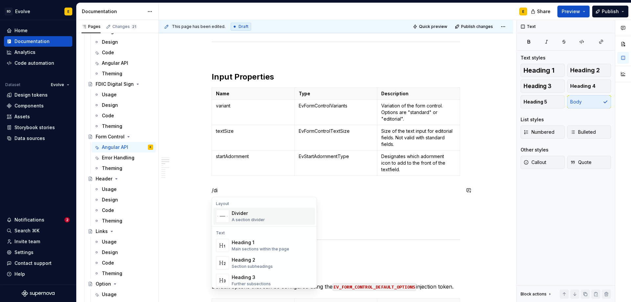
click at [263, 217] on div "Divider A section divider" at bounding box center [248, 216] width 33 height 12
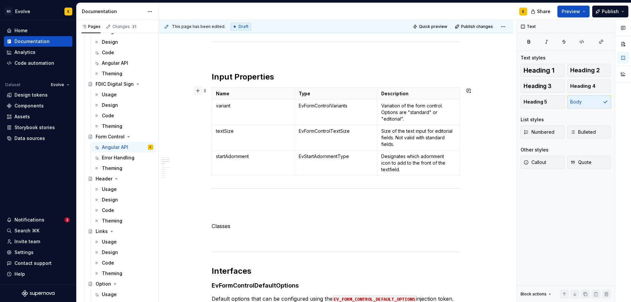
click at [196, 90] on button "button" at bounding box center [197, 90] width 9 height 9
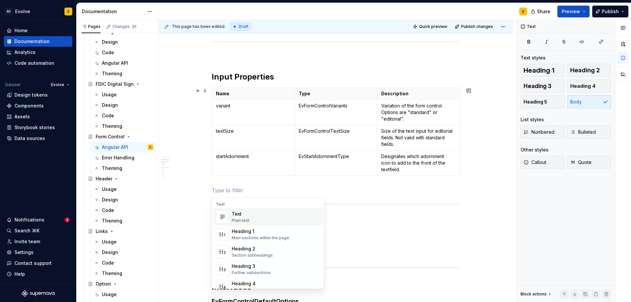
click at [343, 194] on p at bounding box center [336, 190] width 248 height 8
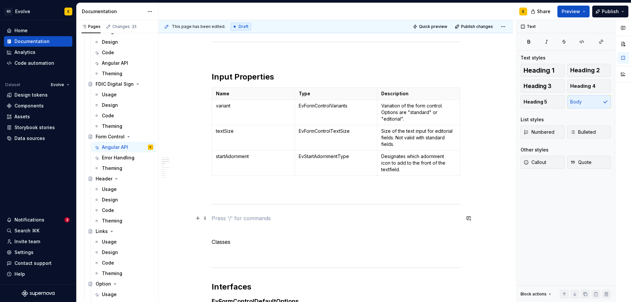
click at [338, 218] on p at bounding box center [336, 218] width 248 height 8
click at [291, 239] on p "Classes" at bounding box center [336, 242] width 248 height 8
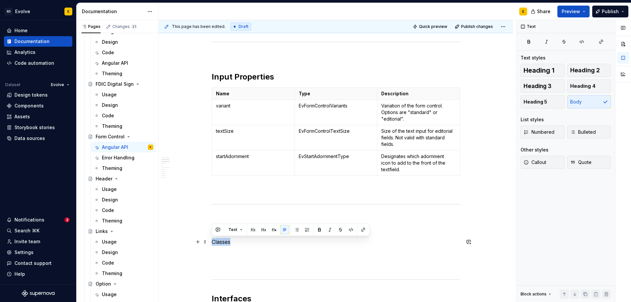
drag, startPoint x: 234, startPoint y: 242, endPoint x: 213, endPoint y: 243, distance: 21.4
click at [213, 243] on p "Classes" at bounding box center [336, 242] width 248 height 8
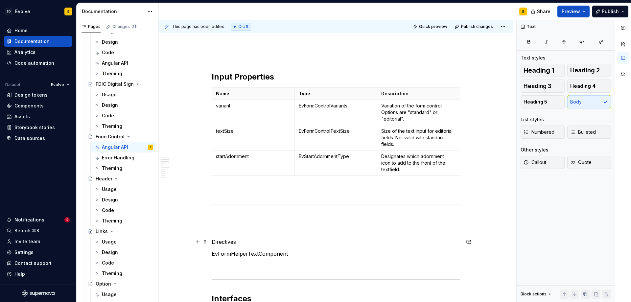
click at [252, 242] on p "Directives" at bounding box center [336, 242] width 248 height 8
click at [590, 71] on span "Heading 2" at bounding box center [585, 70] width 30 height 7
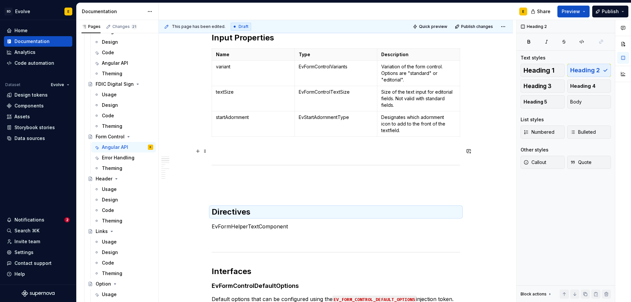
scroll to position [296, 0]
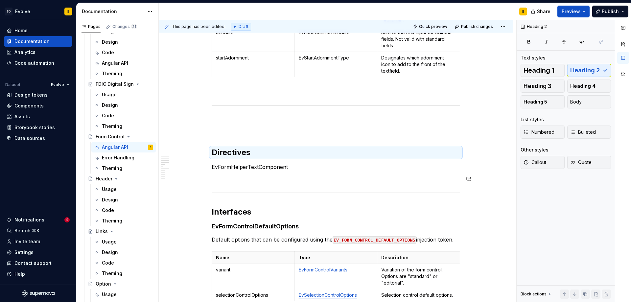
click at [298, 165] on p "EvFormHelperTextComponent" at bounding box center [336, 167] width 248 height 8
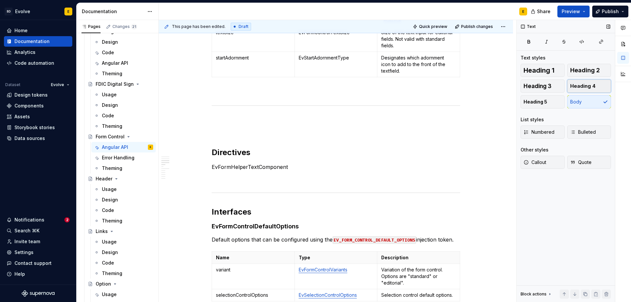
click at [581, 86] on span "Heading 4" at bounding box center [582, 86] width 25 height 7
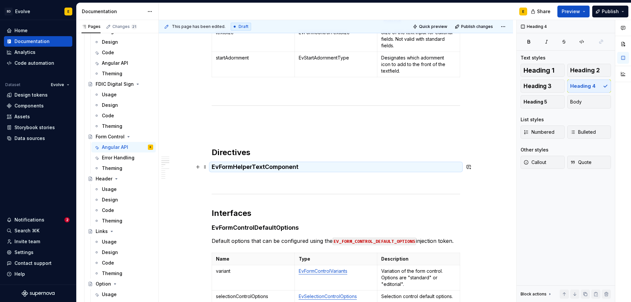
click at [311, 165] on h4 "EvFormHelperTextComponent" at bounding box center [336, 167] width 248 height 8
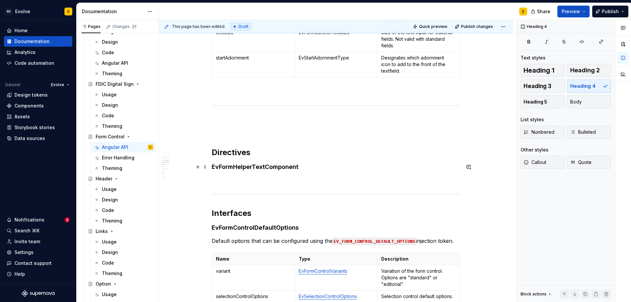
click at [308, 171] on h4 "EvFormHelperTextComponent" at bounding box center [336, 167] width 248 height 8
click at [329, 170] on h4 "EvFormHelperTextComponent" at bounding box center [336, 167] width 248 height 8
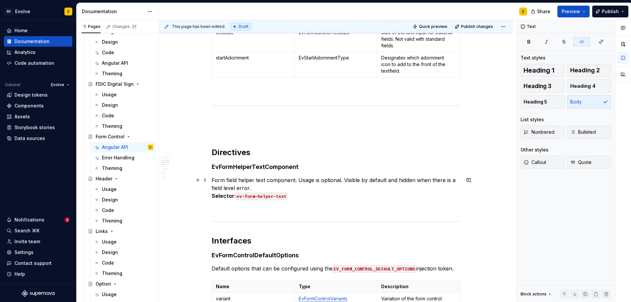
click at [268, 186] on p "Form field helper text component. Usage is optional. Visible by default and hid…" at bounding box center [336, 188] width 248 height 24
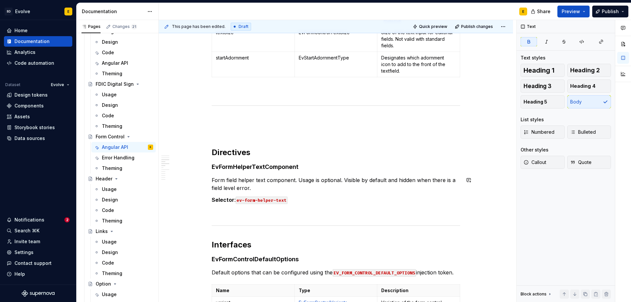
click at [268, 186] on p "Form field helper text component. Usage is optional. Visible by default and hid…" at bounding box center [336, 184] width 248 height 16
click at [299, 200] on p "Selector : ev-form-helper-text" at bounding box center [336, 200] width 248 height 8
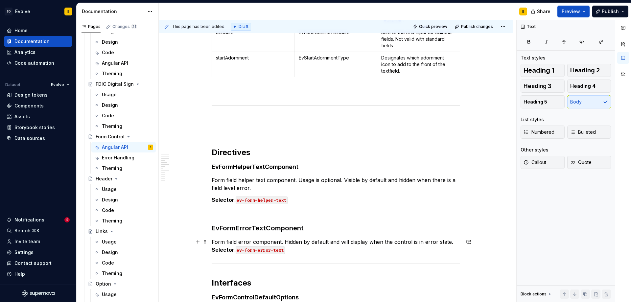
click at [212, 250] on strong "Selector" at bounding box center [223, 249] width 23 height 7
click at [298, 255] on p "Selector : ev-form-error-text" at bounding box center [336, 254] width 248 height 8
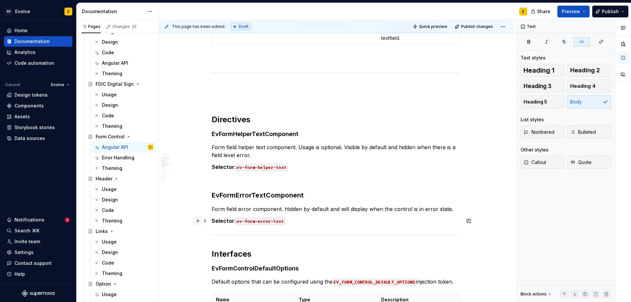
click at [199, 220] on button "button" at bounding box center [197, 220] width 9 height 9
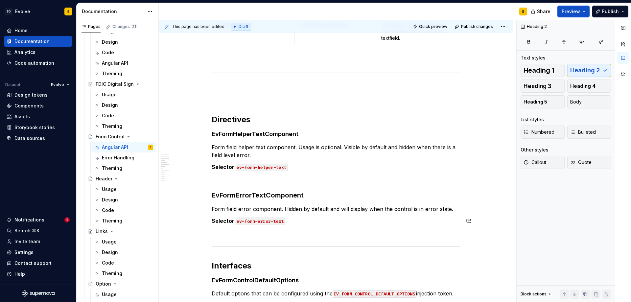
click at [198, 247] on button "button" at bounding box center [197, 247] width 9 height 9
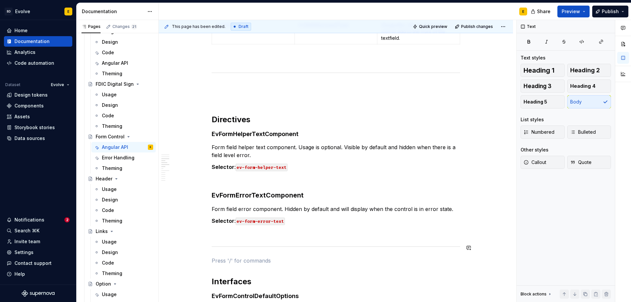
click at [353, 235] on p at bounding box center [336, 233] width 248 height 8
click at [343, 263] on p at bounding box center [336, 261] width 248 height 8
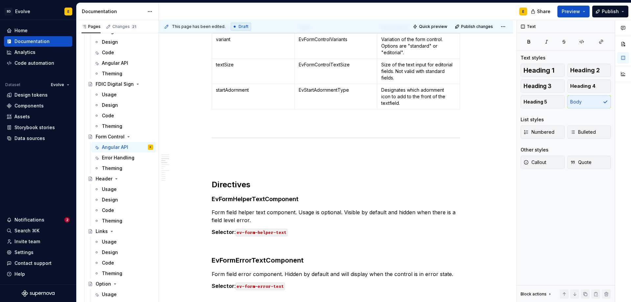
scroll to position [263, 0]
click at [272, 156] on p at bounding box center [336, 153] width 248 height 8
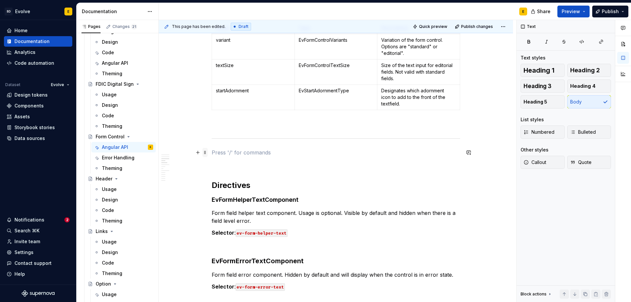
click at [206, 151] on span at bounding box center [204, 152] width 5 height 9
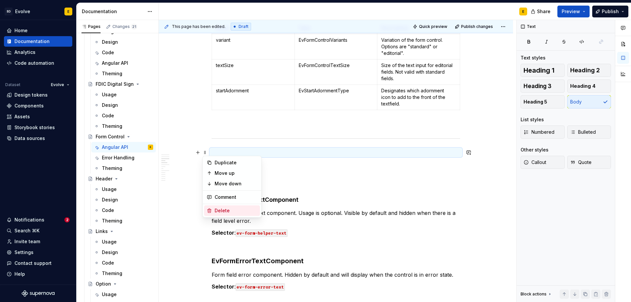
click at [212, 207] on div "Delete" at bounding box center [232, 210] width 56 height 11
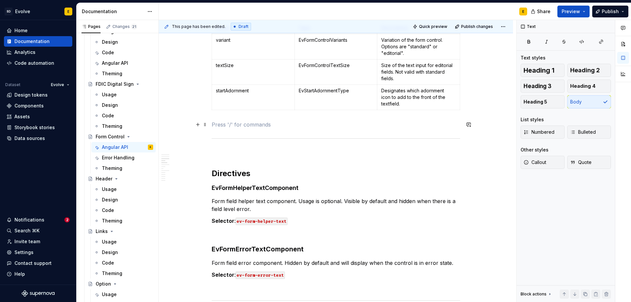
click at [242, 127] on p at bounding box center [336, 125] width 248 height 8
click at [240, 152] on p at bounding box center [336, 153] width 248 height 8
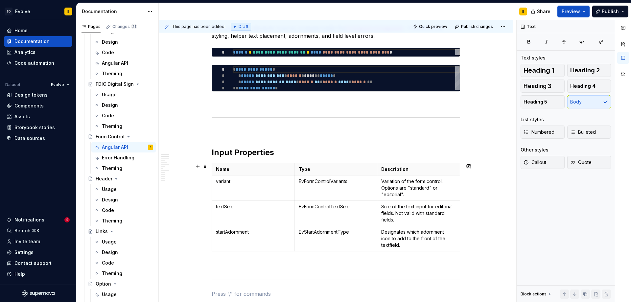
scroll to position [66, 0]
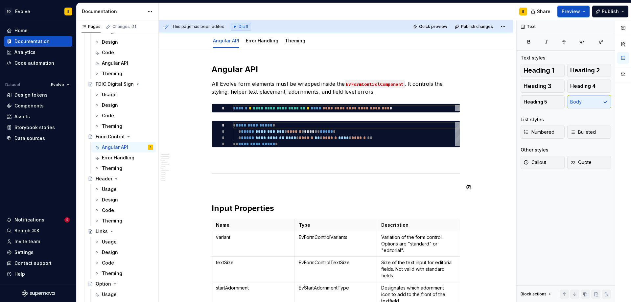
click at [249, 162] on p at bounding box center [336, 159] width 248 height 8
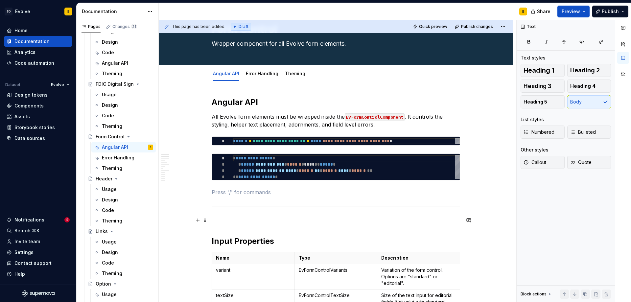
scroll to position [0, 0]
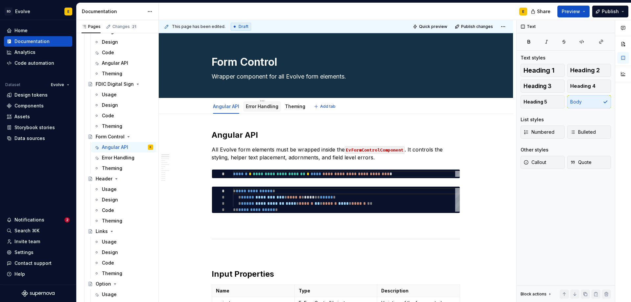
click at [255, 107] on link "Error Handling" at bounding box center [262, 107] width 33 height 6
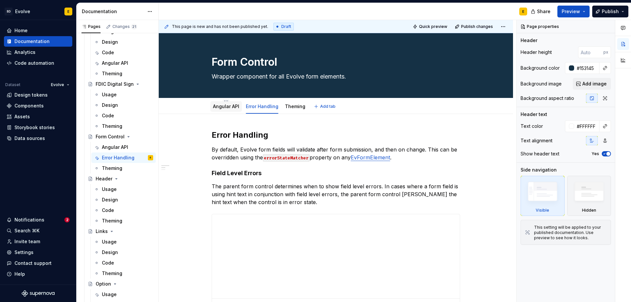
click at [223, 106] on link "Angular API" at bounding box center [226, 107] width 26 height 6
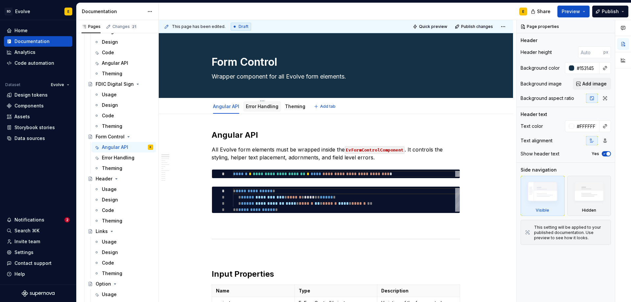
click at [268, 104] on link "Error Handling" at bounding box center [262, 107] width 33 height 6
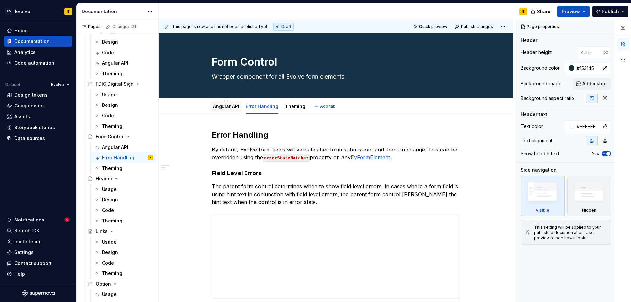
click at [220, 108] on link "Angular API" at bounding box center [226, 107] width 26 height 6
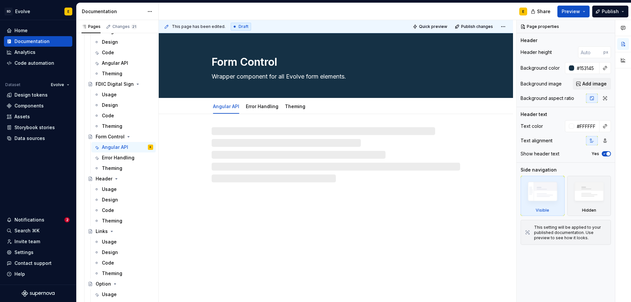
type textarea "*"
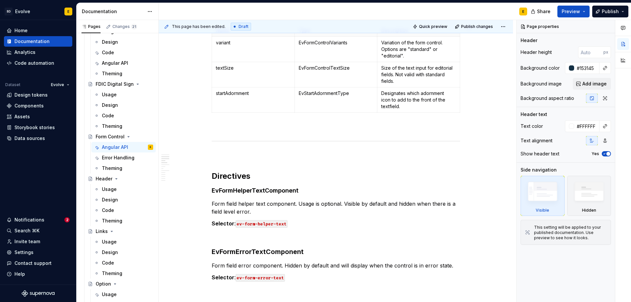
scroll to position [263, 0]
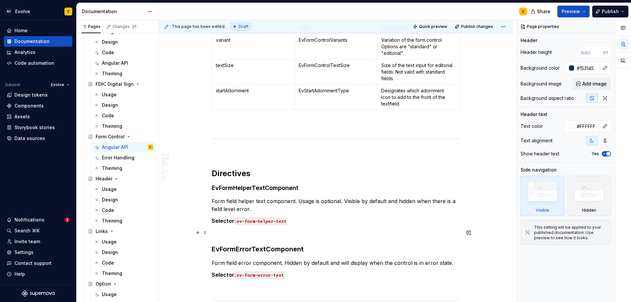
click at [330, 231] on p at bounding box center [336, 233] width 248 height 8
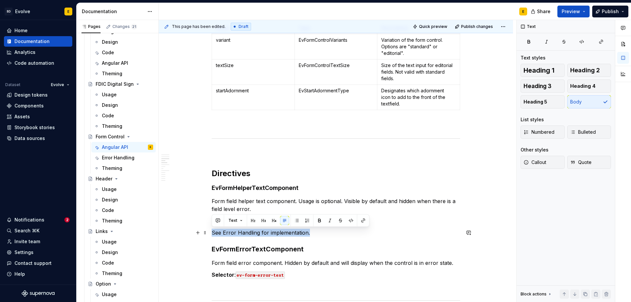
drag, startPoint x: 330, startPoint y: 231, endPoint x: 212, endPoint y: 233, distance: 118.0
click at [212, 233] on p "See Error Handling for implementation." at bounding box center [336, 233] width 248 height 8
copy p "See Error Handling for implementation."
click at [266, 289] on p at bounding box center [336, 287] width 248 height 8
drag, startPoint x: 223, startPoint y: 233, endPoint x: 258, endPoint y: 234, distance: 35.2
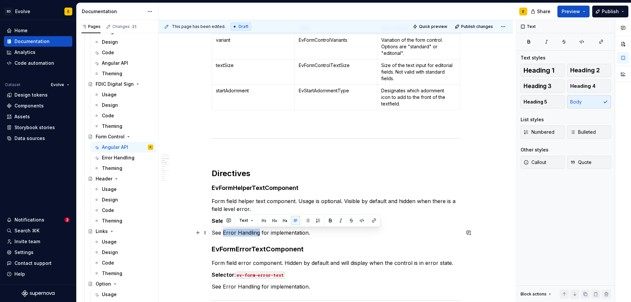
click at [258, 234] on p "See Error Handling for implementation." at bounding box center [336, 233] width 248 height 8
click at [371, 220] on button "button" at bounding box center [373, 220] width 9 height 9
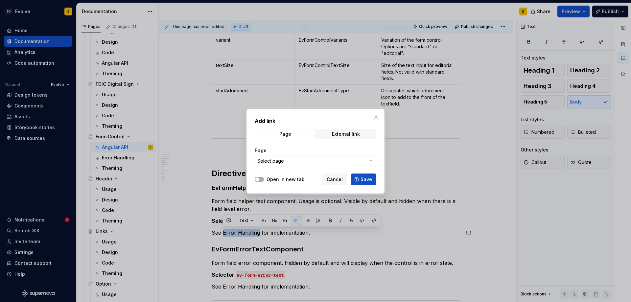
click at [300, 162] on span "Select page" at bounding box center [311, 161] width 108 height 7
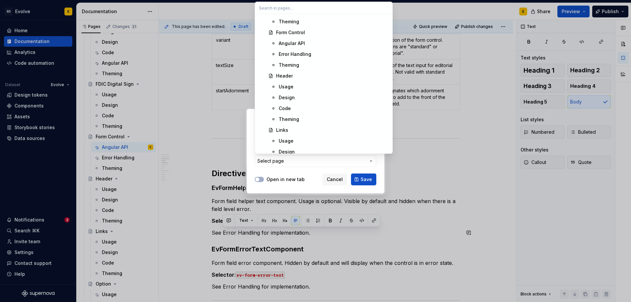
scroll to position [704, 0]
click at [301, 87] on div "Error Handling" at bounding box center [295, 87] width 33 height 7
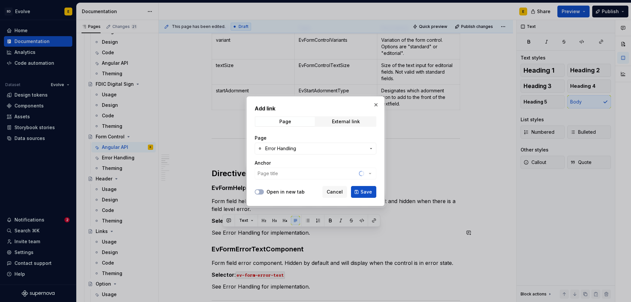
type textarea "*"
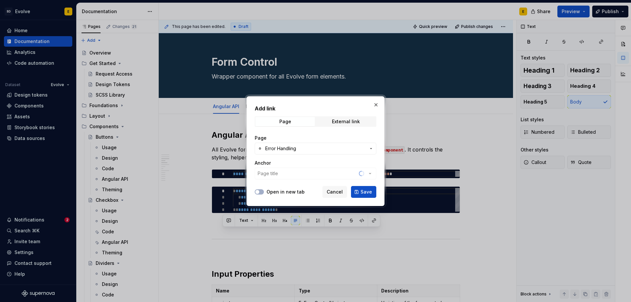
scroll to position [263, 0]
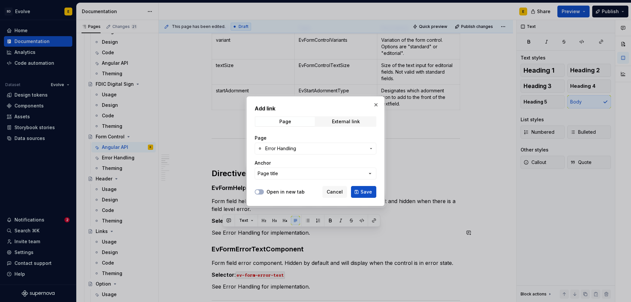
click at [311, 175] on button "Page title" at bounding box center [316, 174] width 122 height 12
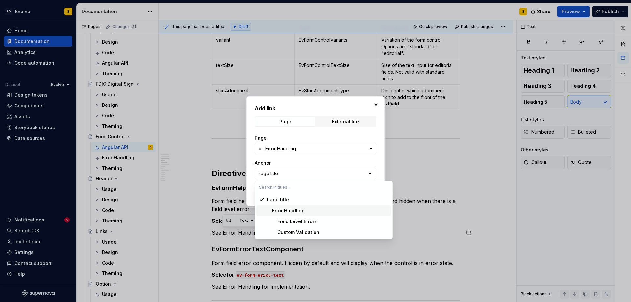
click at [297, 209] on div "Error Handling" at bounding box center [286, 210] width 38 height 7
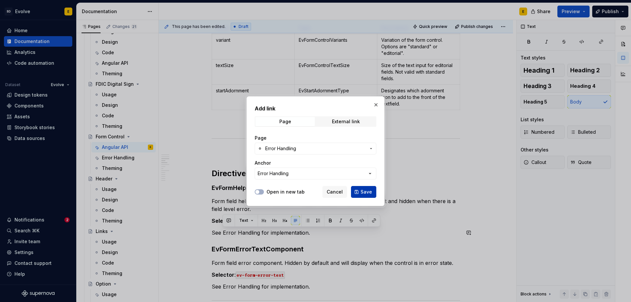
click at [361, 190] on span "Save" at bounding box center [366, 192] width 12 height 7
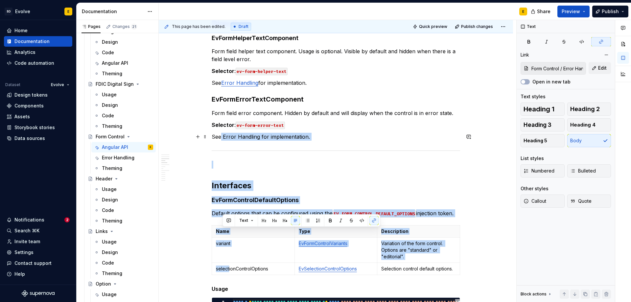
drag, startPoint x: 221, startPoint y: 288, endPoint x: 228, endPoint y: 288, distance: 7.2
click at [228, 288] on div "**********" at bounding box center [336, 234] width 248 height 1035
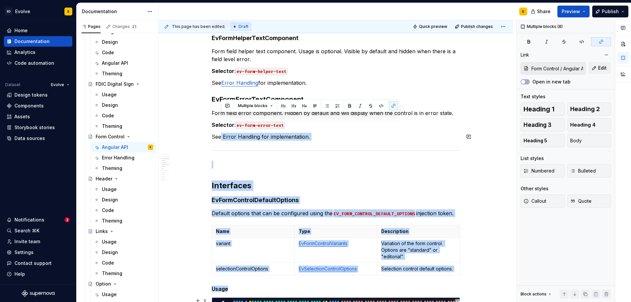
scroll to position [431, 0]
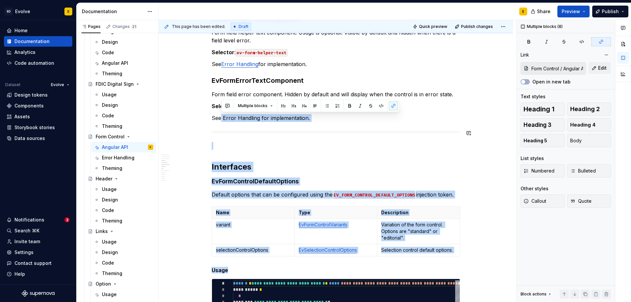
type input "Form Control / Angular API/ EvFormControlVariants"
click at [237, 120] on p "See Error Handling for implementation." at bounding box center [336, 118] width 248 height 8
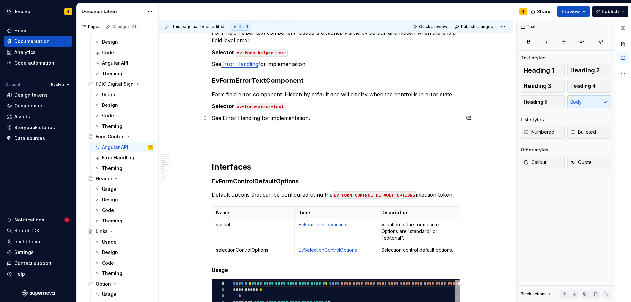
click at [260, 119] on p "See Error Handling for implementation." at bounding box center [336, 118] width 248 height 8
drag, startPoint x: 222, startPoint y: 118, endPoint x: 258, endPoint y: 119, distance: 35.8
click at [258, 119] on p "See Error Handling for implementation." at bounding box center [336, 118] width 248 height 8
click at [375, 105] on button "button" at bounding box center [373, 105] width 9 height 9
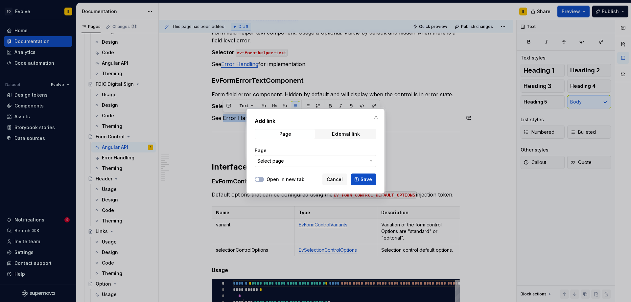
click at [296, 164] on span "Select page" at bounding box center [311, 161] width 108 height 7
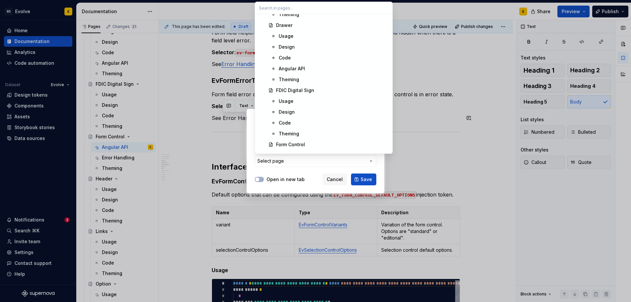
scroll to position [690, 0]
click at [297, 101] on div "Error Handling" at bounding box center [295, 100] width 33 height 7
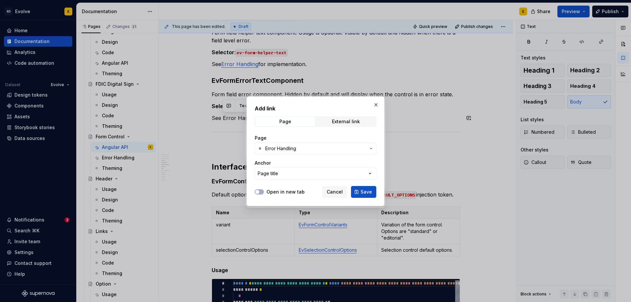
click at [295, 180] on div "Page Error Handling Anchor Page title" at bounding box center [316, 157] width 122 height 53
click at [295, 172] on button "Page title" at bounding box center [316, 174] width 122 height 12
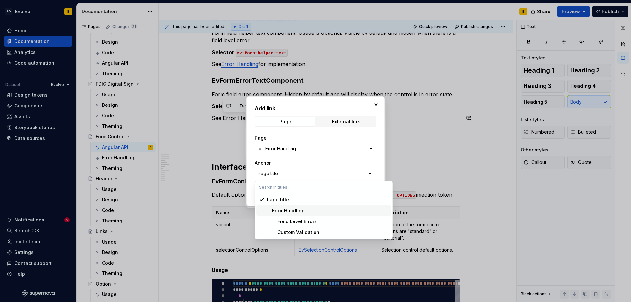
click at [292, 209] on div "Error Handling" at bounding box center [286, 210] width 38 height 7
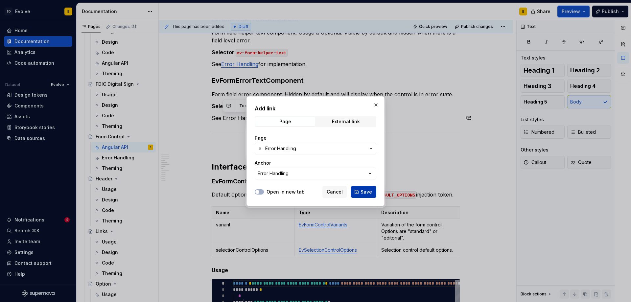
click at [358, 190] on button "Save" at bounding box center [363, 192] width 25 height 12
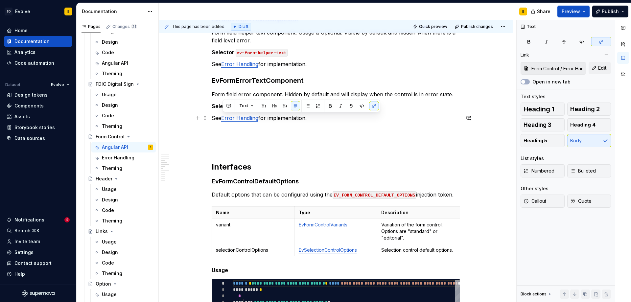
click at [316, 117] on p "See Error Handling for implementation." at bounding box center [336, 118] width 248 height 8
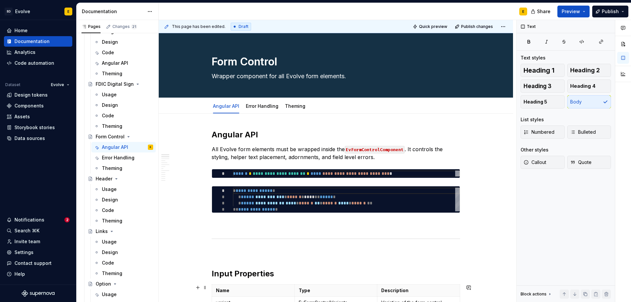
scroll to position [0, 0]
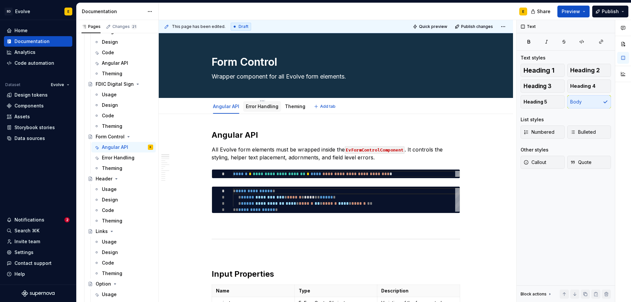
click at [252, 107] on link "Error Handling" at bounding box center [262, 107] width 33 height 6
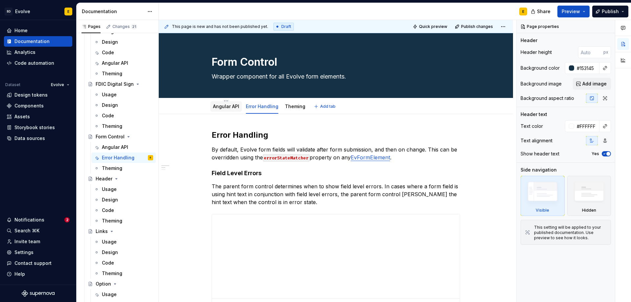
click at [236, 104] on link "Angular API" at bounding box center [226, 107] width 26 height 6
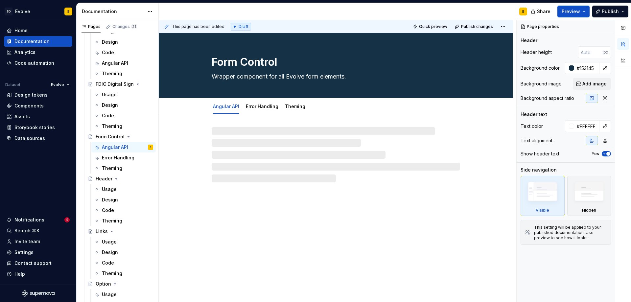
type textarea "*"
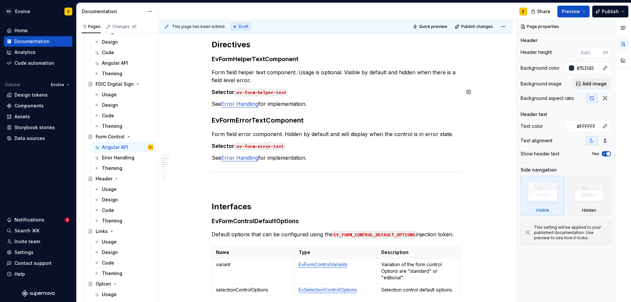
scroll to position [394, 0]
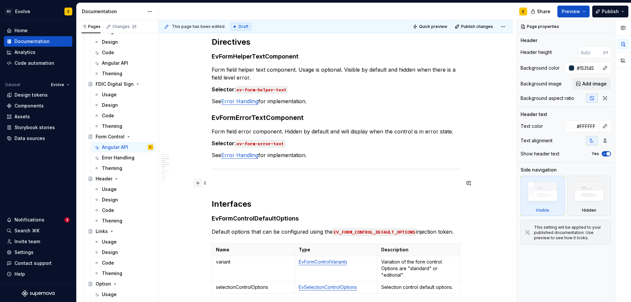
click at [196, 183] on button "button" at bounding box center [197, 182] width 9 height 9
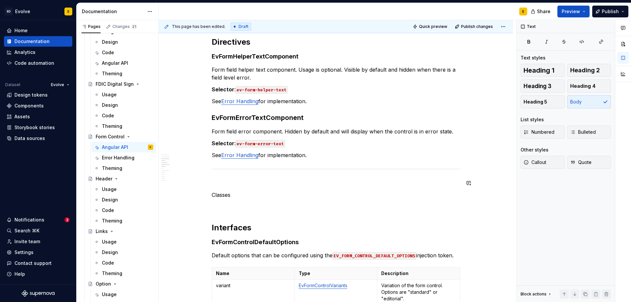
click at [233, 194] on p "Classes" at bounding box center [336, 195] width 248 height 8
click at [583, 72] on span "Heading 2" at bounding box center [585, 70] width 30 height 7
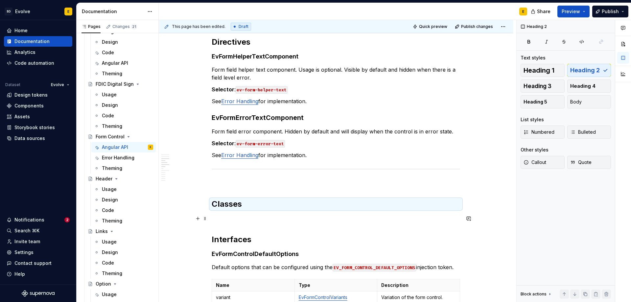
click at [255, 214] on div "**********" at bounding box center [336, 270] width 248 height 1070
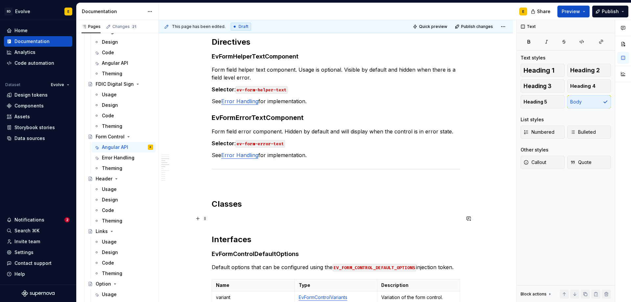
click at [223, 215] on p at bounding box center [336, 219] width 248 height 8
click at [259, 215] on p at bounding box center [336, 219] width 248 height 8
click at [588, 85] on span "Heading 4" at bounding box center [582, 86] width 25 height 7
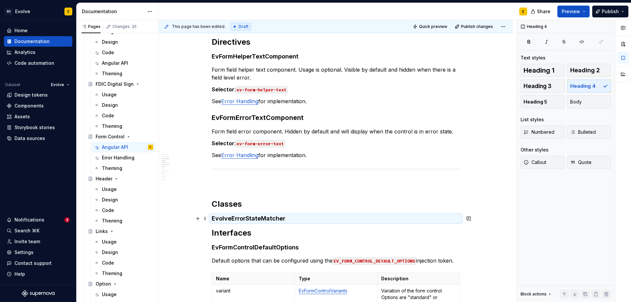
click at [295, 220] on h4 "EvolveErrorStateMatcher" at bounding box center [336, 219] width 248 height 8
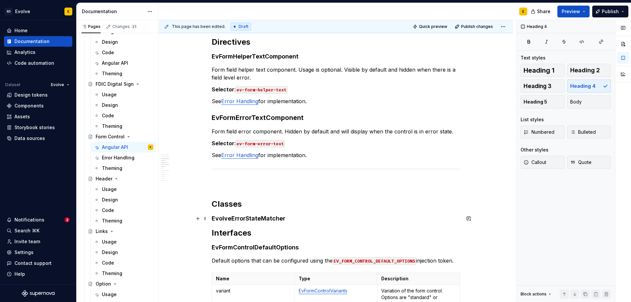
click at [293, 218] on h4 "EvolveErrorStateMatcher" at bounding box center [336, 219] width 248 height 8
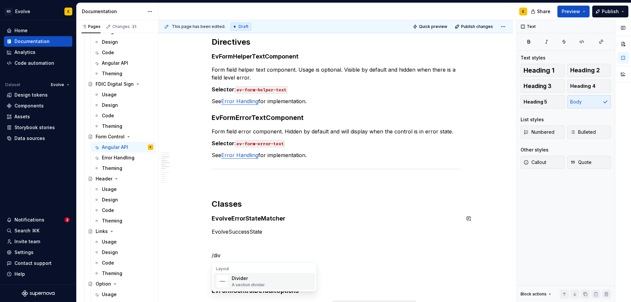
click at [252, 283] on div "A section divider" at bounding box center [248, 284] width 33 height 5
click at [267, 232] on p "EvolveSuccessState" at bounding box center [336, 232] width 248 height 8
click at [540, 87] on span "Heading 3" at bounding box center [537, 86] width 28 height 7
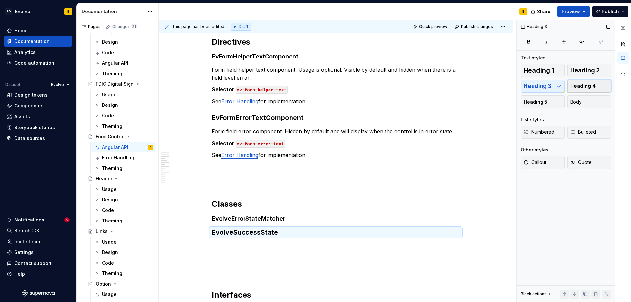
click at [580, 83] on span "Heading 4" at bounding box center [582, 86] width 25 height 7
click at [269, 215] on h4 "EvolveErrorStateMatcher" at bounding box center [336, 219] width 248 height 8
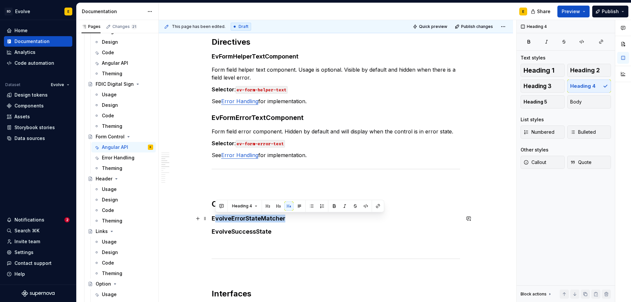
drag, startPoint x: 286, startPoint y: 217, endPoint x: 214, endPoint y: 220, distance: 72.4
click at [214, 220] on h4 "EvolveErrorStateMatcher" at bounding box center [336, 219] width 248 height 8
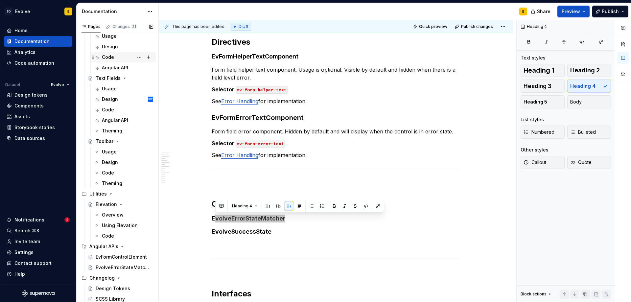
scroll to position [722, 0]
click at [117, 265] on div "EvolveErrorStateMatcher" at bounding box center [115, 267] width 38 height 7
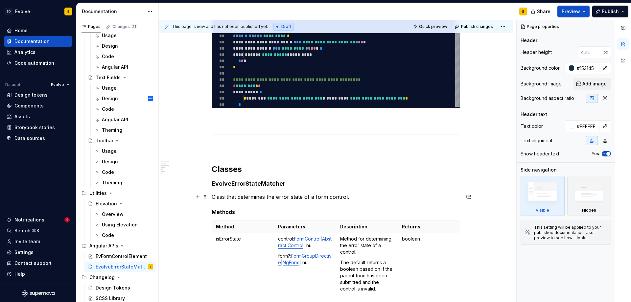
scroll to position [361, 0]
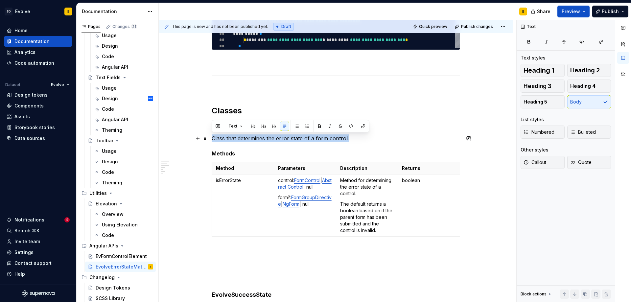
drag, startPoint x: 348, startPoint y: 140, endPoint x: 210, endPoint y: 139, distance: 137.4
click at [210, 139] on div "**********" at bounding box center [336, 118] width 354 height 734
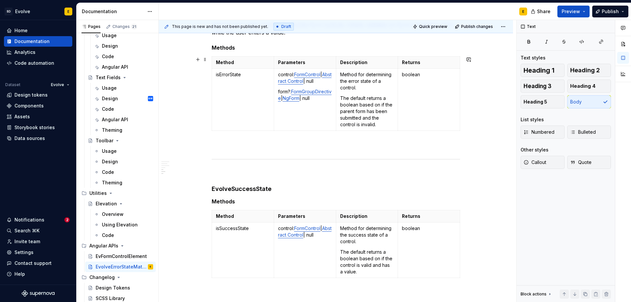
scroll to position [493, 0]
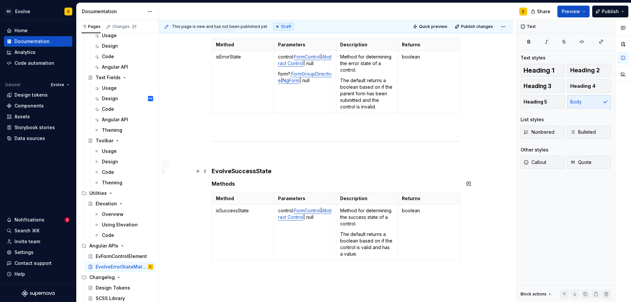
click at [287, 173] on h4 "EvolveSuccessState" at bounding box center [336, 171] width 248 height 8
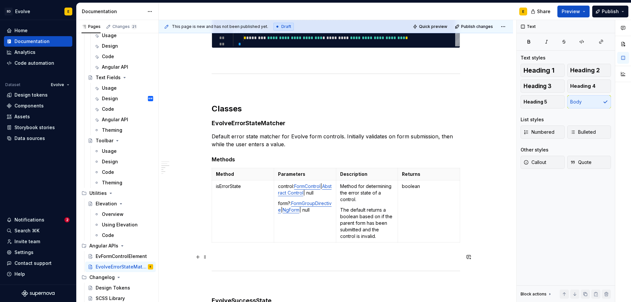
scroll to position [361, 0]
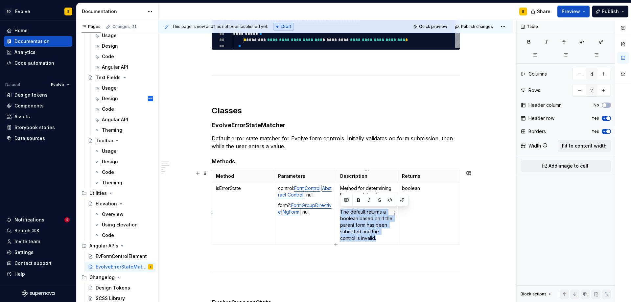
drag, startPoint x: 382, startPoint y: 238, endPoint x: 339, endPoint y: 207, distance: 52.9
click at [339, 207] on td "Method for determining the error state of a control. The default returns a bool…" at bounding box center [367, 213] width 62 height 62
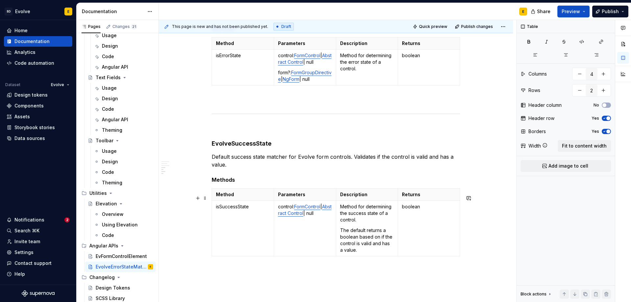
scroll to position [556, 0]
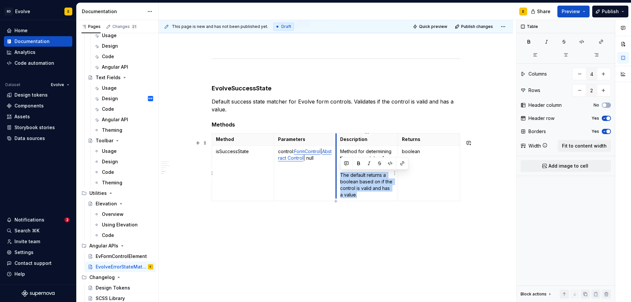
drag, startPoint x: 342, startPoint y: 181, endPoint x: 336, endPoint y: 175, distance: 8.1
click at [336, 175] on td "Method for determining the success state of a control. The default returns a bo…" at bounding box center [367, 174] width 62 height 56
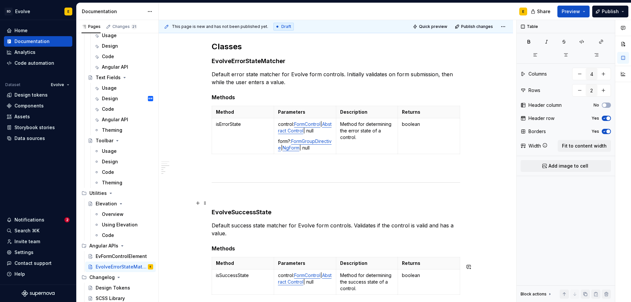
scroll to position [394, 0]
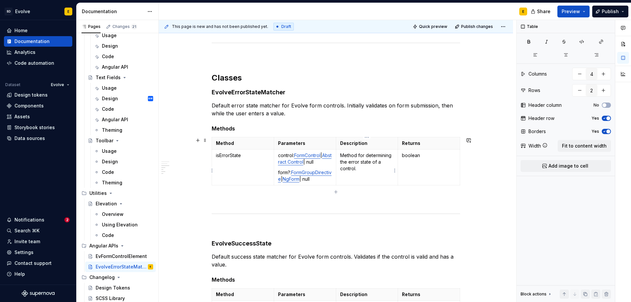
click at [366, 185] on td "Method for determining the error state of a control." at bounding box center [367, 168] width 62 height 36
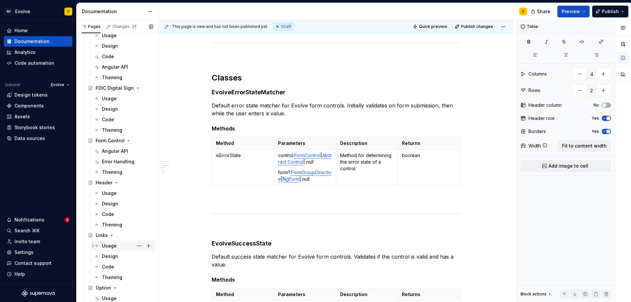
scroll to position [295, 0]
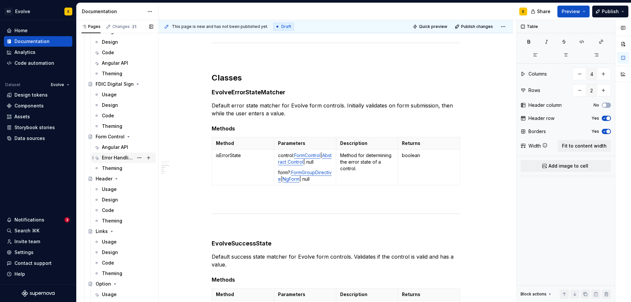
click at [115, 158] on div "Error Handling" at bounding box center [118, 157] width 32 height 7
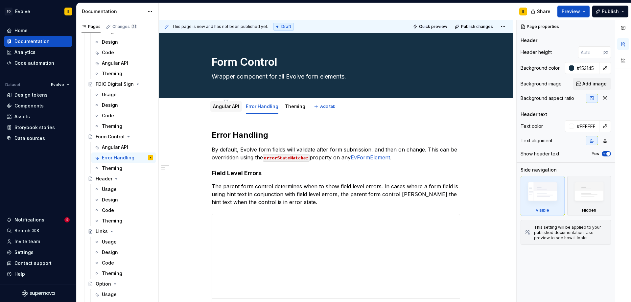
click at [221, 109] on link "Angular API" at bounding box center [226, 107] width 26 height 6
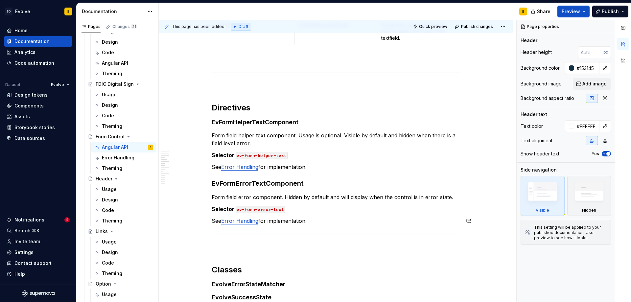
scroll to position [427, 0]
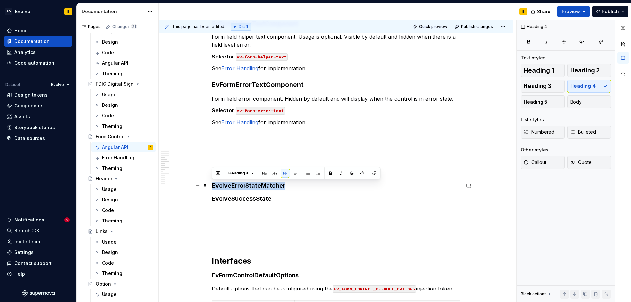
drag, startPoint x: 292, startPoint y: 185, endPoint x: 212, endPoint y: 185, distance: 80.2
click at [212, 185] on h4 "EvolveErrorStateMatcher" at bounding box center [336, 186] width 248 height 8
click at [375, 173] on button "button" at bounding box center [374, 173] width 9 height 9
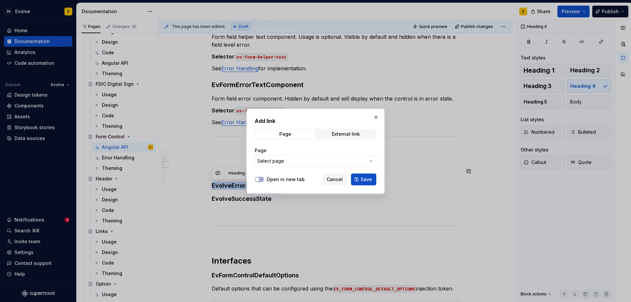
click at [286, 159] on span "Select page" at bounding box center [311, 161] width 108 height 7
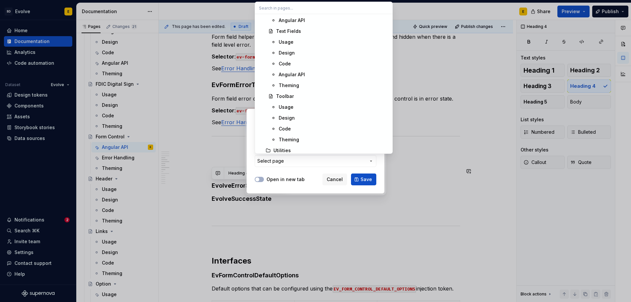
scroll to position [1229, 0]
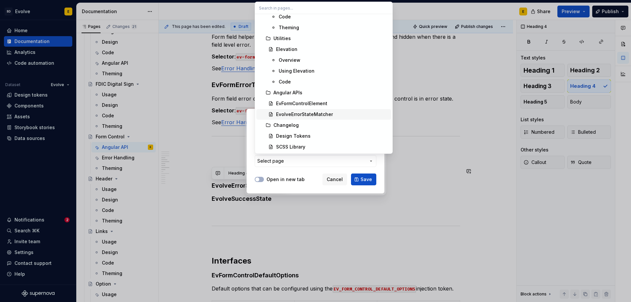
click at [294, 112] on div "EvolveErrorStateMatcher" at bounding box center [304, 114] width 57 height 7
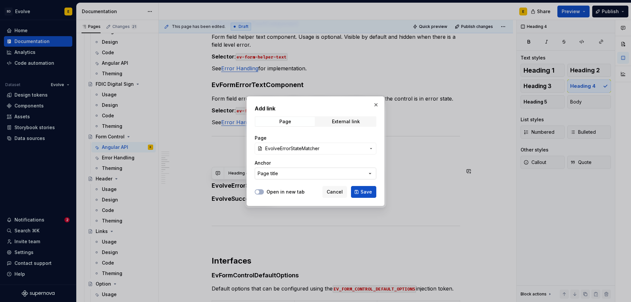
click at [308, 175] on button "Page title" at bounding box center [316, 174] width 122 height 12
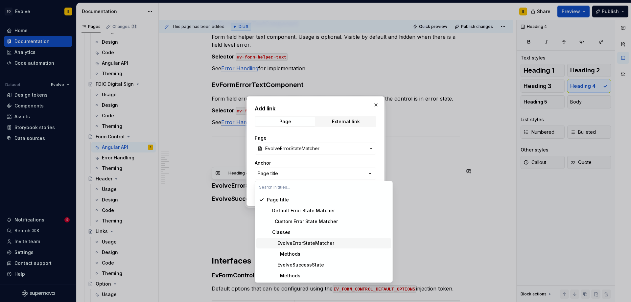
click at [308, 245] on div "EvolveErrorStateMatcher" at bounding box center [300, 243] width 67 height 7
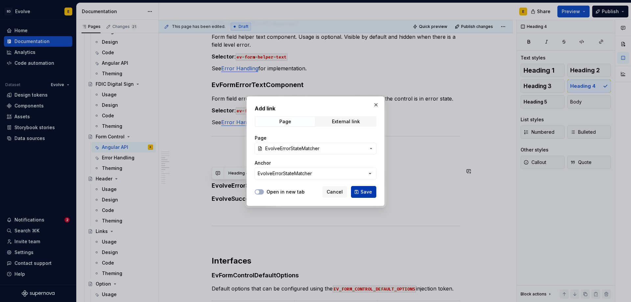
click at [361, 190] on button "Save" at bounding box center [363, 192] width 25 height 12
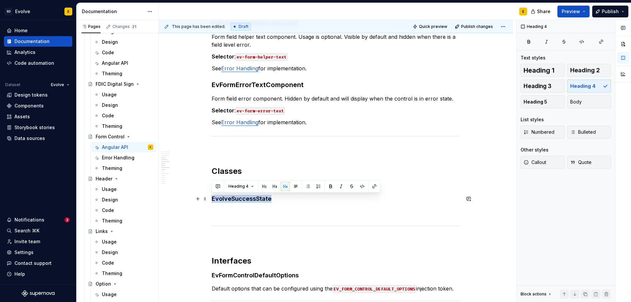
drag, startPoint x: 271, startPoint y: 201, endPoint x: 212, endPoint y: 200, distance: 58.5
click at [212, 200] on h4 "EvolveSuccessState" at bounding box center [336, 199] width 248 height 8
click at [375, 187] on button "button" at bounding box center [374, 186] width 9 height 9
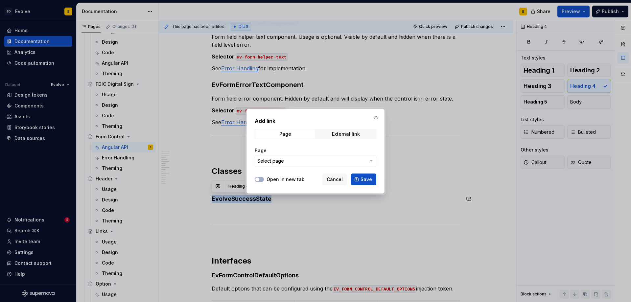
click at [299, 166] on button "Select page" at bounding box center [316, 161] width 122 height 12
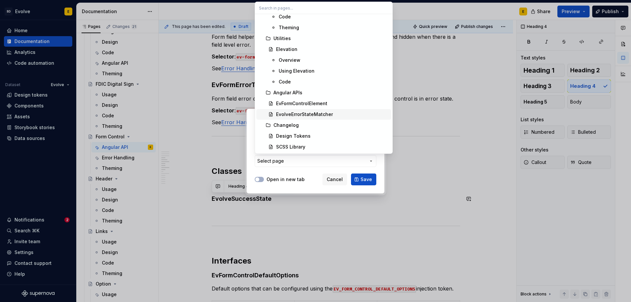
click at [300, 114] on div "EvolveErrorStateMatcher" at bounding box center [304, 114] width 57 height 7
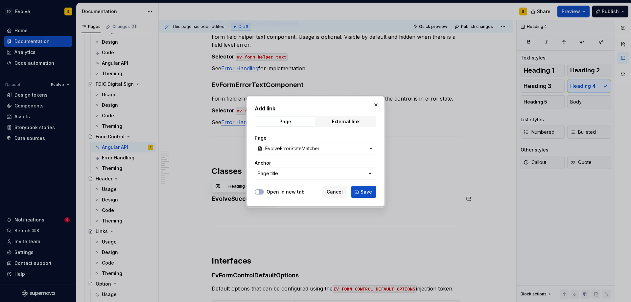
click at [308, 173] on button "Page title" at bounding box center [316, 174] width 122 height 12
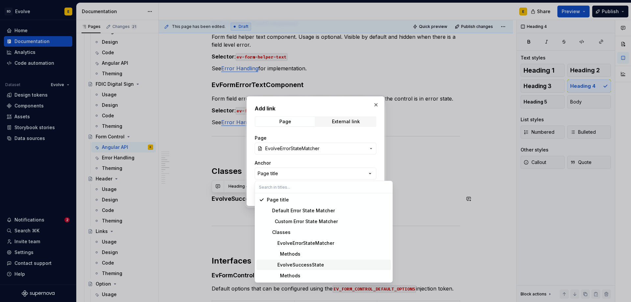
click at [305, 262] on div "EvolveSuccessState" at bounding box center [295, 265] width 57 height 7
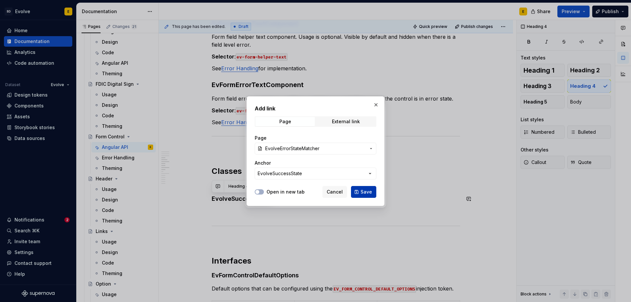
click at [368, 188] on button "Save" at bounding box center [363, 192] width 25 height 12
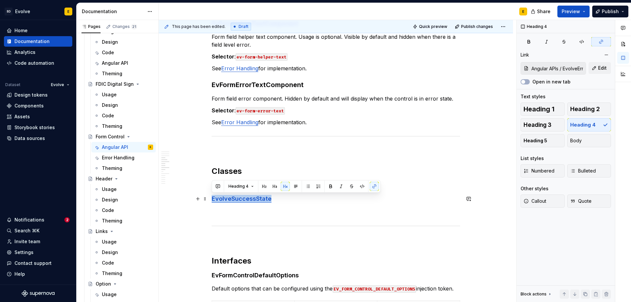
click at [276, 200] on h4 "EvolveSuccessState" at bounding box center [336, 199] width 248 height 8
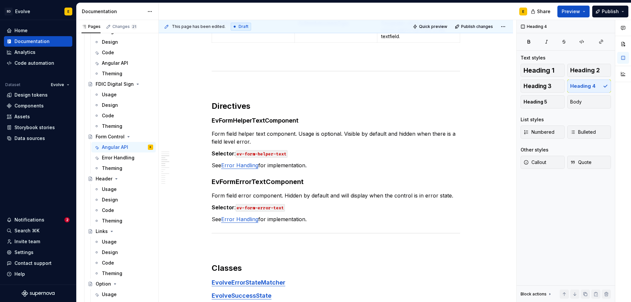
scroll to position [329, 0]
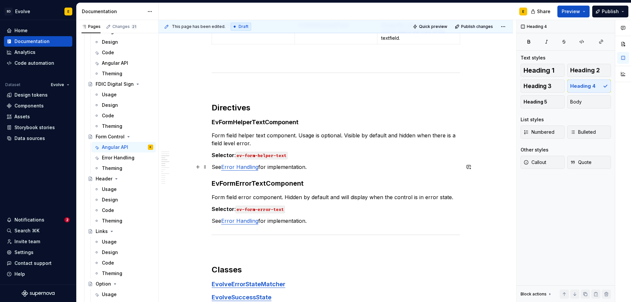
click at [323, 170] on p "See Error Handling for implementation." at bounding box center [336, 167] width 248 height 8
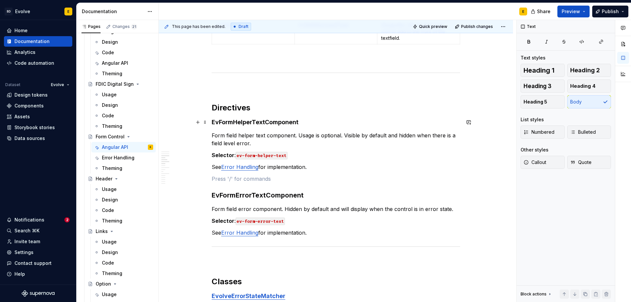
click at [318, 121] on h4 "EvFormHelperTextComponent" at bounding box center [336, 122] width 248 height 8
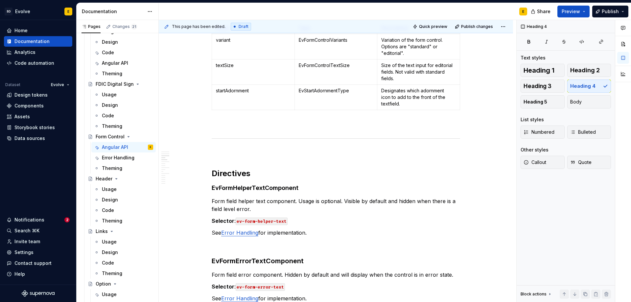
scroll to position [131, 0]
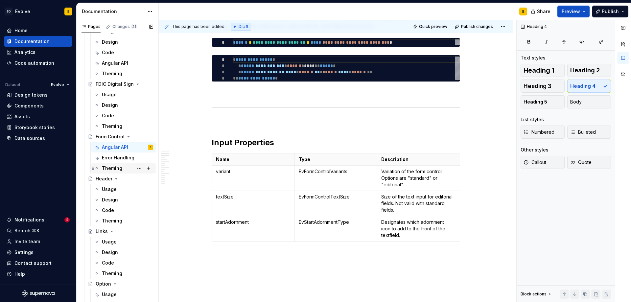
click at [110, 166] on div "Theming" at bounding box center [112, 168] width 20 height 7
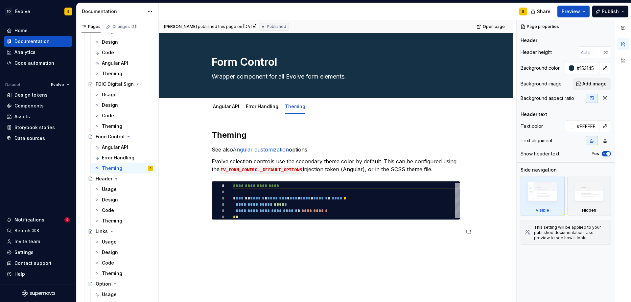
click at [280, 236] on div "**********" at bounding box center [336, 187] width 248 height 114
type textarea "*"
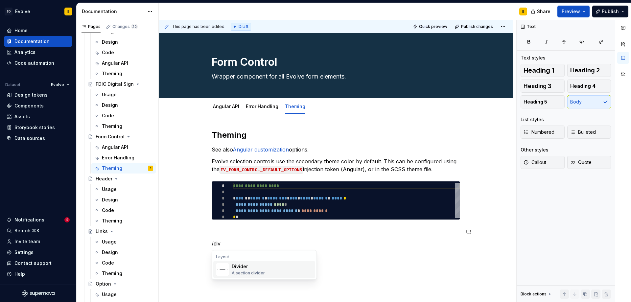
click at [265, 268] on div "Divider A section divider" at bounding box center [272, 269] width 81 height 13
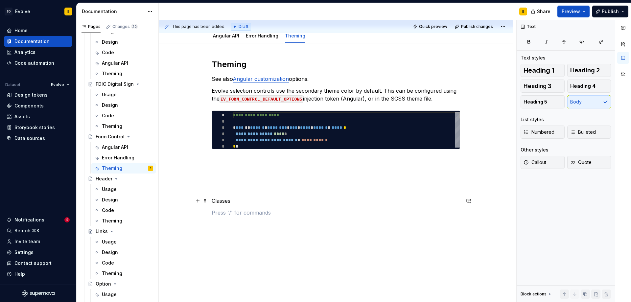
scroll to position [71, 0]
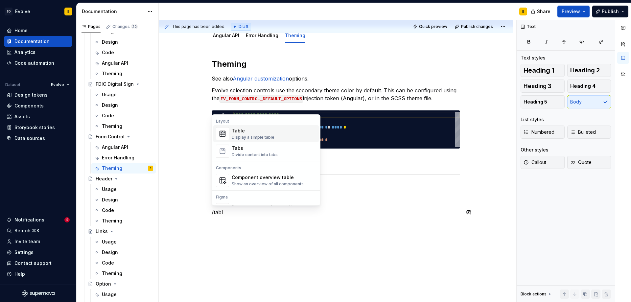
click at [237, 133] on div "Table" at bounding box center [253, 131] width 43 height 7
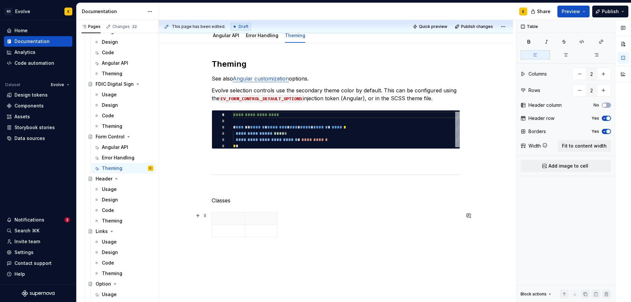
click at [290, 230] on div at bounding box center [336, 225] width 248 height 27
click at [271, 251] on div "**********" at bounding box center [336, 190] width 354 height 295
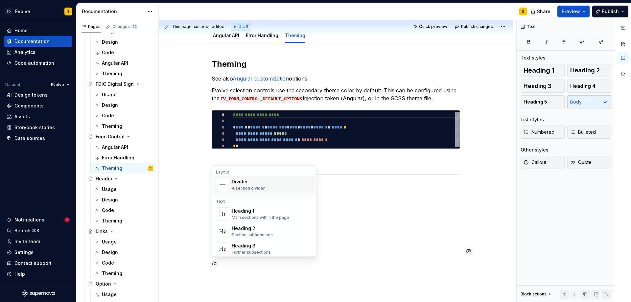
click at [238, 181] on div "Divider" at bounding box center [248, 181] width 33 height 7
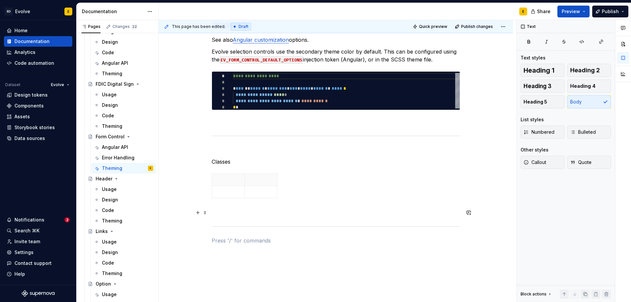
scroll to position [151, 0]
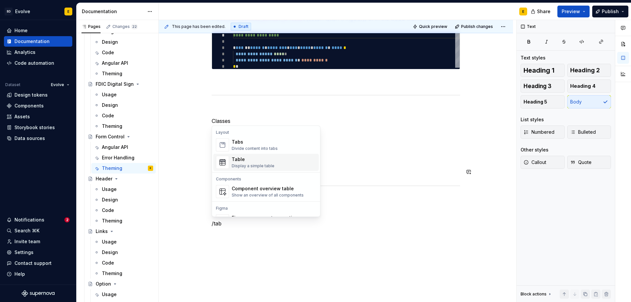
click at [241, 157] on div "Table" at bounding box center [253, 159] width 43 height 7
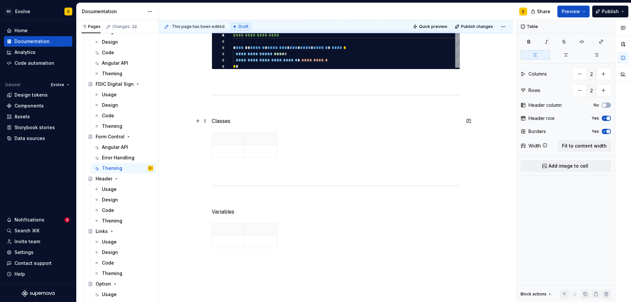
click at [245, 124] on p "Classes" at bounding box center [336, 121] width 248 height 8
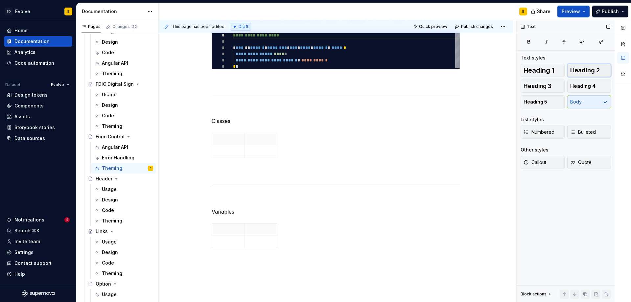
click at [592, 72] on span "Heading 2" at bounding box center [585, 70] width 30 height 7
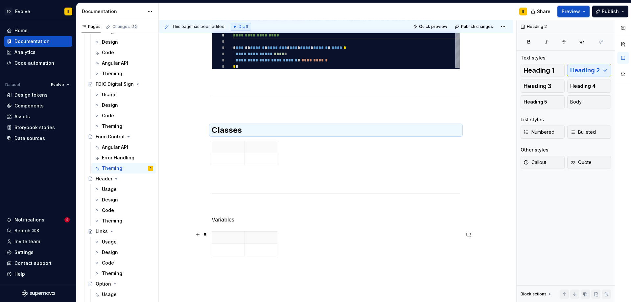
click at [282, 224] on div "**********" at bounding box center [336, 118] width 248 height 279
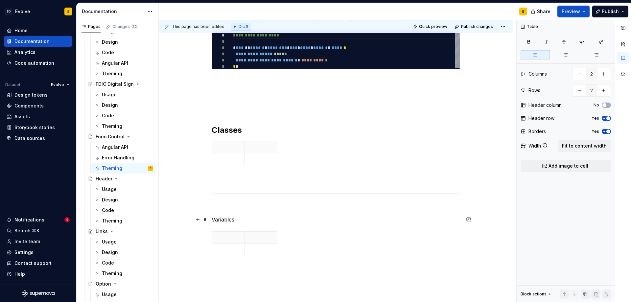
click at [290, 221] on p "Variables" at bounding box center [336, 220] width 248 height 8
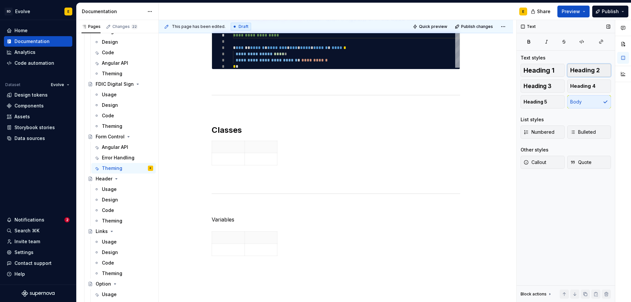
click at [584, 71] on span "Heading 2" at bounding box center [585, 70] width 30 height 7
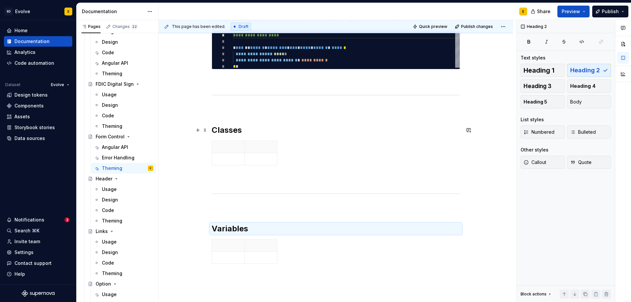
click at [283, 133] on h2 "Classes" at bounding box center [336, 130] width 248 height 11
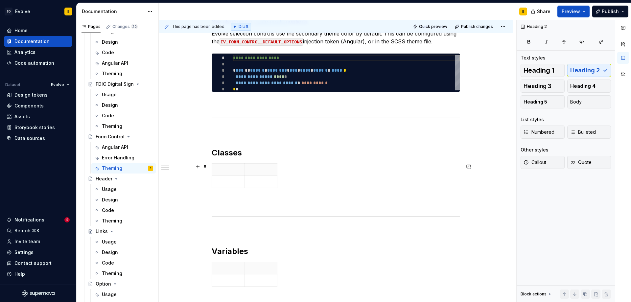
scroll to position [131, 0]
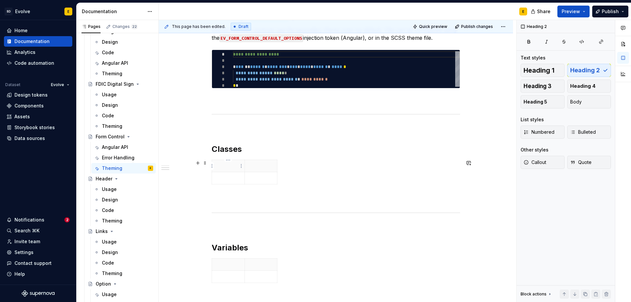
click at [222, 167] on p at bounding box center [228, 166] width 25 height 7
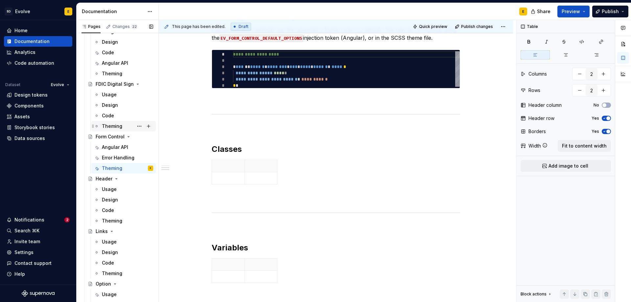
click at [110, 124] on div "Theming" at bounding box center [112, 126] width 20 height 7
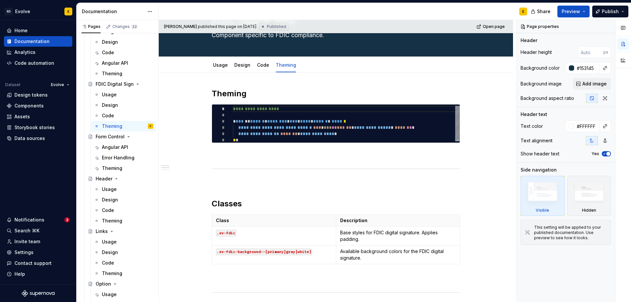
scroll to position [99, 0]
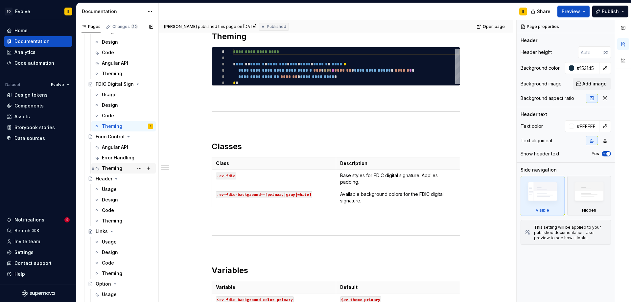
click at [111, 169] on div "Theming" at bounding box center [112, 168] width 20 height 7
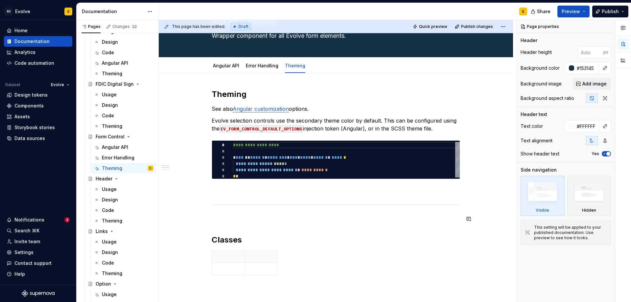
scroll to position [99, 0]
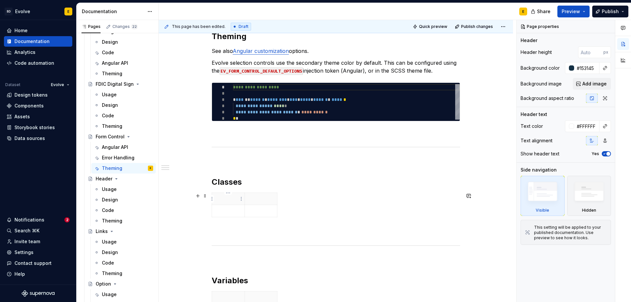
type textarea "*"
click at [220, 199] on p at bounding box center [228, 199] width 25 height 7
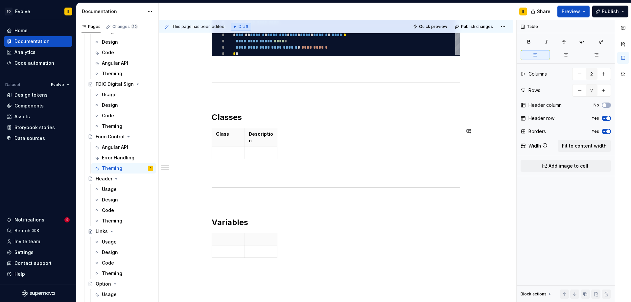
scroll to position [197, 0]
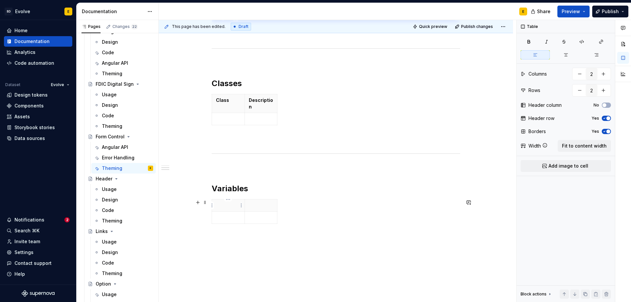
click at [230, 203] on p at bounding box center [228, 205] width 25 height 7
click at [266, 105] on p "Description" at bounding box center [261, 103] width 25 height 13
click at [576, 142] on button "Fit to content width" at bounding box center [584, 146] width 53 height 12
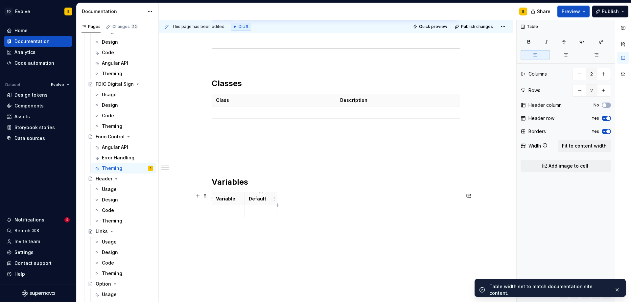
click at [266, 198] on p "Default" at bounding box center [261, 199] width 25 height 7
click at [584, 149] on span "Fit to content width" at bounding box center [584, 146] width 45 height 7
click at [252, 110] on p at bounding box center [274, 112] width 116 height 7
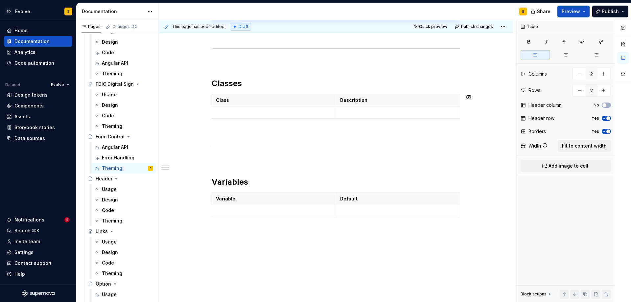
type textarea "*"
click at [269, 83] on h2 "Classes" at bounding box center [336, 83] width 248 height 11
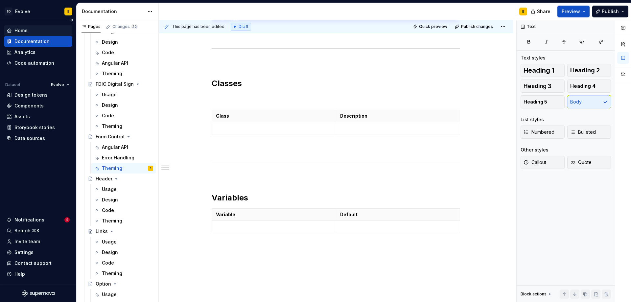
click at [25, 29] on div "Home" at bounding box center [20, 30] width 13 height 7
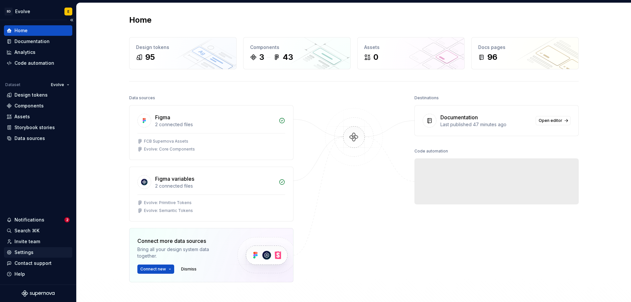
click at [28, 254] on div "Settings" at bounding box center [23, 252] width 19 height 7
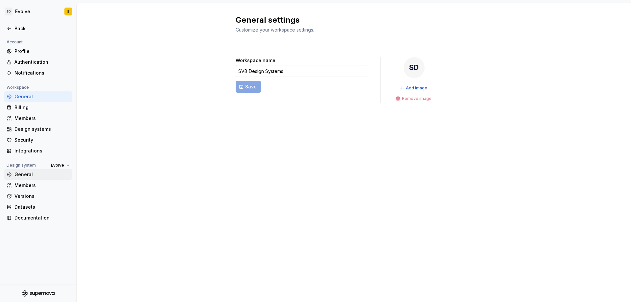
click at [25, 170] on div "General" at bounding box center [38, 174] width 68 height 11
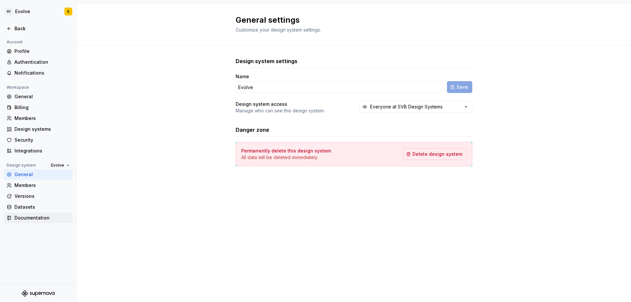
click at [34, 217] on div "Documentation" at bounding box center [41, 218] width 55 height 7
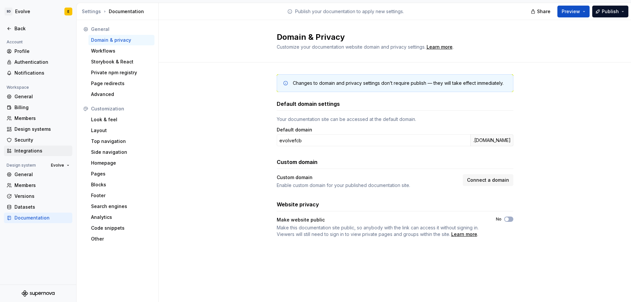
click at [27, 151] on div "Integrations" at bounding box center [41, 151] width 55 height 7
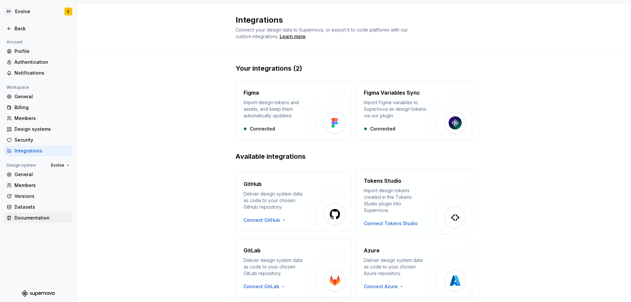
click at [28, 219] on div "Documentation" at bounding box center [41, 218] width 55 height 7
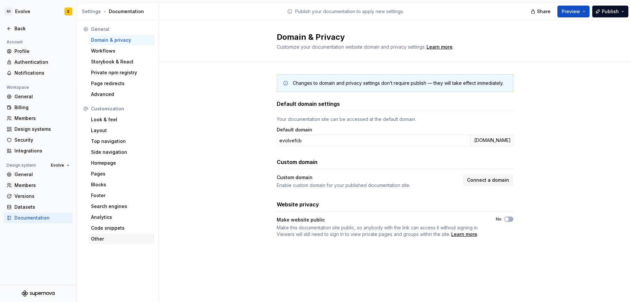
click at [105, 240] on div "Other" at bounding box center [121, 239] width 61 height 7
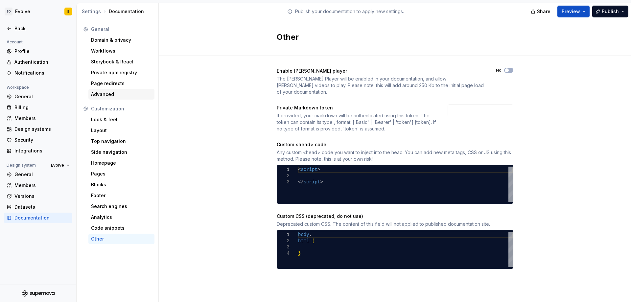
click at [97, 95] on div "Advanced" at bounding box center [121, 94] width 61 height 7
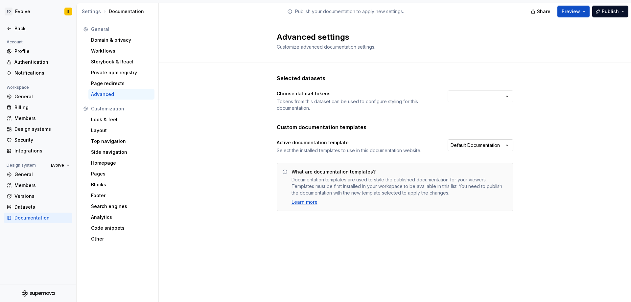
click at [460, 148] on html "SD Evolve E Back Account Profile Authentication Notifications Workspace General…" at bounding box center [315, 151] width 631 height 302
click at [434, 145] on html "SD Evolve E Back Account Profile Authentication Notifications Workspace General…" at bounding box center [315, 151] width 631 height 302
click at [25, 176] on div "General" at bounding box center [41, 174] width 55 height 7
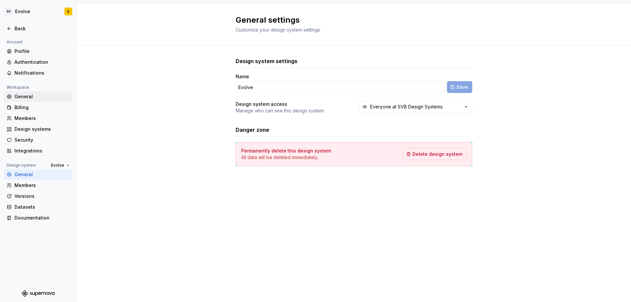
click at [22, 98] on div "General" at bounding box center [41, 96] width 55 height 7
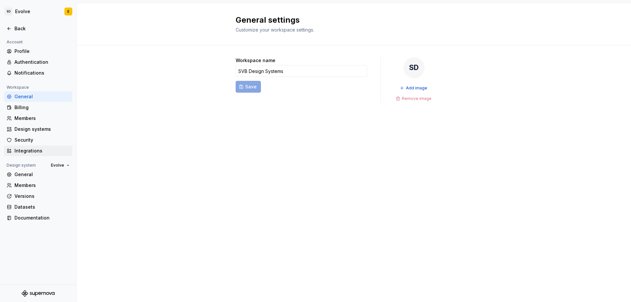
click at [29, 146] on div "Integrations" at bounding box center [38, 151] width 68 height 11
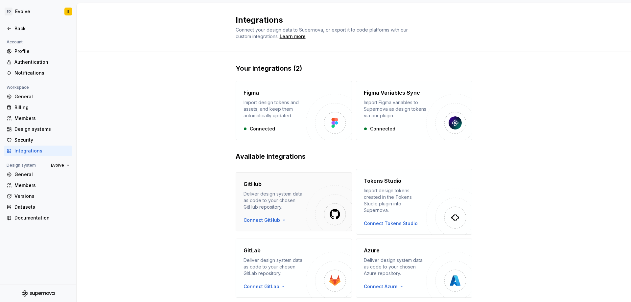
click at [277, 191] on div "Deliver design system data as code to your chosen GitHub repository." at bounding box center [275, 201] width 62 height 20
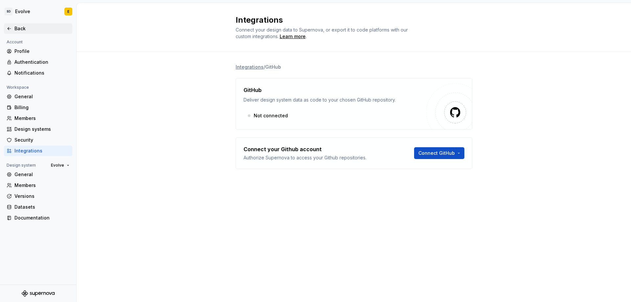
click at [15, 29] on div "Back" at bounding box center [41, 28] width 55 height 7
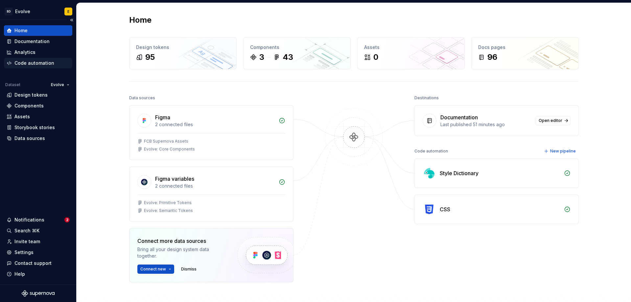
click at [28, 64] on div "Code automation" at bounding box center [34, 63] width 40 height 7
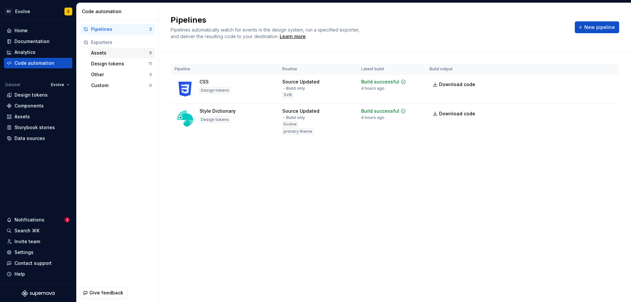
click at [105, 53] on div "Assets" at bounding box center [120, 53] width 58 height 7
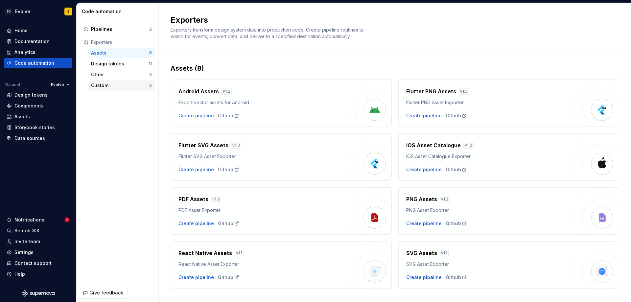
click at [104, 86] on div "Custom" at bounding box center [120, 85] width 58 height 7
